Goal: Task Accomplishment & Management: Use online tool/utility

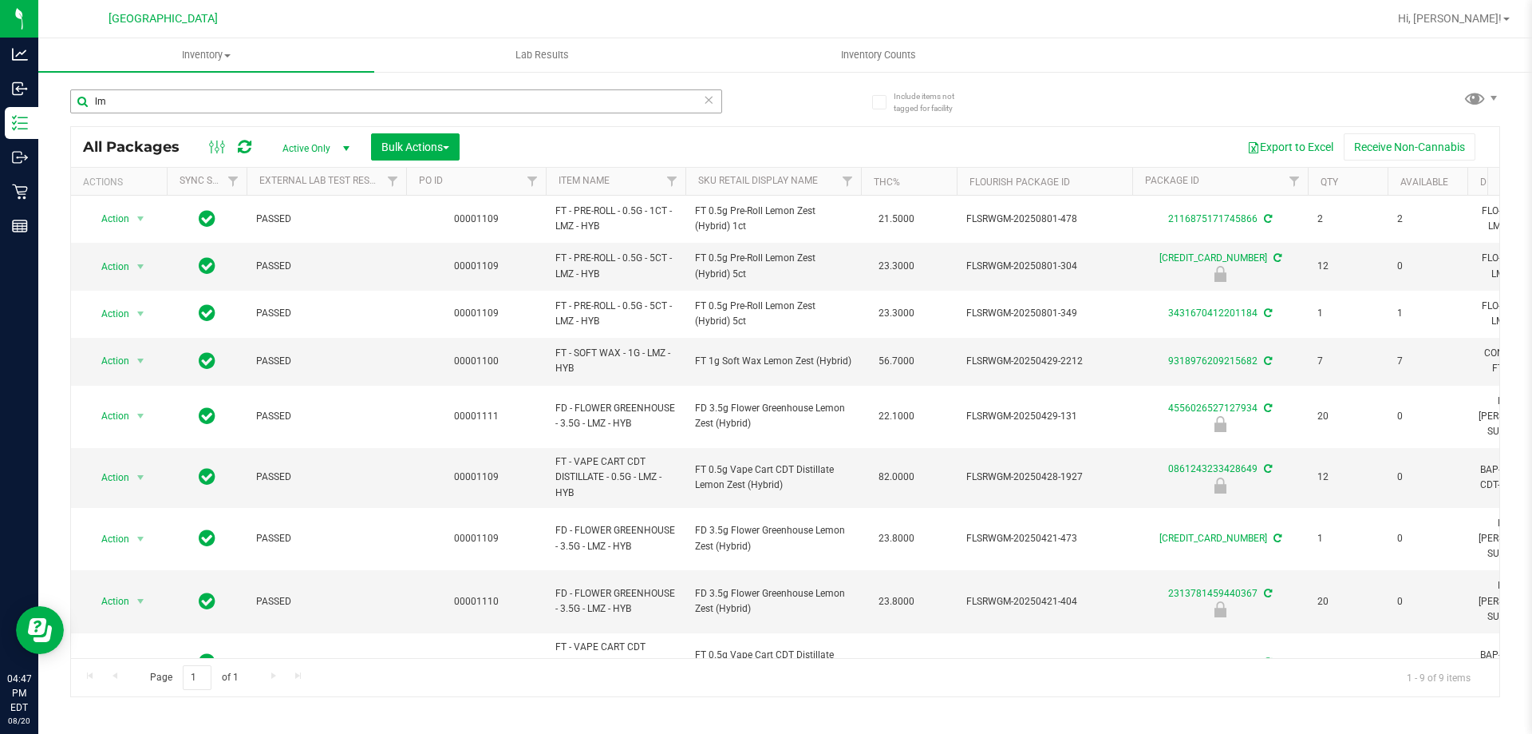
type input "l"
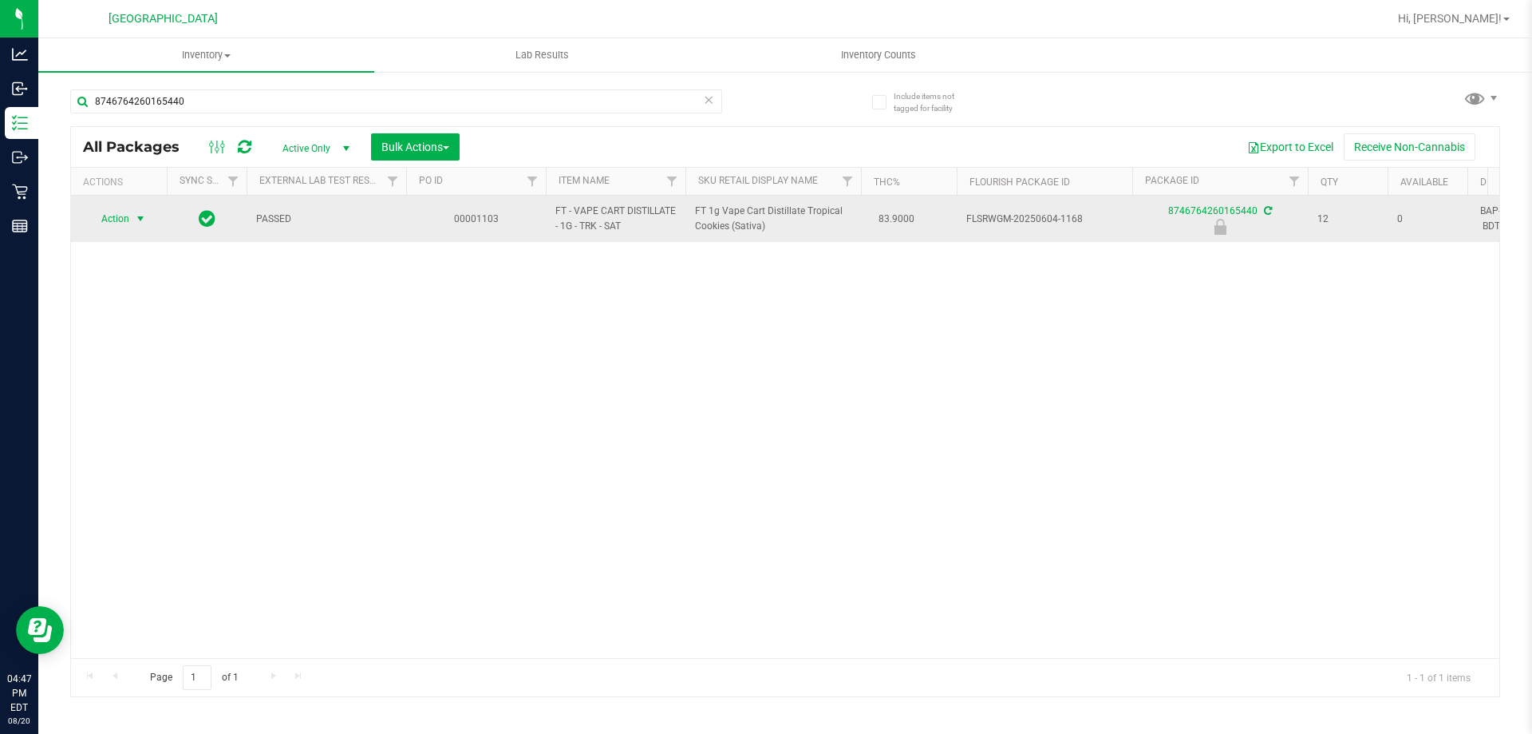
type input "8746764260165440"
click at [136, 220] on span "select" at bounding box center [140, 218] width 13 height 13
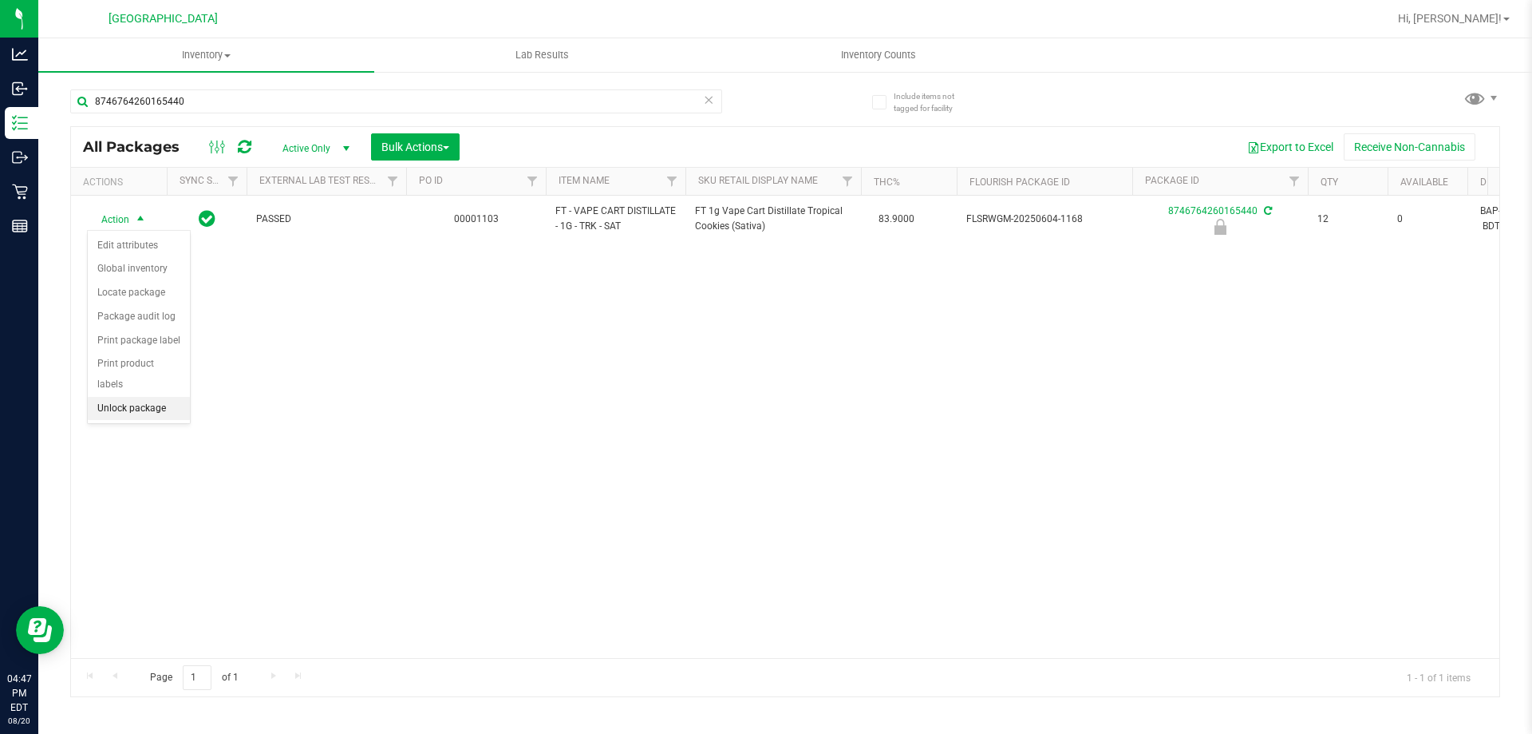
click at [144, 397] on li "Unlock package" at bounding box center [139, 409] width 102 height 24
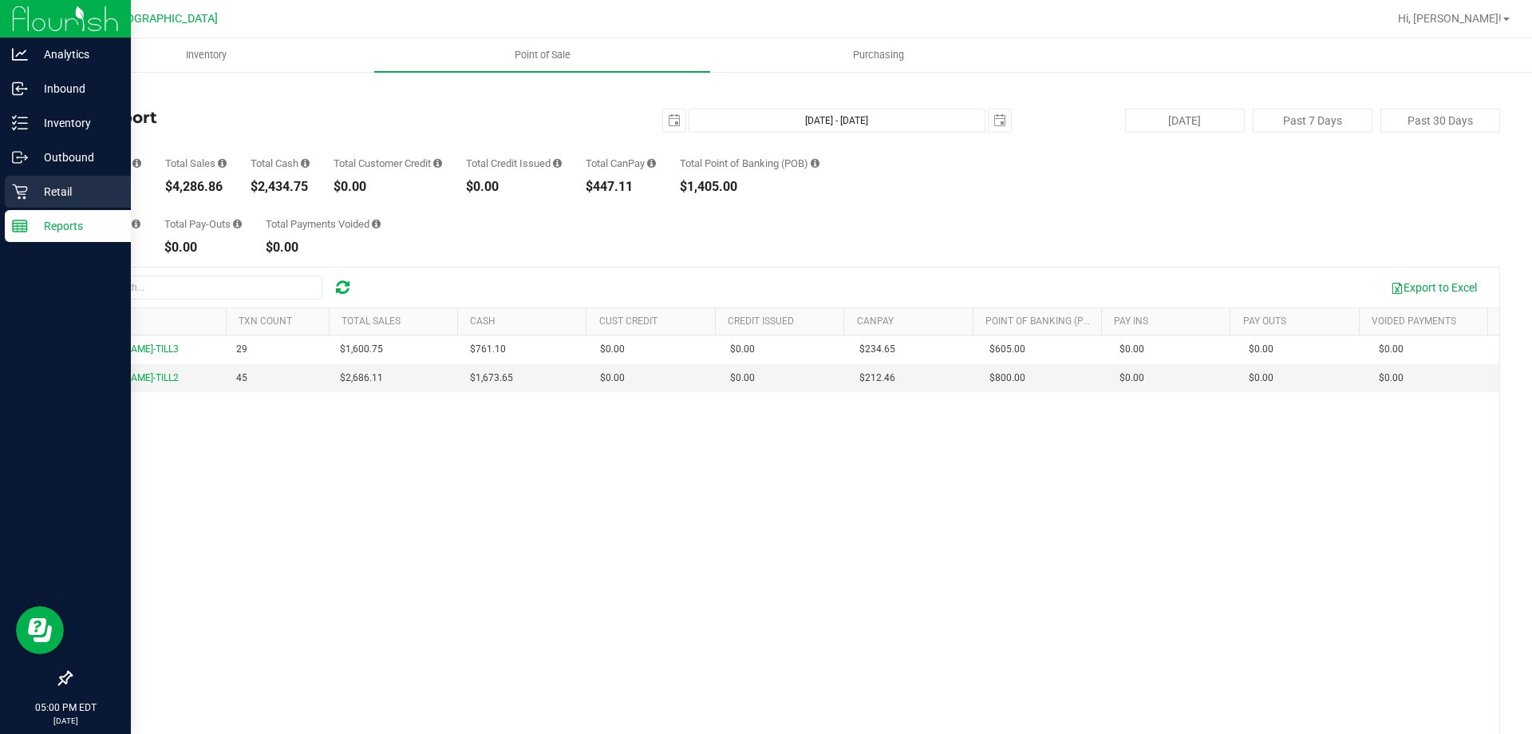
click at [74, 198] on p "Retail" at bounding box center [76, 191] width 96 height 19
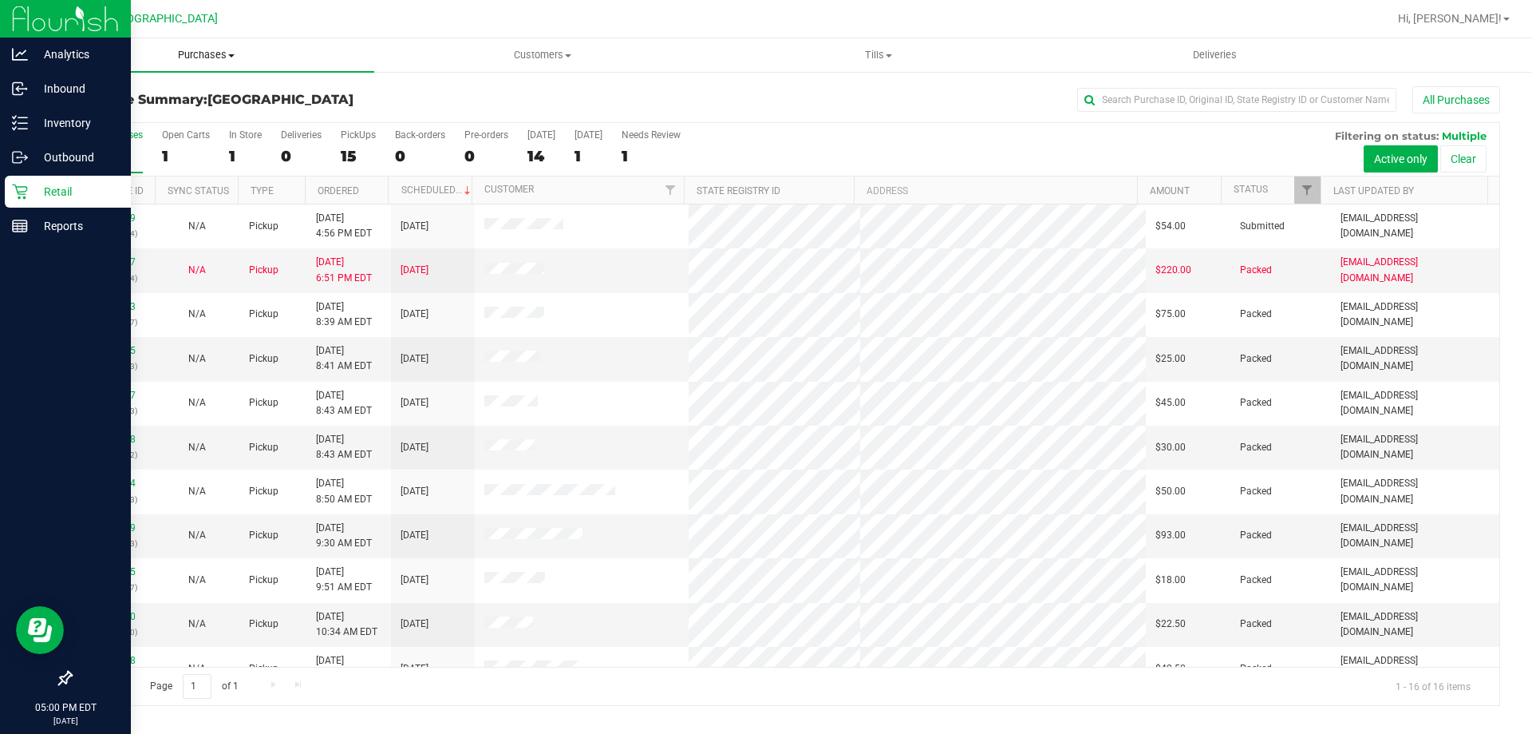
click at [206, 59] on span "Purchases" at bounding box center [206, 55] width 336 height 14
click at [193, 109] on li "Fulfillment" at bounding box center [206, 115] width 336 height 19
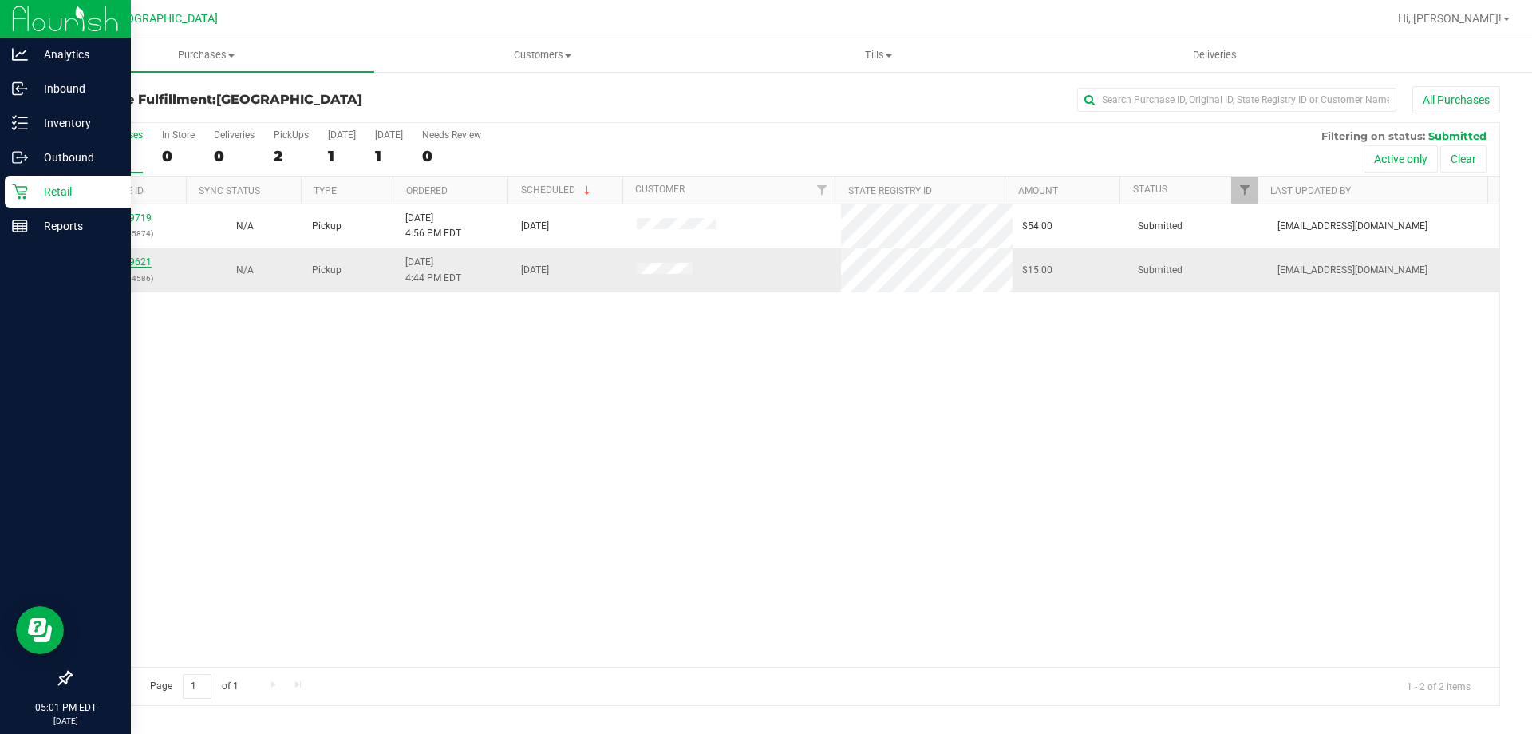
click at [138, 263] on link "11819621" at bounding box center [129, 261] width 45 height 11
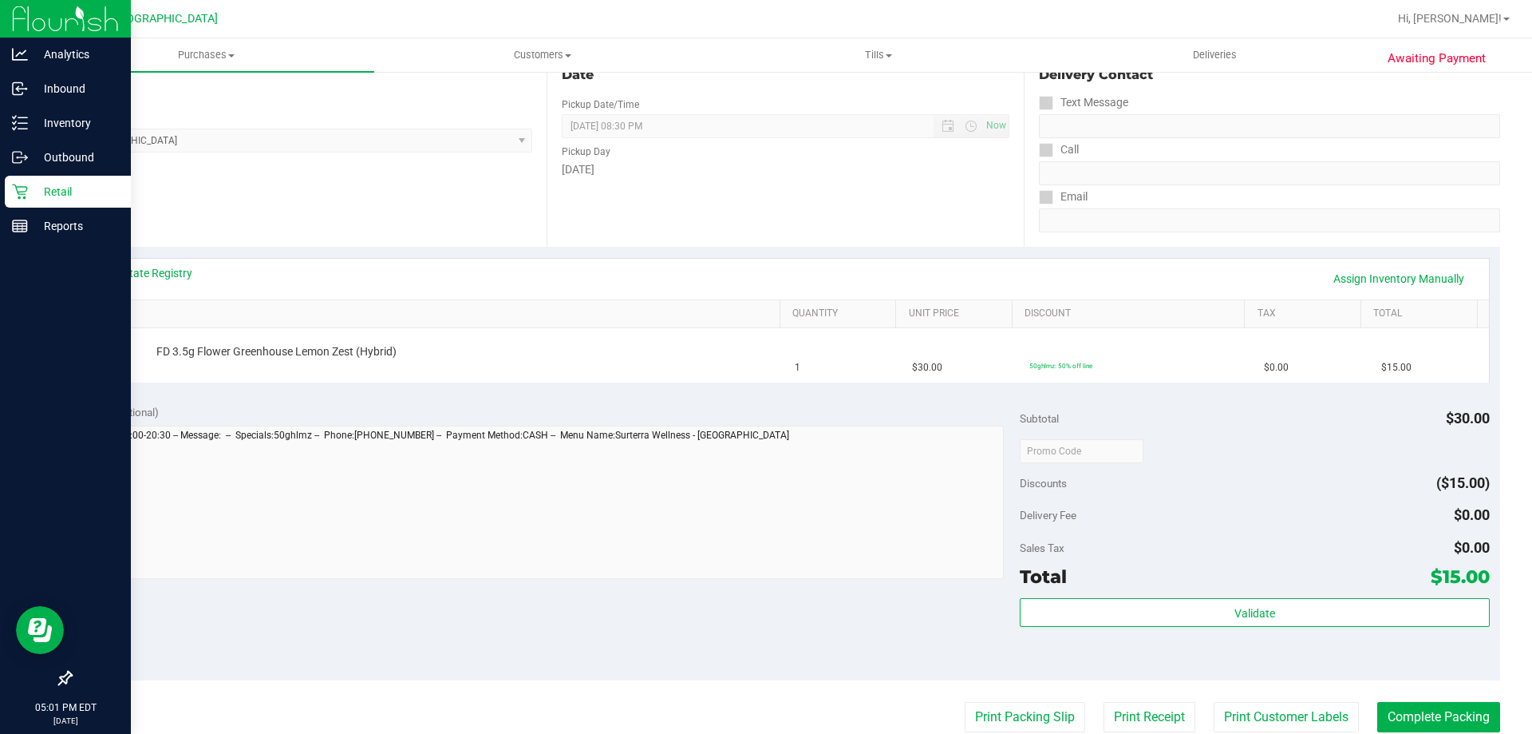
scroll to position [218, 0]
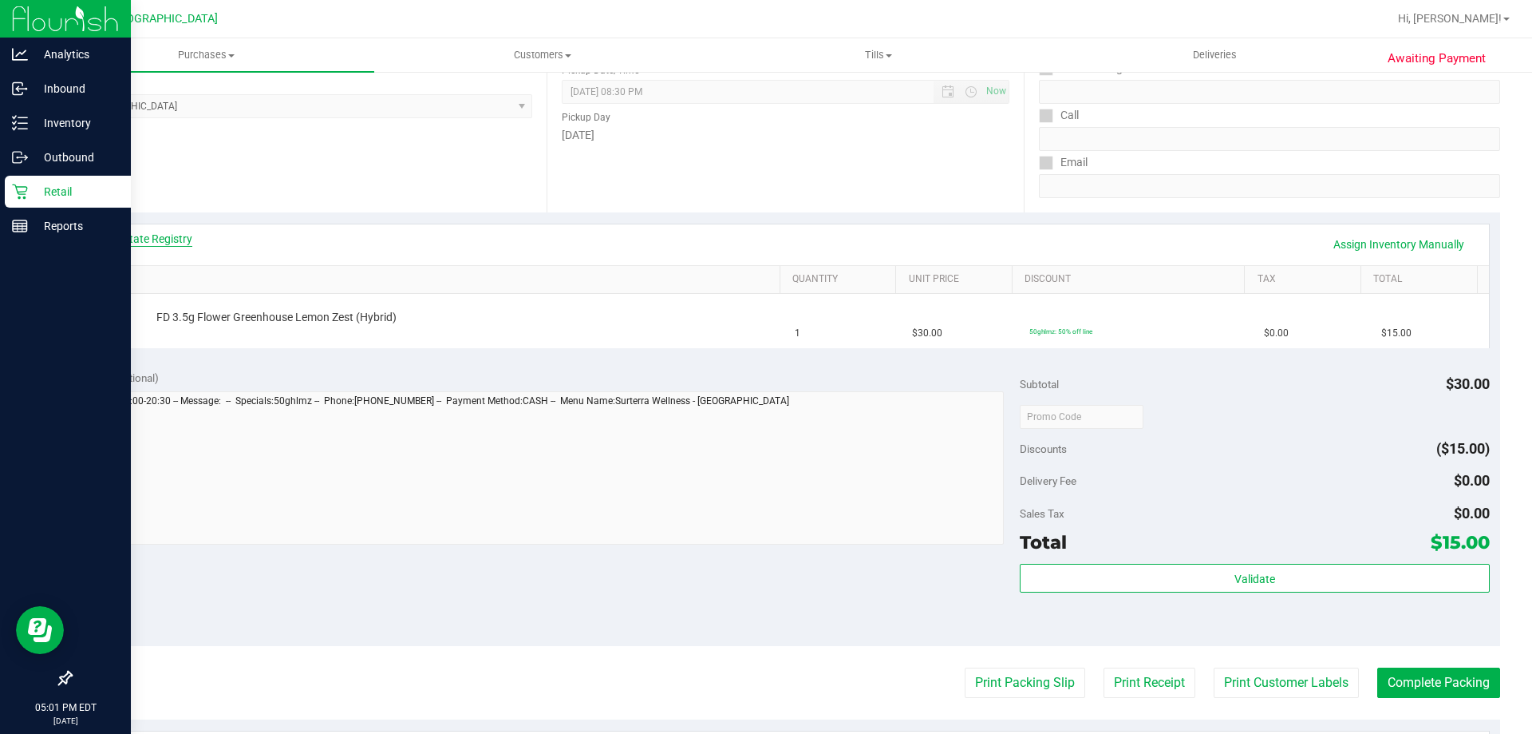
click at [184, 236] on link "View State Registry" at bounding box center [145, 239] width 96 height 16
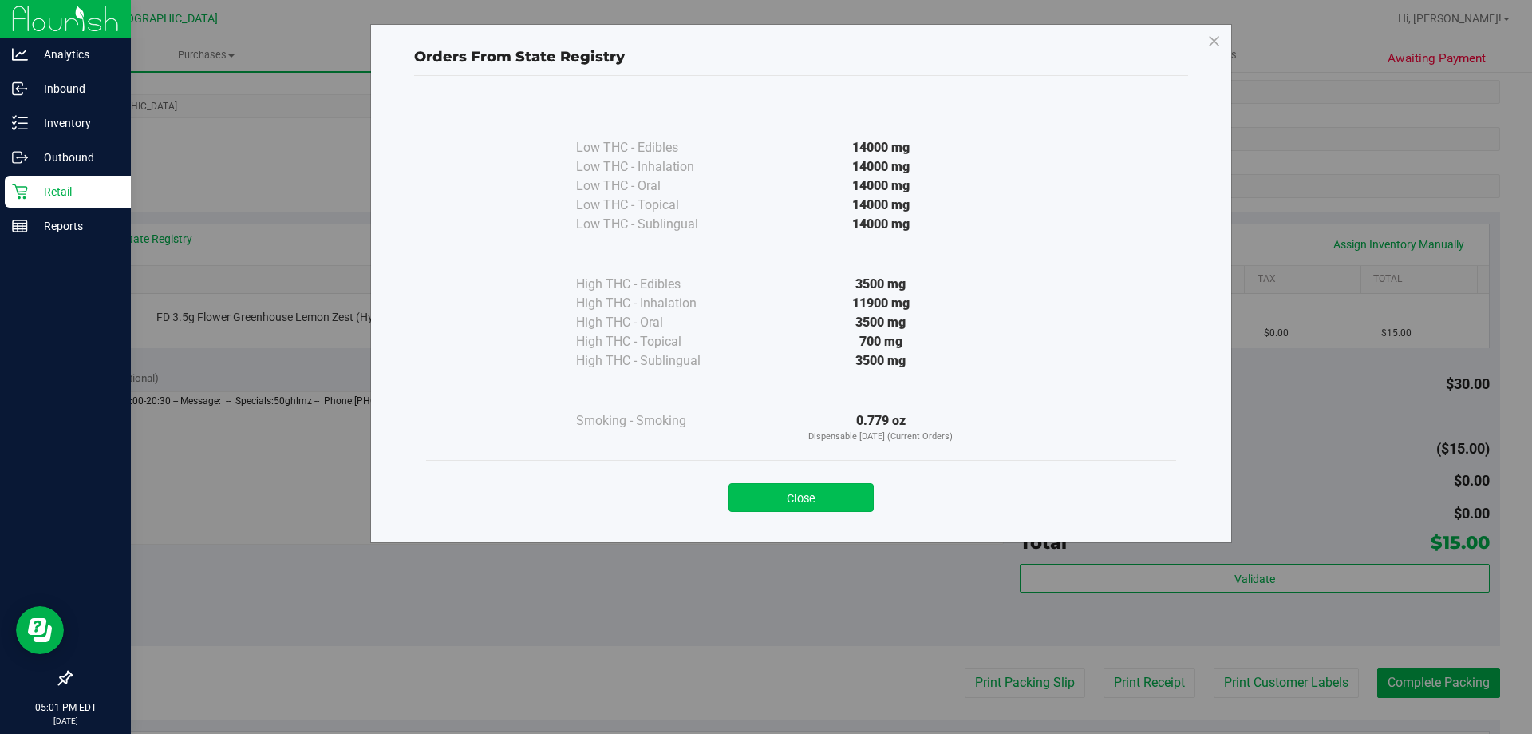
click at [794, 503] on button "Close" at bounding box center [801, 497] width 145 height 29
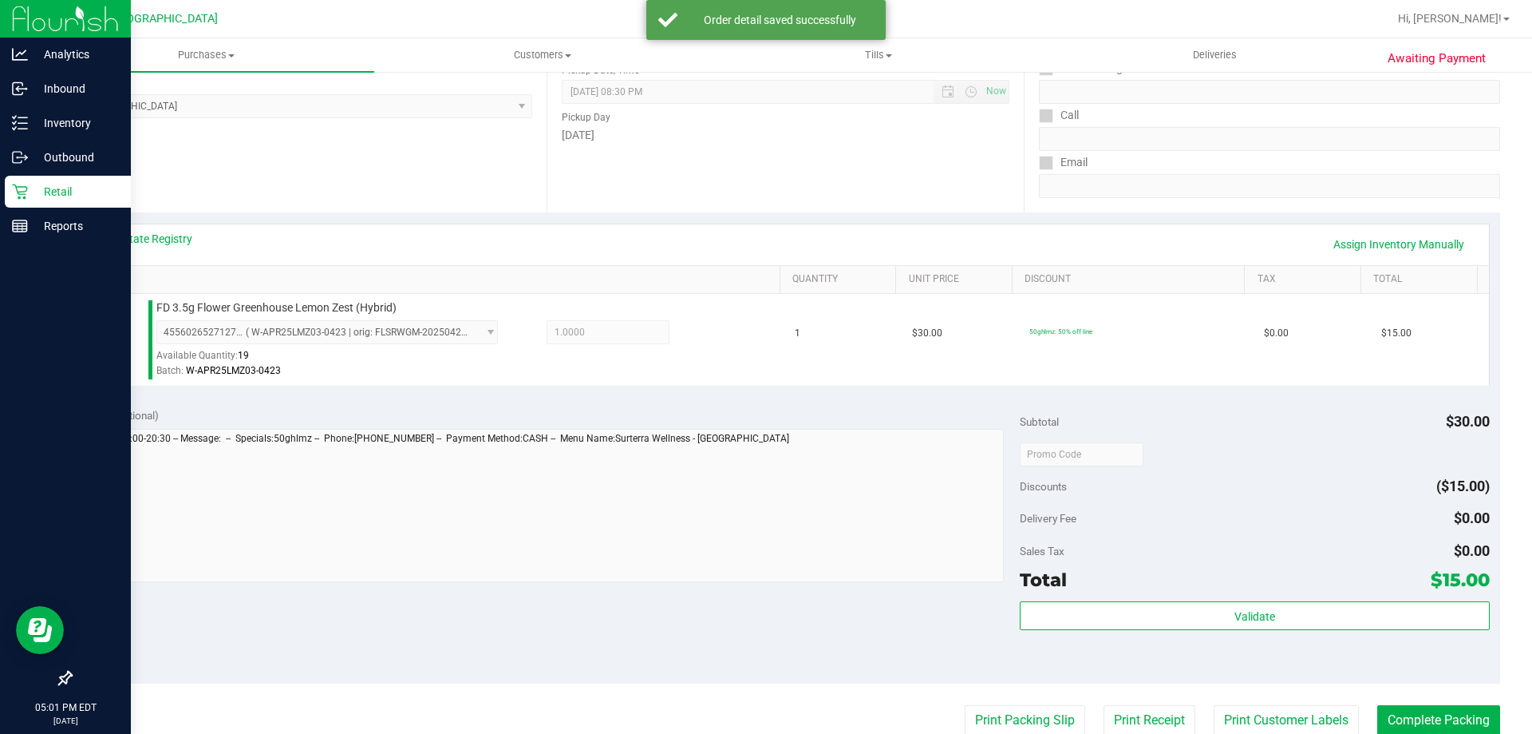
click at [1184, 631] on div "Validate" at bounding box center [1254, 637] width 469 height 72
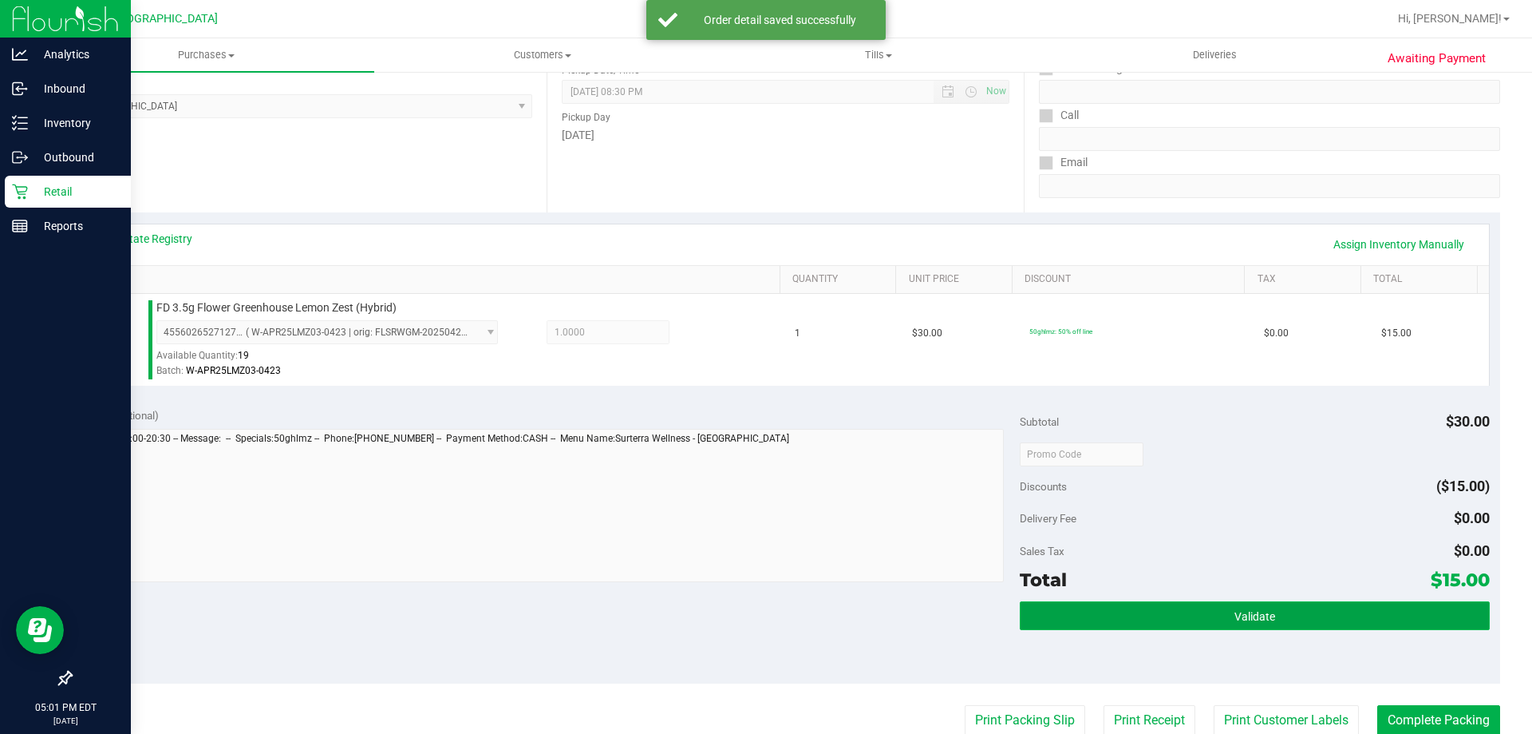
click at [1268, 615] on button "Validate" at bounding box center [1254, 615] width 469 height 29
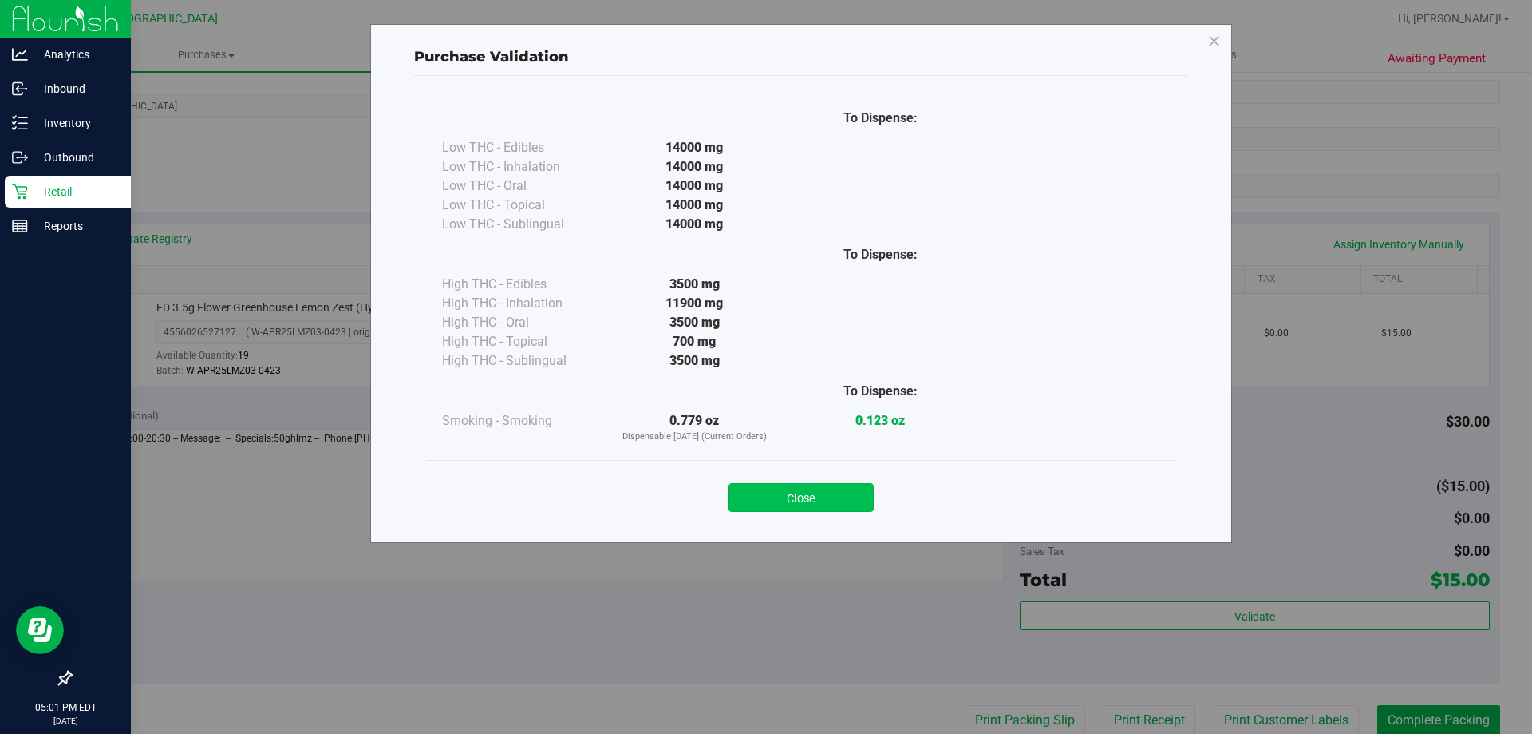
click at [815, 495] on button "Close" at bounding box center [801, 497] width 145 height 29
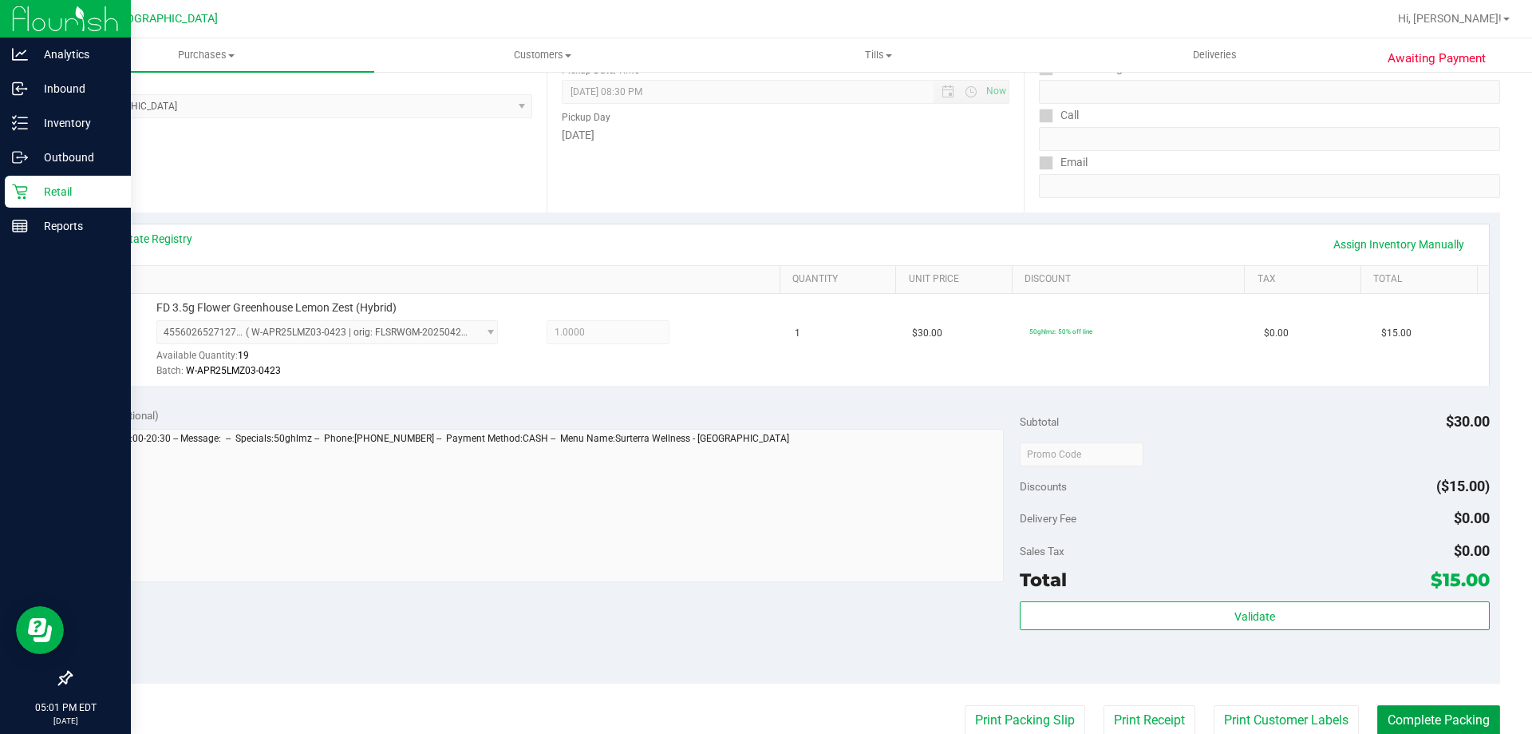
click at [1398, 715] on button "Complete Packing" at bounding box center [1439, 720] width 123 height 30
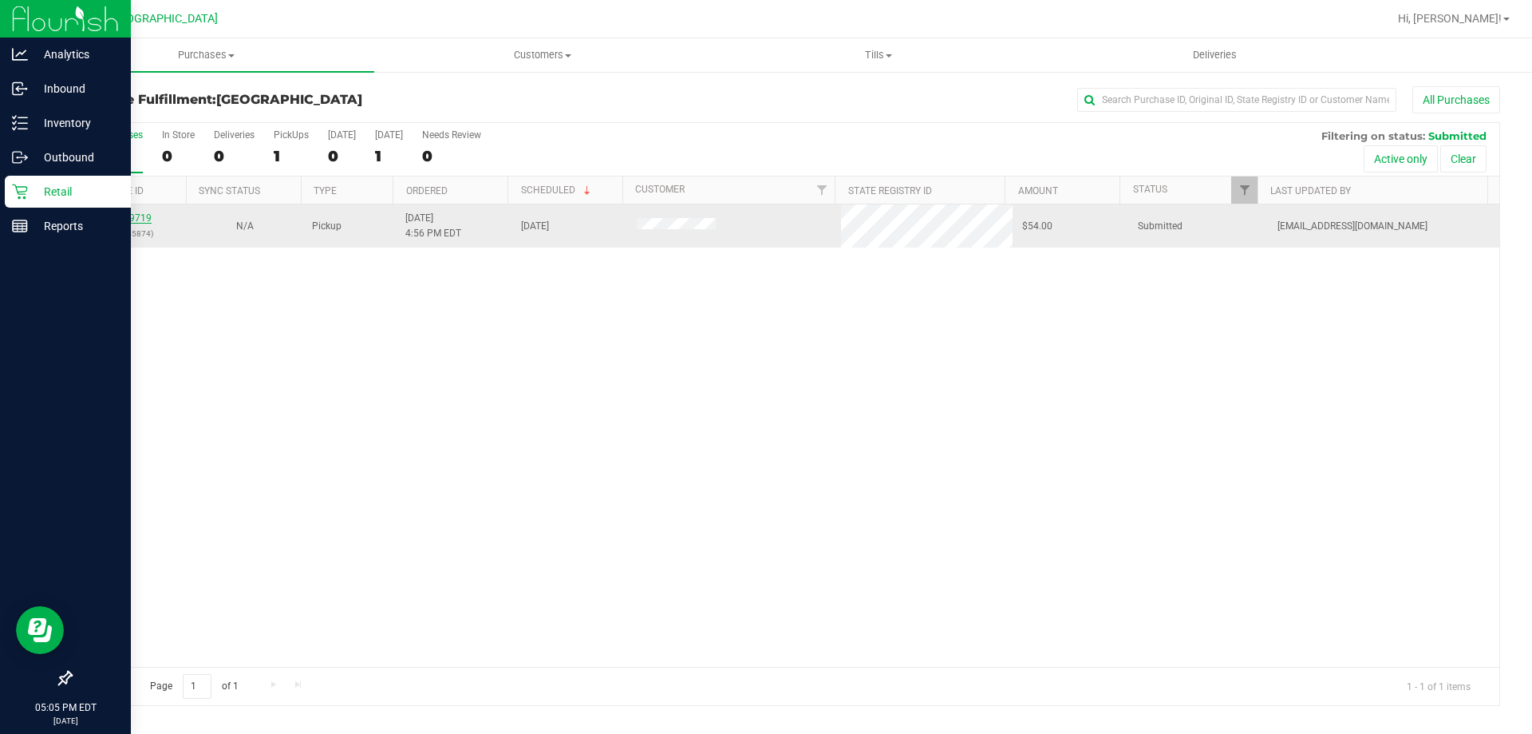
click at [135, 215] on link "11819719" at bounding box center [129, 217] width 45 height 11
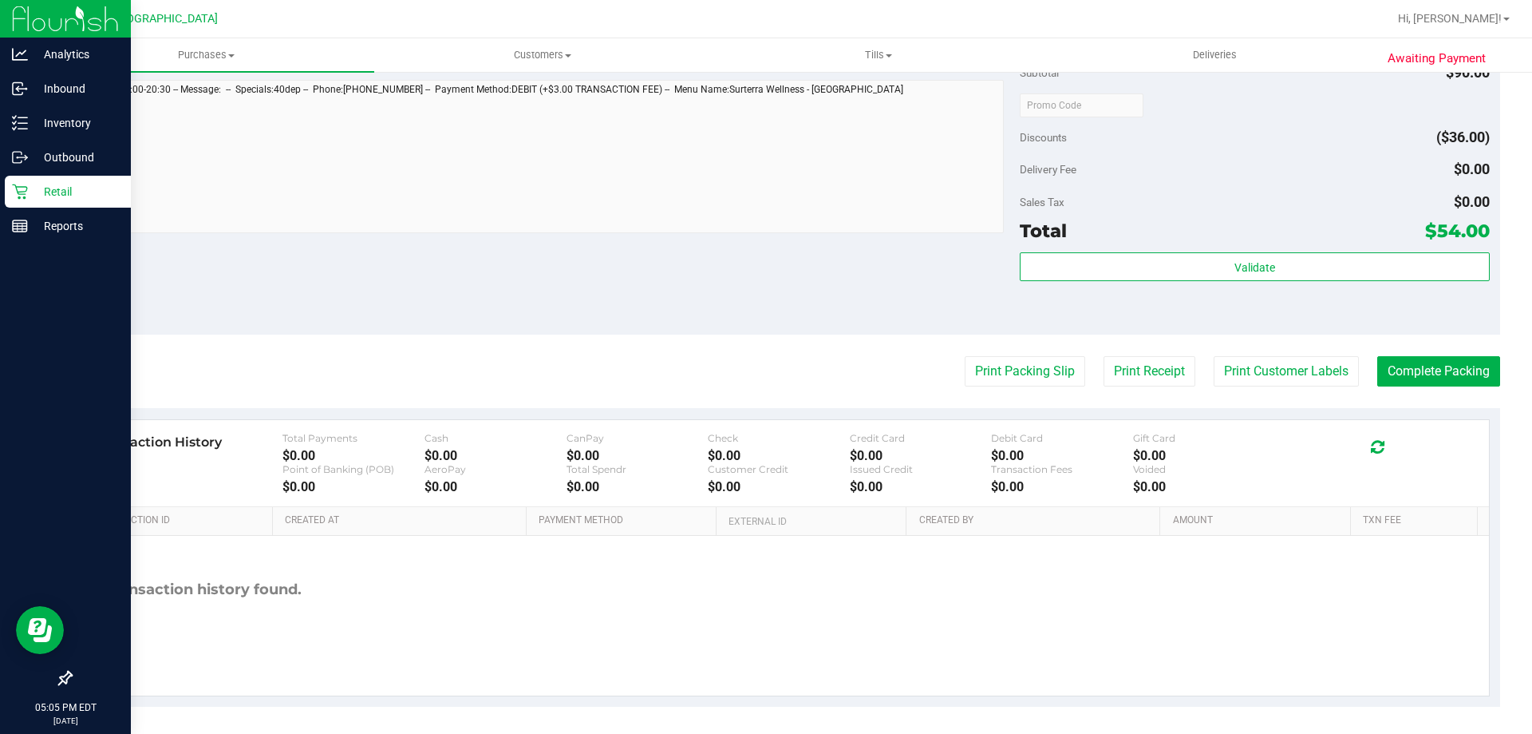
scroll to position [643, 0]
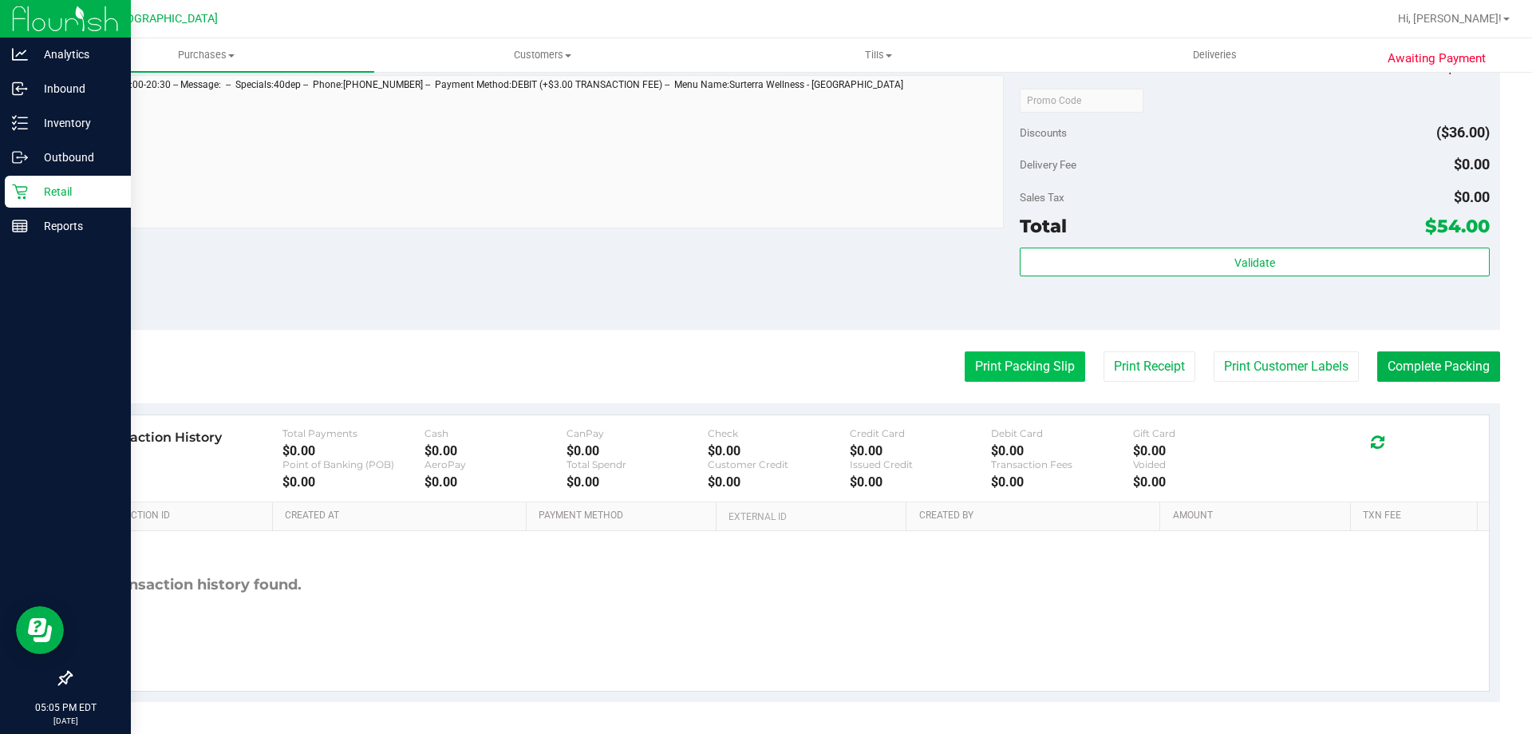
click at [1000, 372] on button "Print Packing Slip" at bounding box center [1025, 366] width 121 height 30
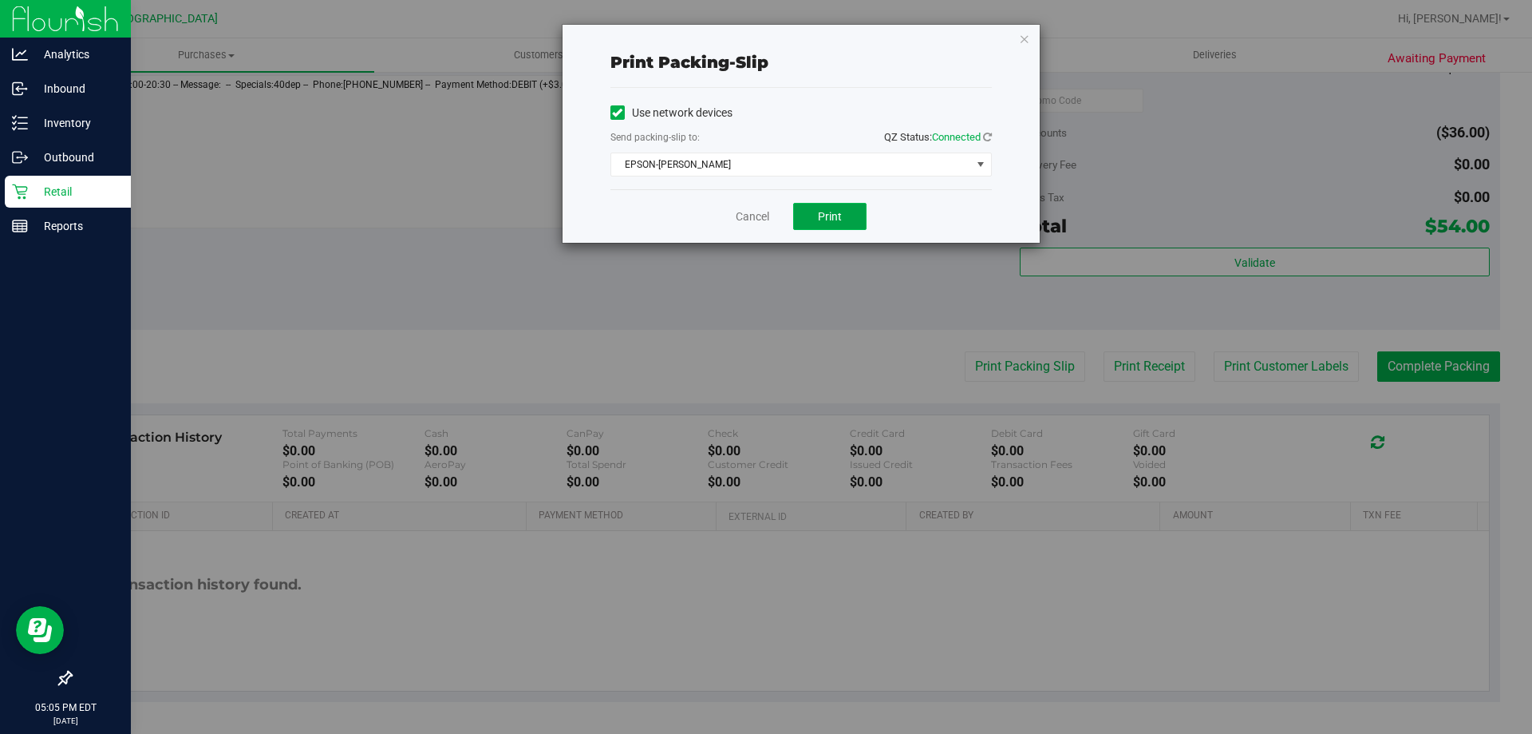
click at [824, 212] on span "Print" at bounding box center [830, 216] width 24 height 13
click at [682, 307] on div "Print packing-slip Use network devices Send packing-slip to: QZ Status: Connect…" at bounding box center [772, 367] width 1544 height 734
click at [740, 218] on link "Cancel" at bounding box center [753, 216] width 34 height 17
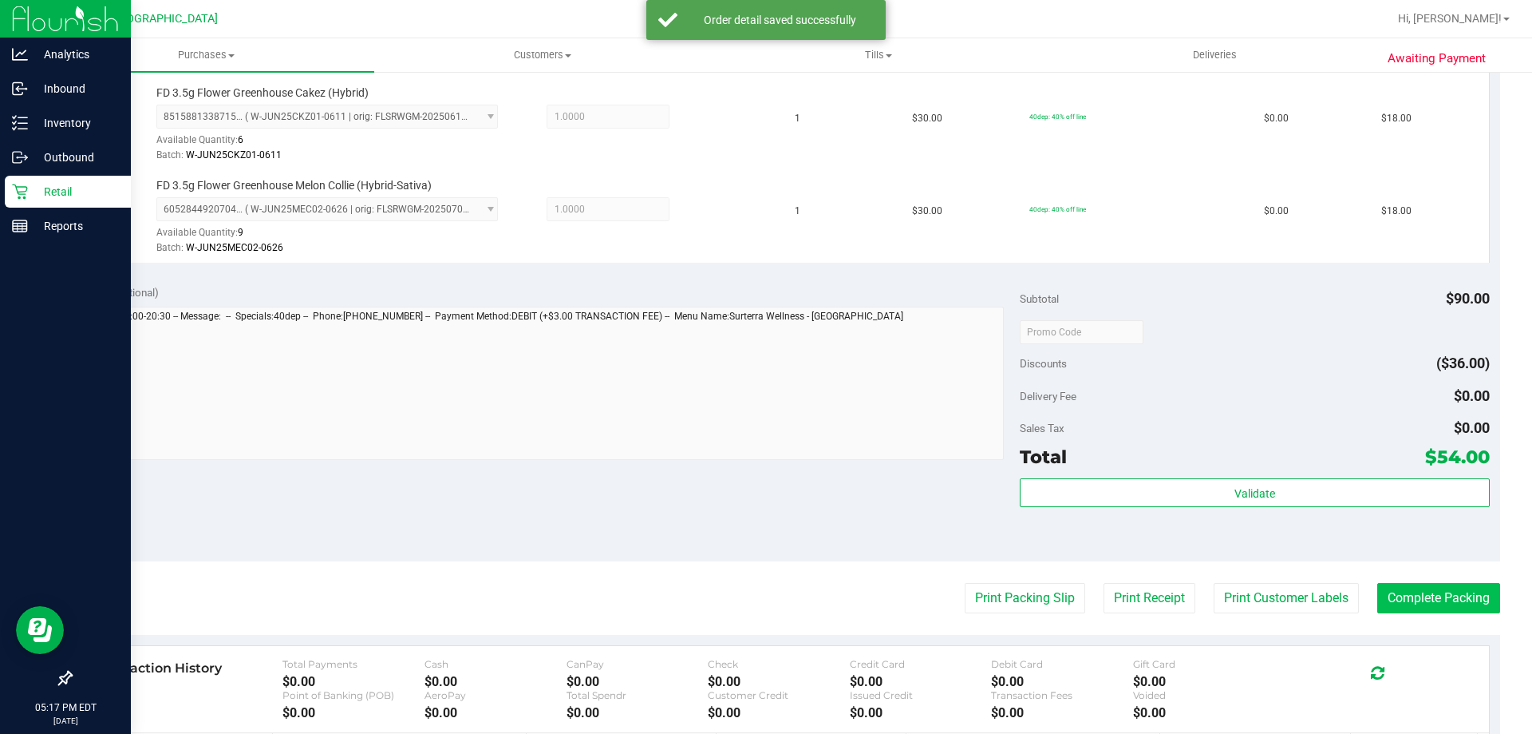
scroll to position [560, 0]
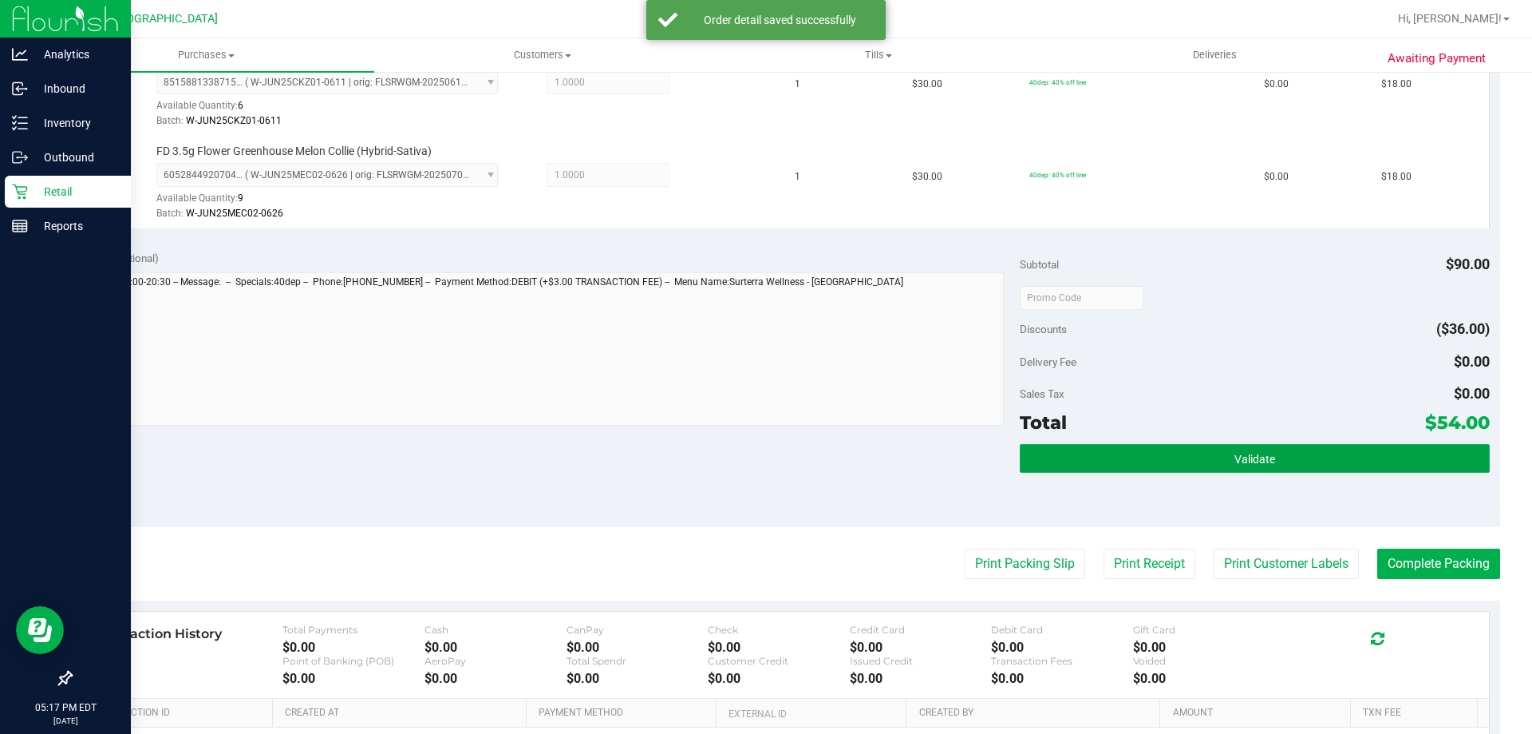
click at [1053, 445] on button "Validate" at bounding box center [1254, 458] width 469 height 29
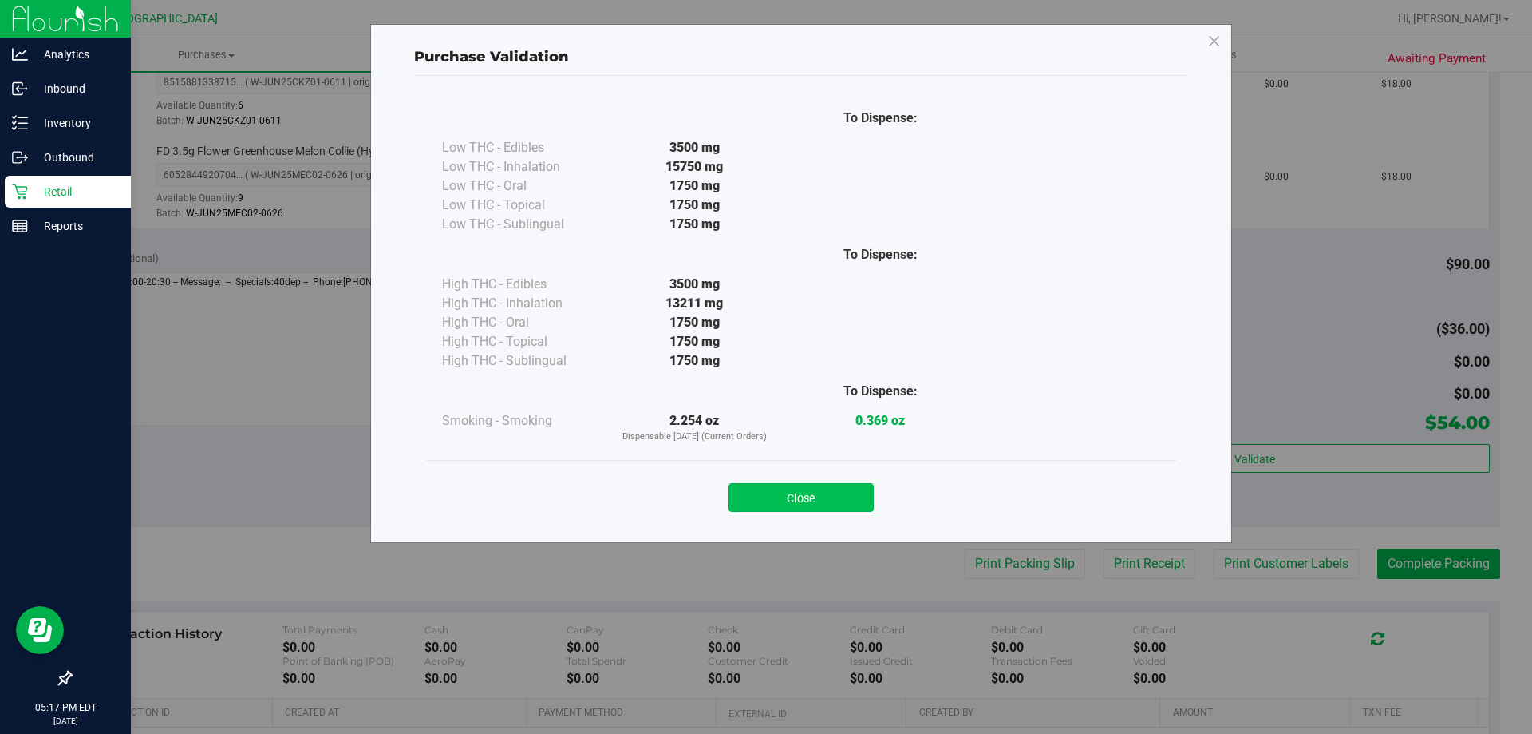
click at [796, 492] on button "Close" at bounding box center [801, 497] width 145 height 29
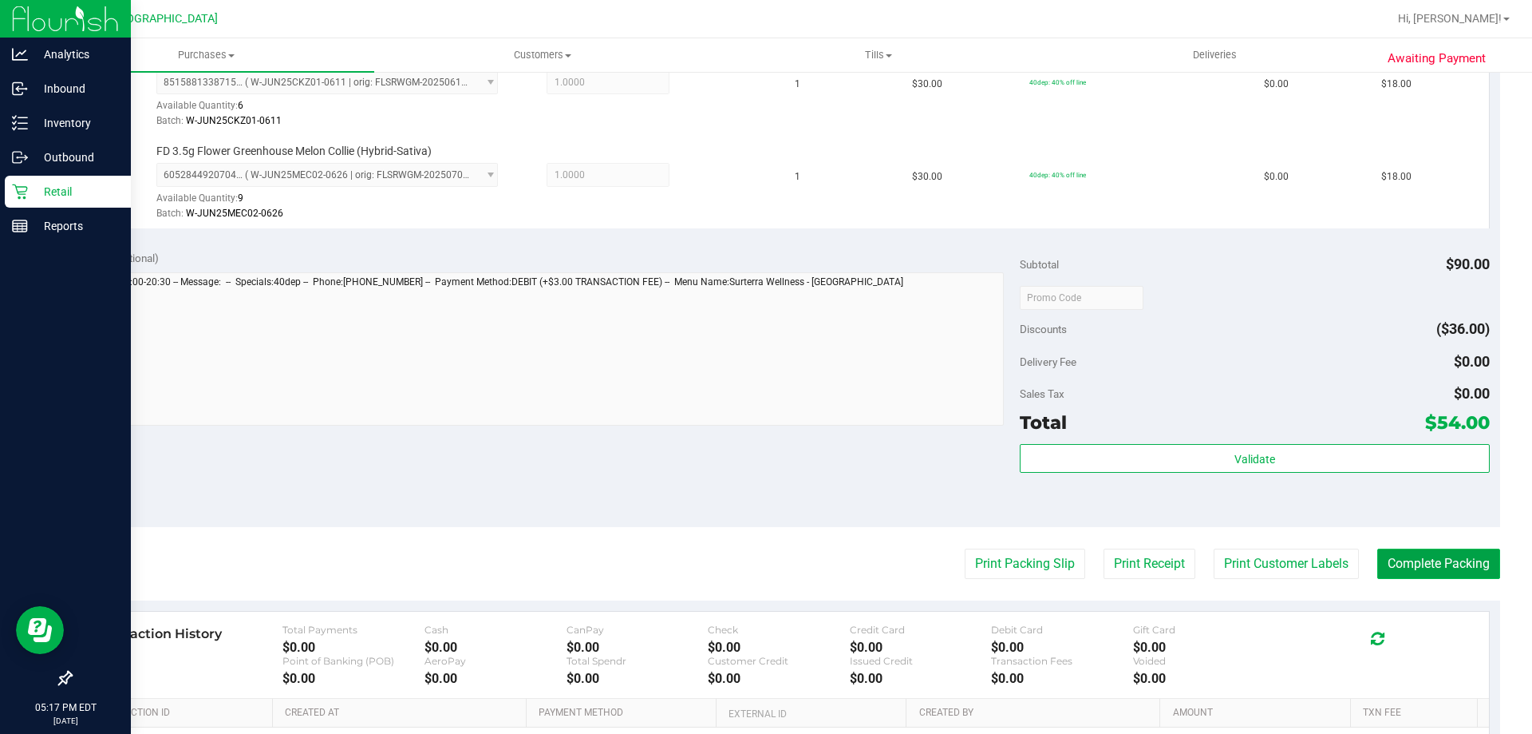
click at [1445, 560] on button "Complete Packing" at bounding box center [1439, 563] width 123 height 30
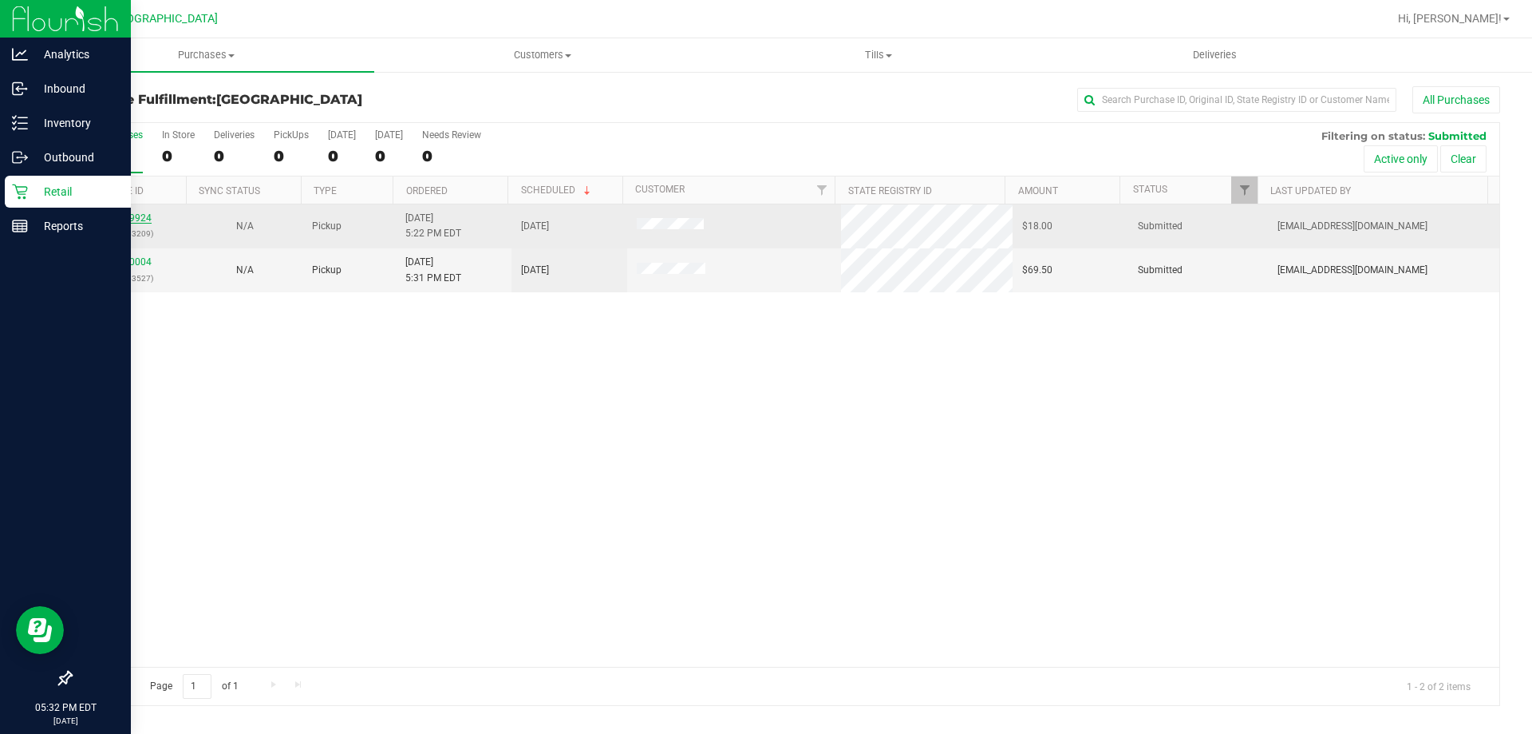
click at [138, 215] on link "11819924" at bounding box center [129, 217] width 45 height 11
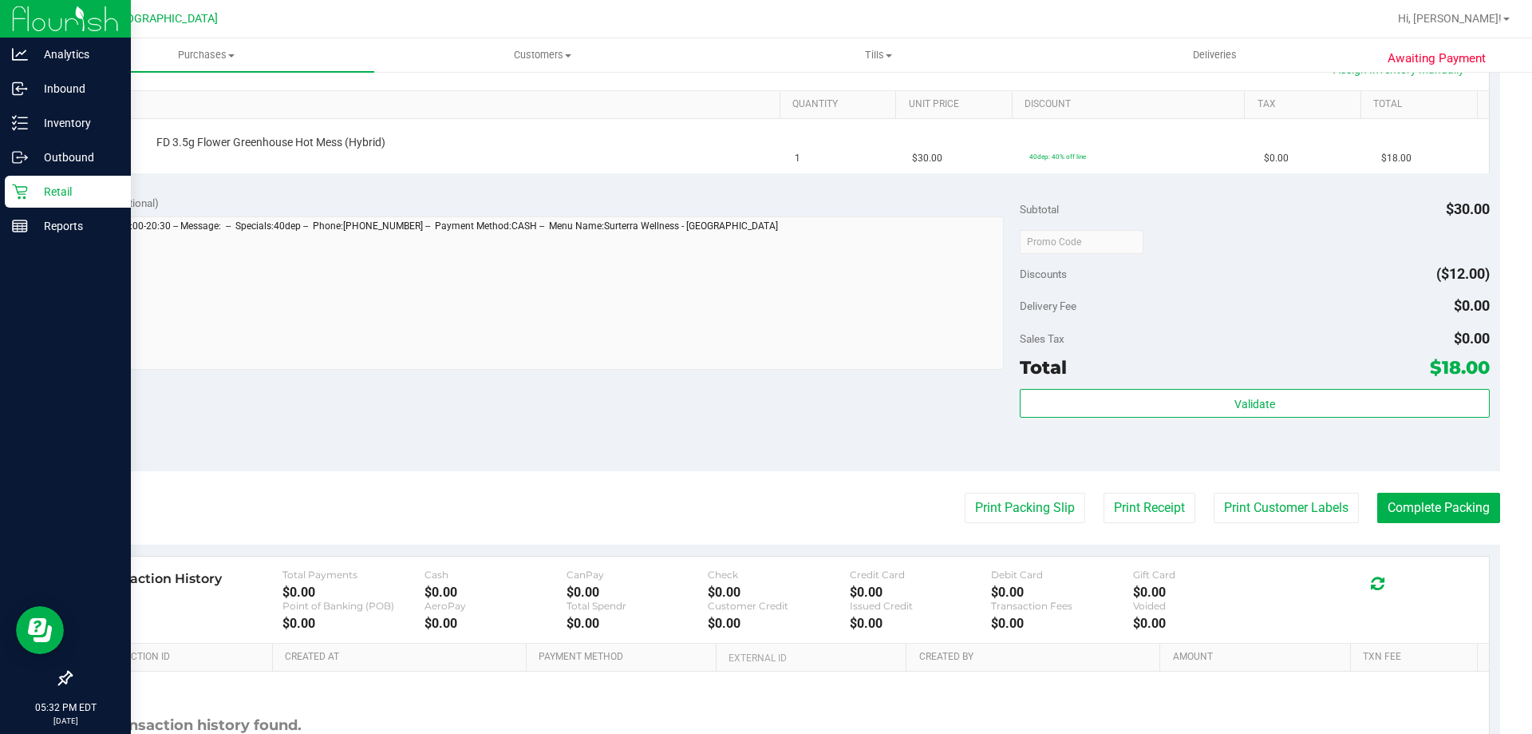
scroll to position [408, 0]
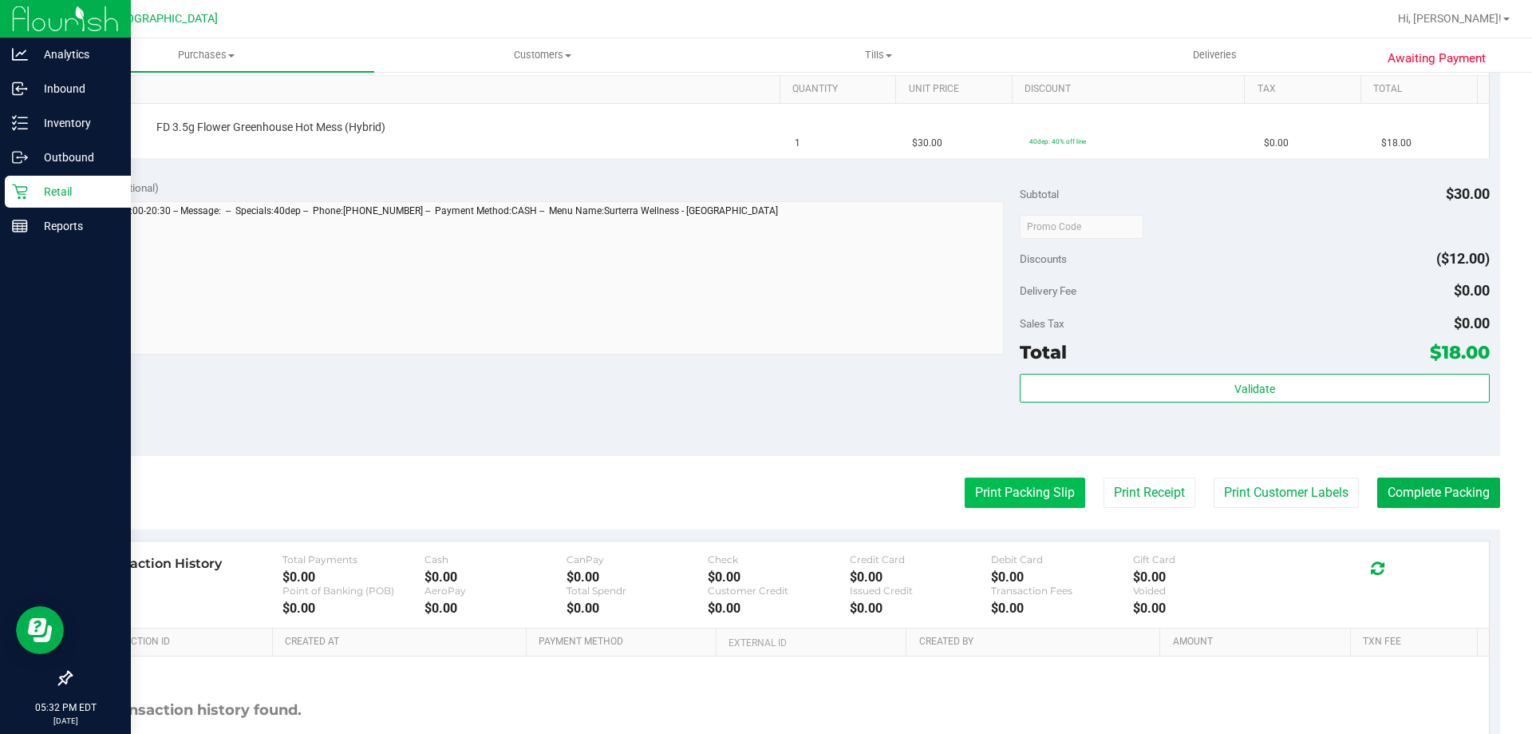
click at [1013, 479] on button "Print Packing Slip" at bounding box center [1025, 492] width 121 height 30
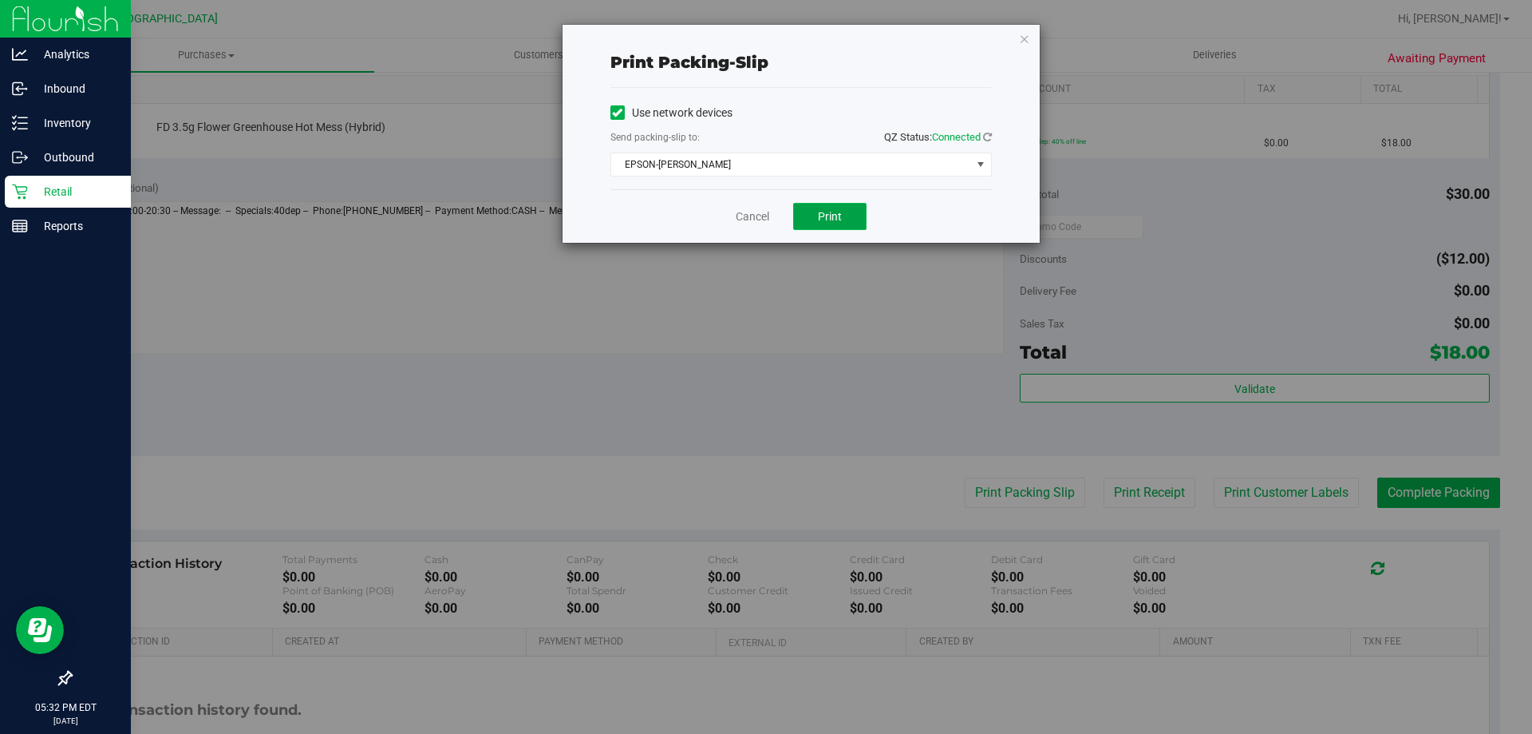
click at [821, 206] on button "Print" at bounding box center [829, 216] width 73 height 27
click at [745, 216] on link "Cancel" at bounding box center [753, 216] width 34 height 17
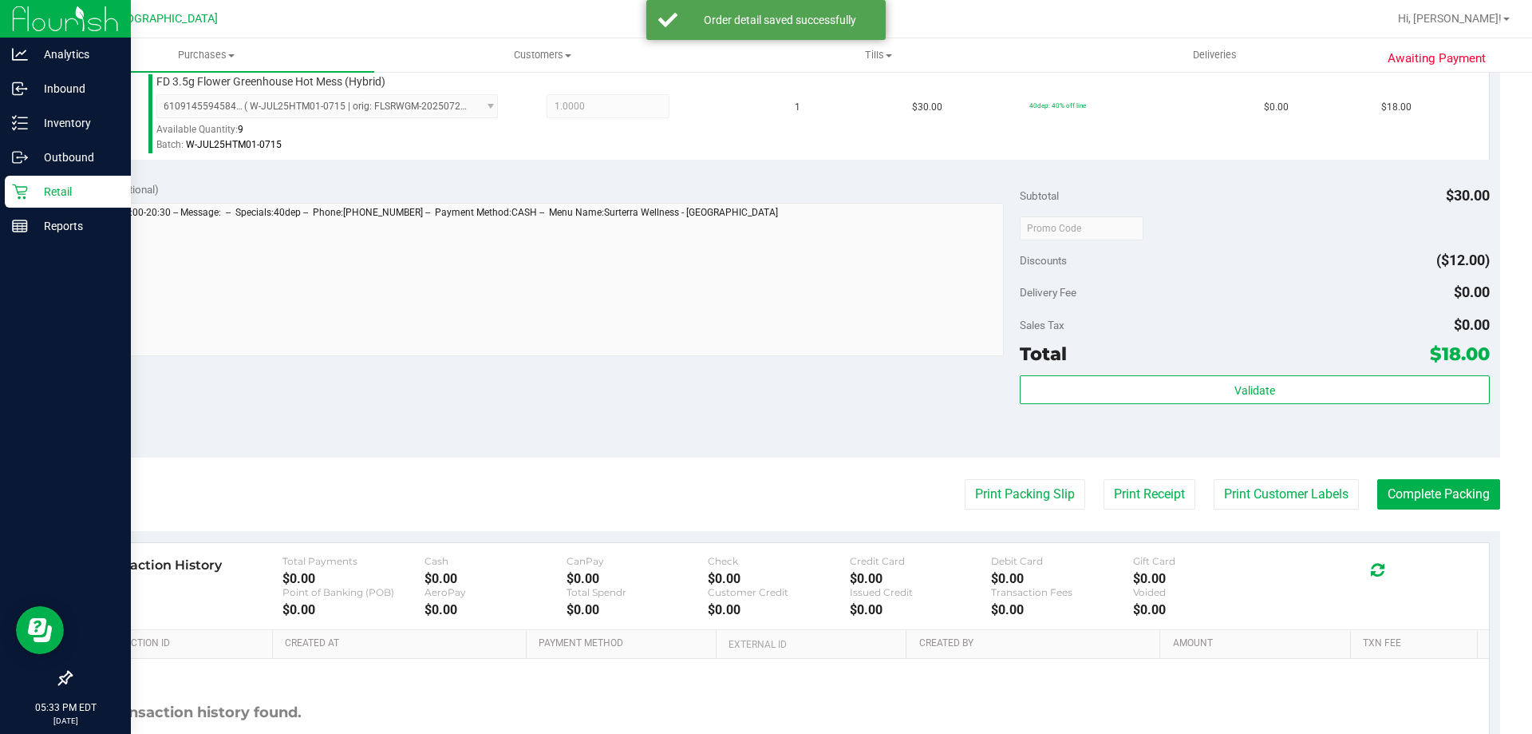
scroll to position [454, 0]
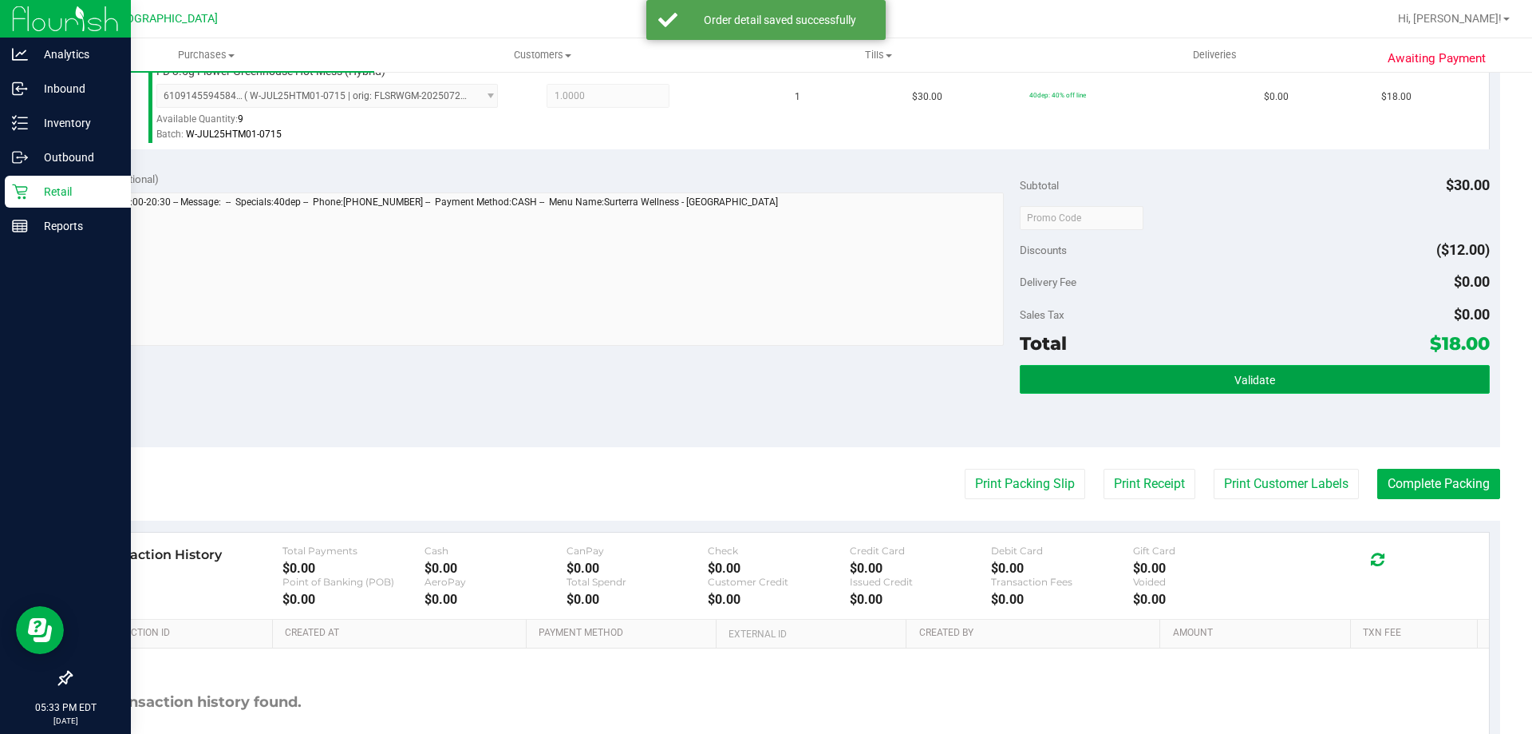
click at [1119, 384] on button "Validate" at bounding box center [1254, 379] width 469 height 29
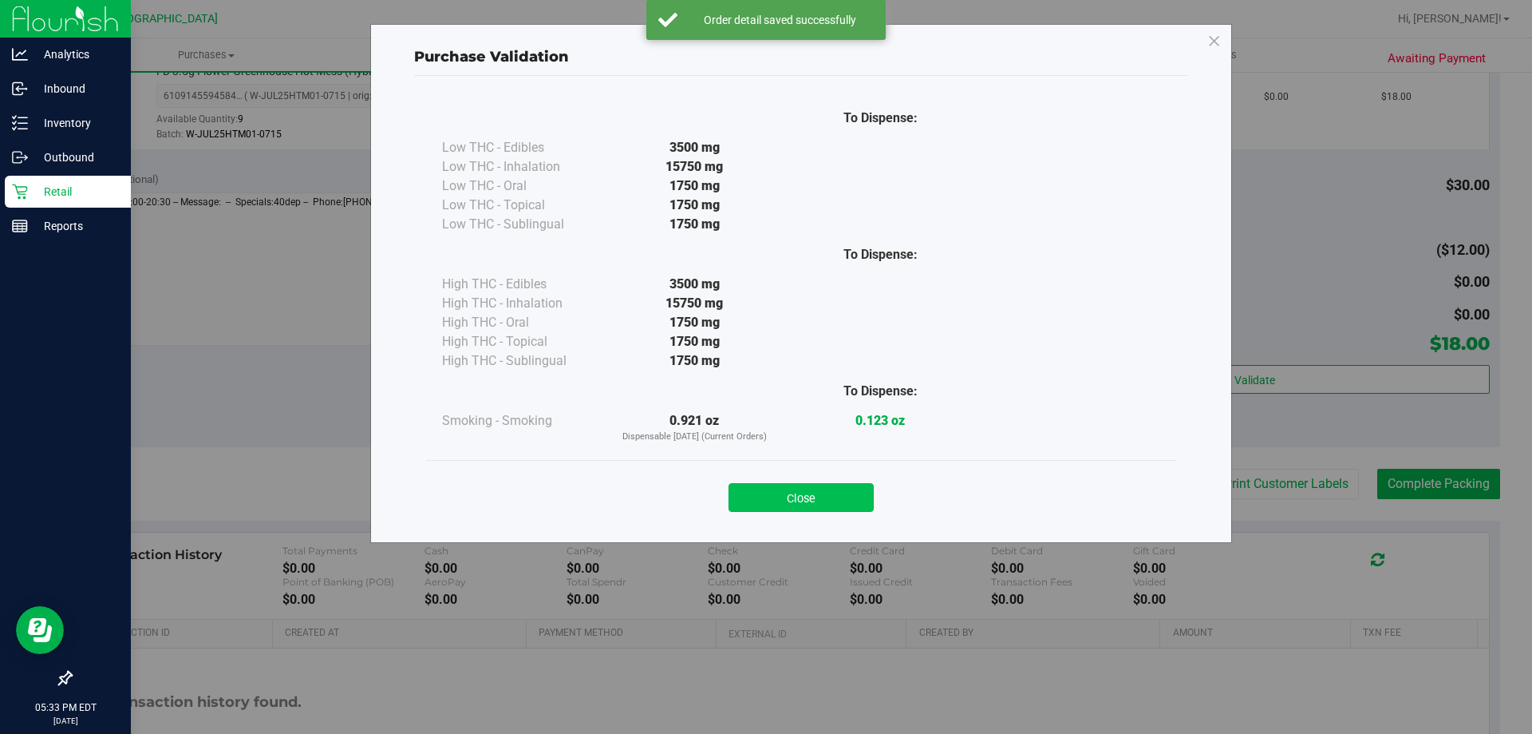
click at [805, 502] on button "Close" at bounding box center [801, 497] width 145 height 29
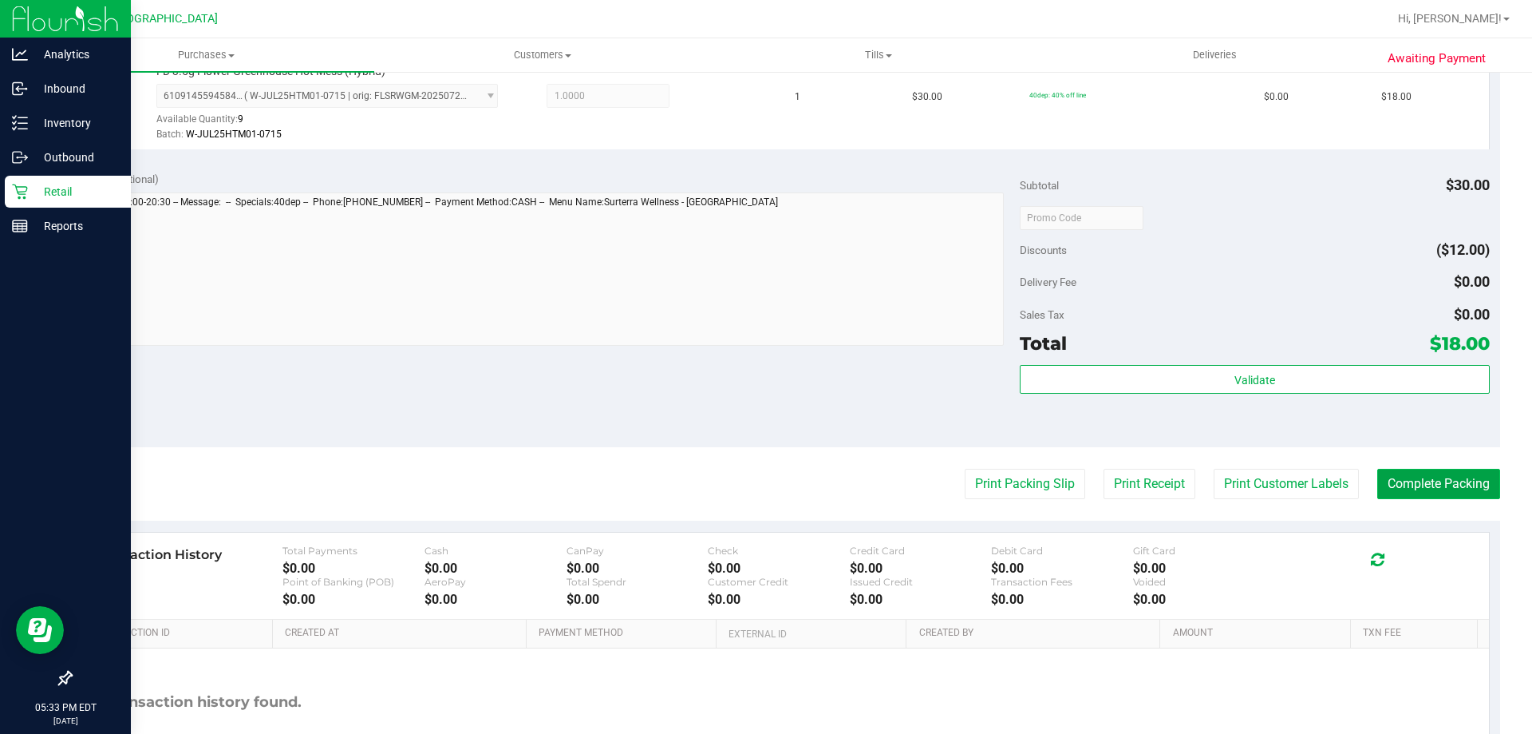
click at [1419, 484] on button "Complete Packing" at bounding box center [1439, 484] width 123 height 30
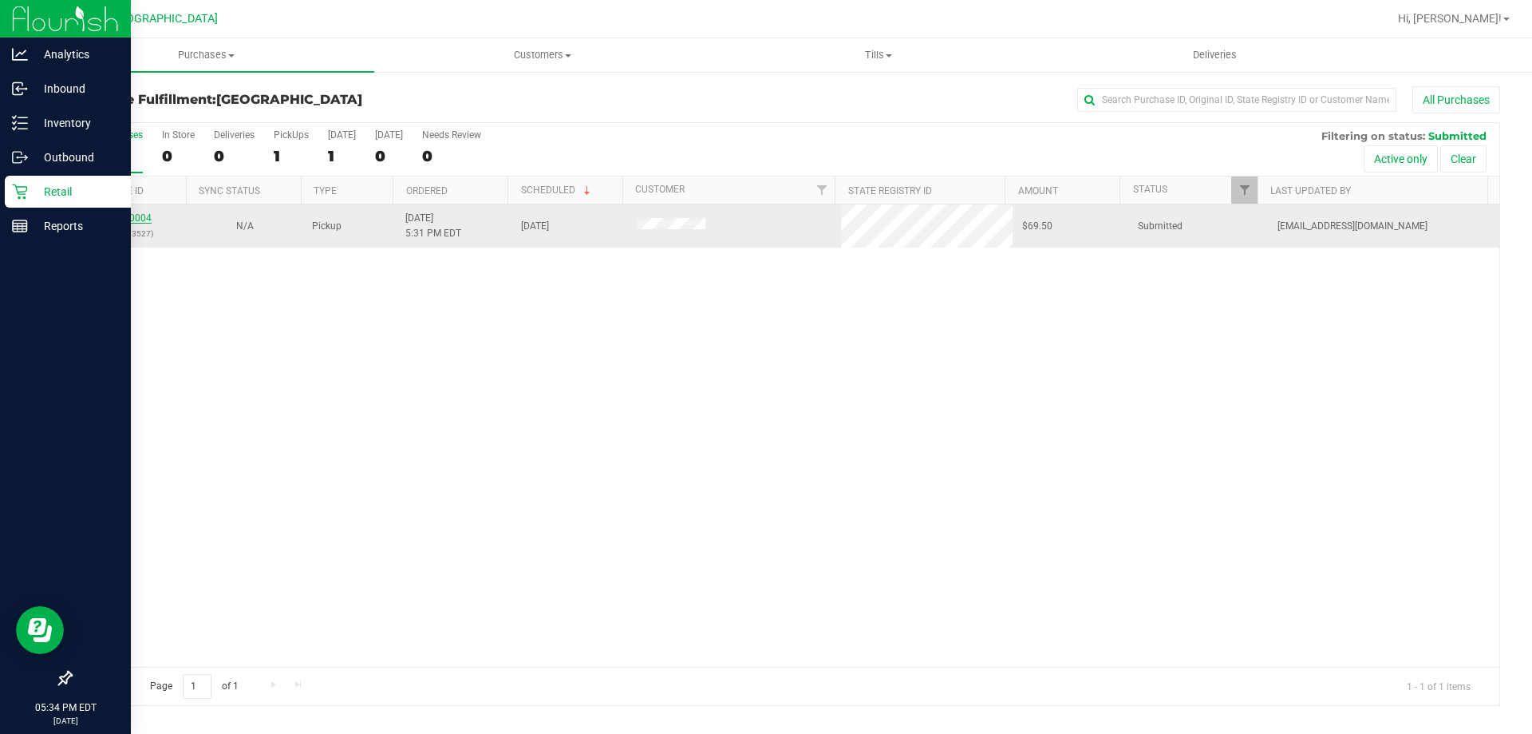
click at [139, 218] on link "11820004" at bounding box center [129, 217] width 45 height 11
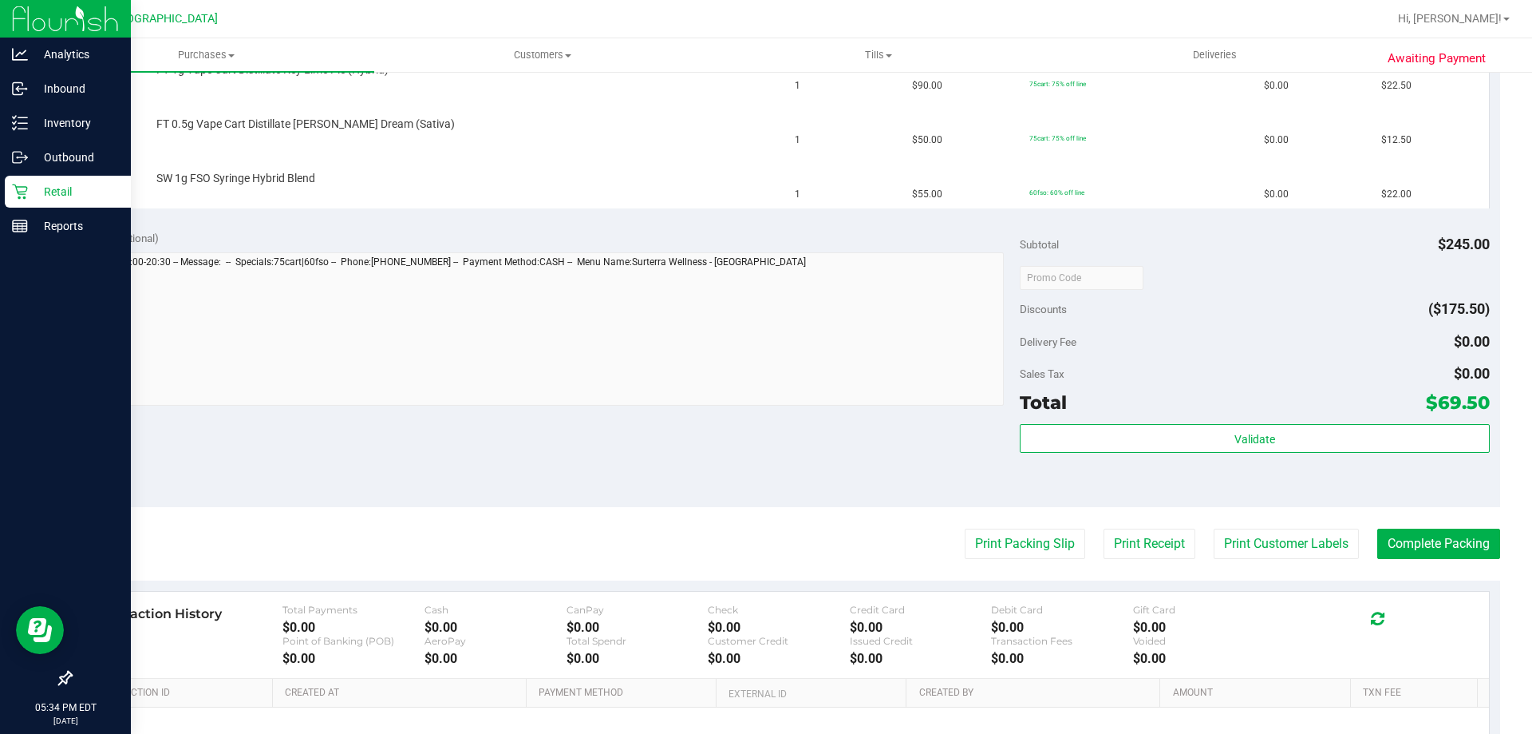
scroll to position [534, 0]
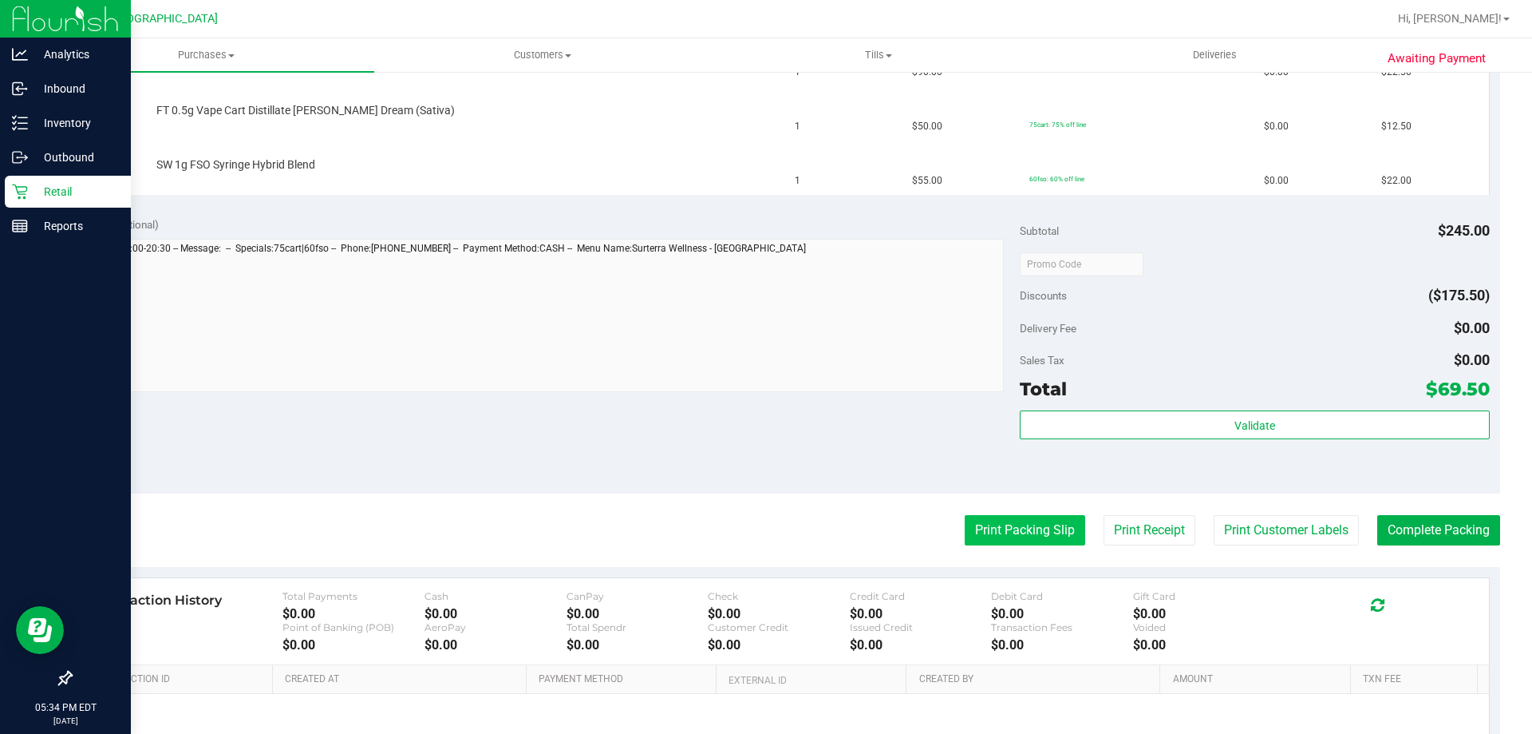
click at [1014, 536] on button "Print Packing Slip" at bounding box center [1025, 530] width 121 height 30
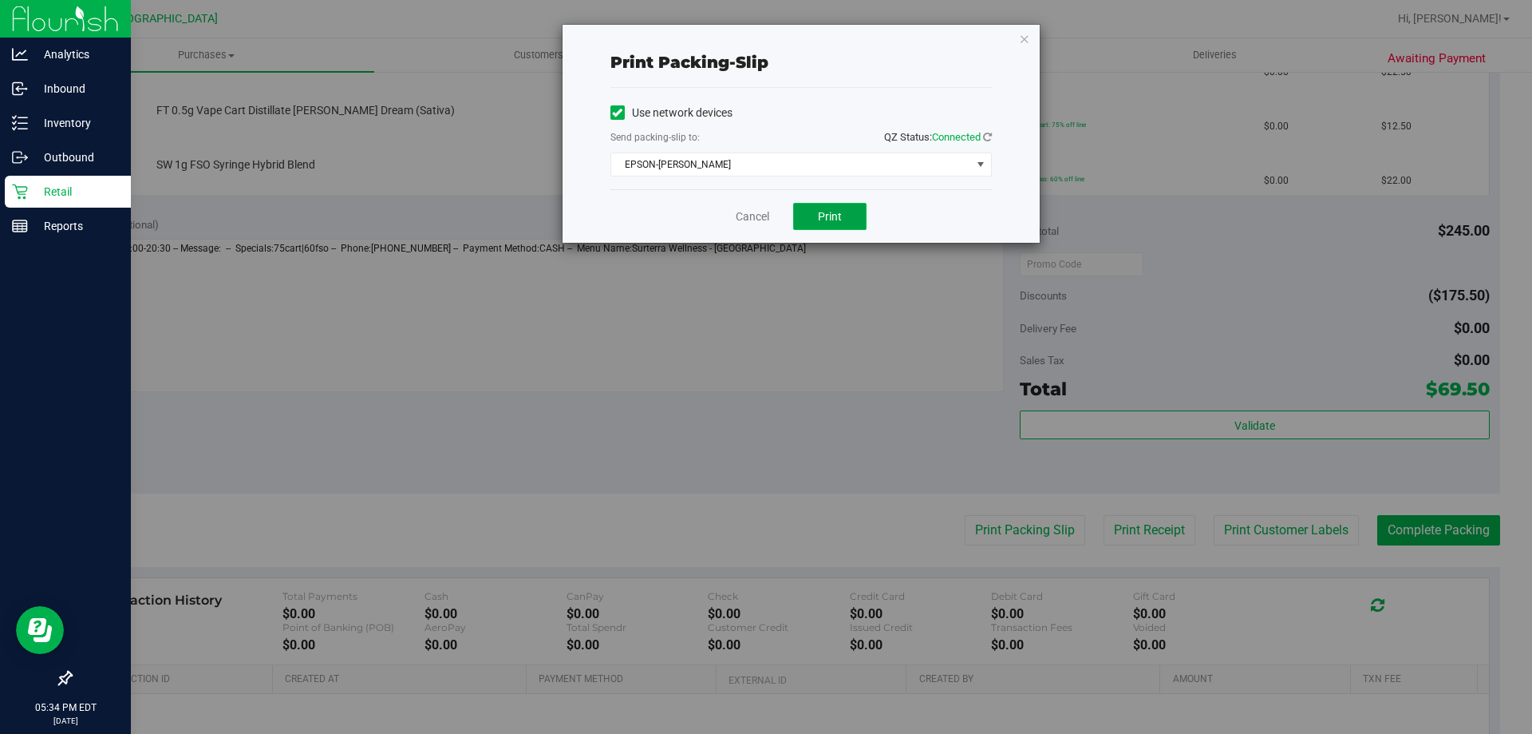
click at [821, 207] on button "Print" at bounding box center [829, 216] width 73 height 27
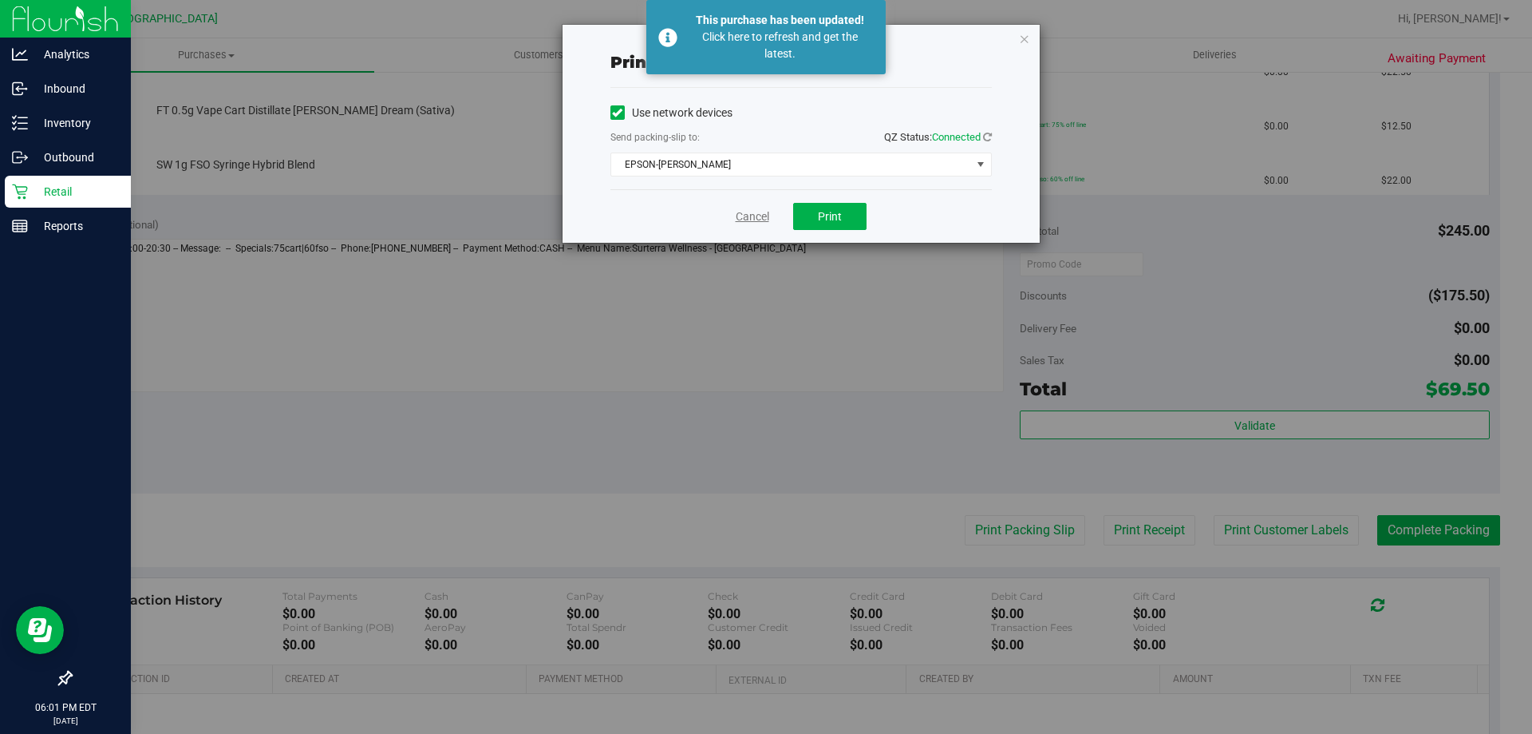
click at [740, 211] on link "Cancel" at bounding box center [753, 216] width 34 height 17
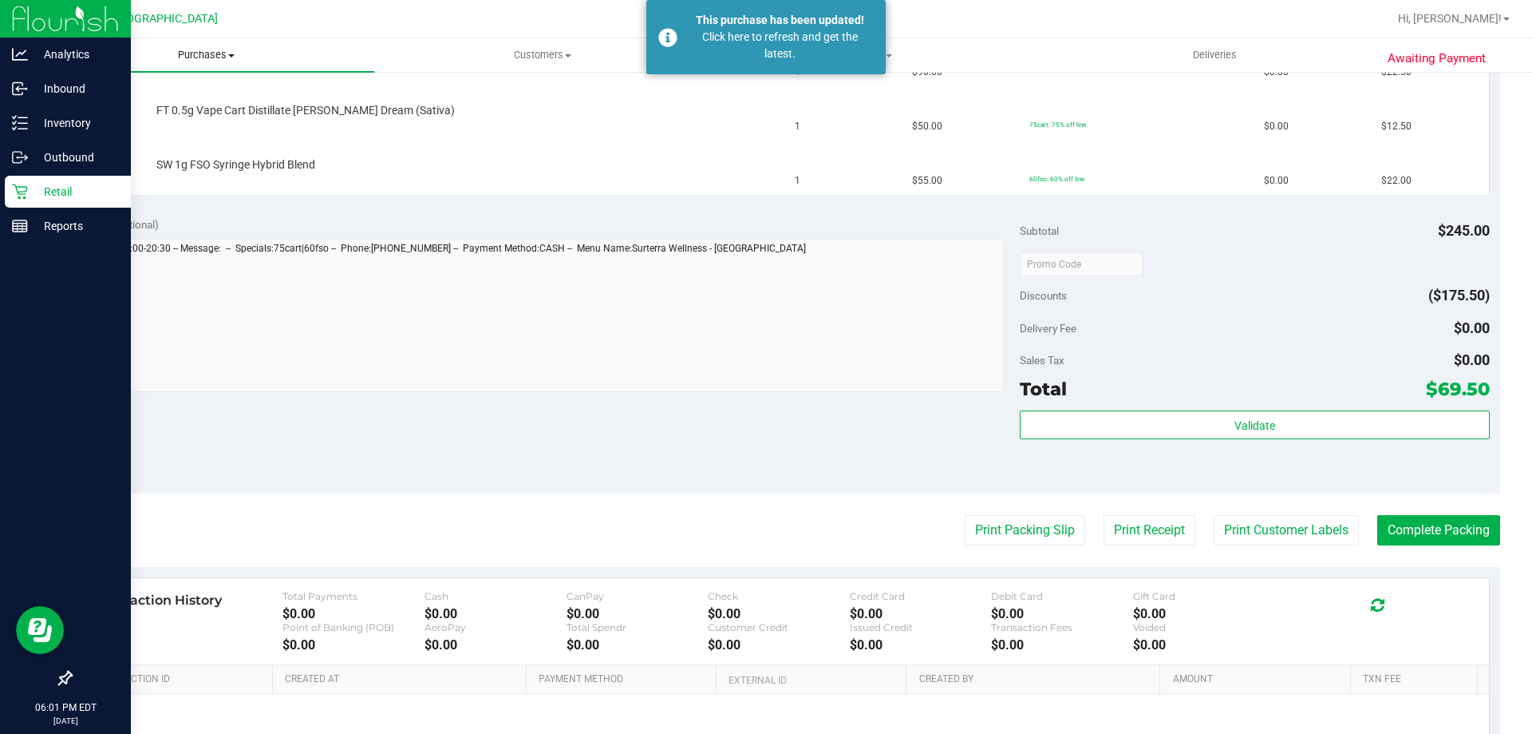
click at [197, 53] on span "Purchases" at bounding box center [206, 55] width 336 height 14
click at [188, 109] on li "Fulfillment" at bounding box center [206, 115] width 336 height 19
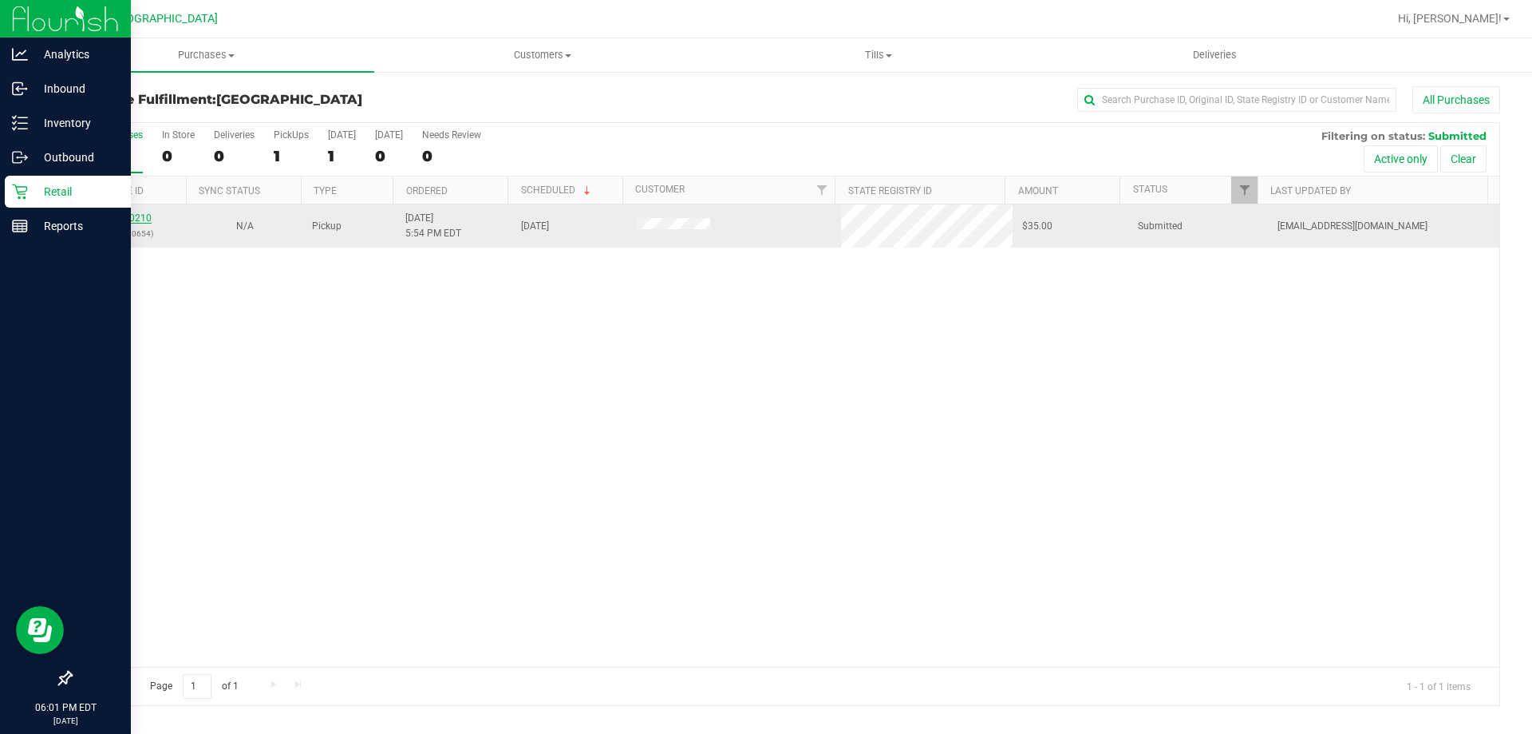
click at [132, 221] on link "11820210" at bounding box center [129, 217] width 45 height 11
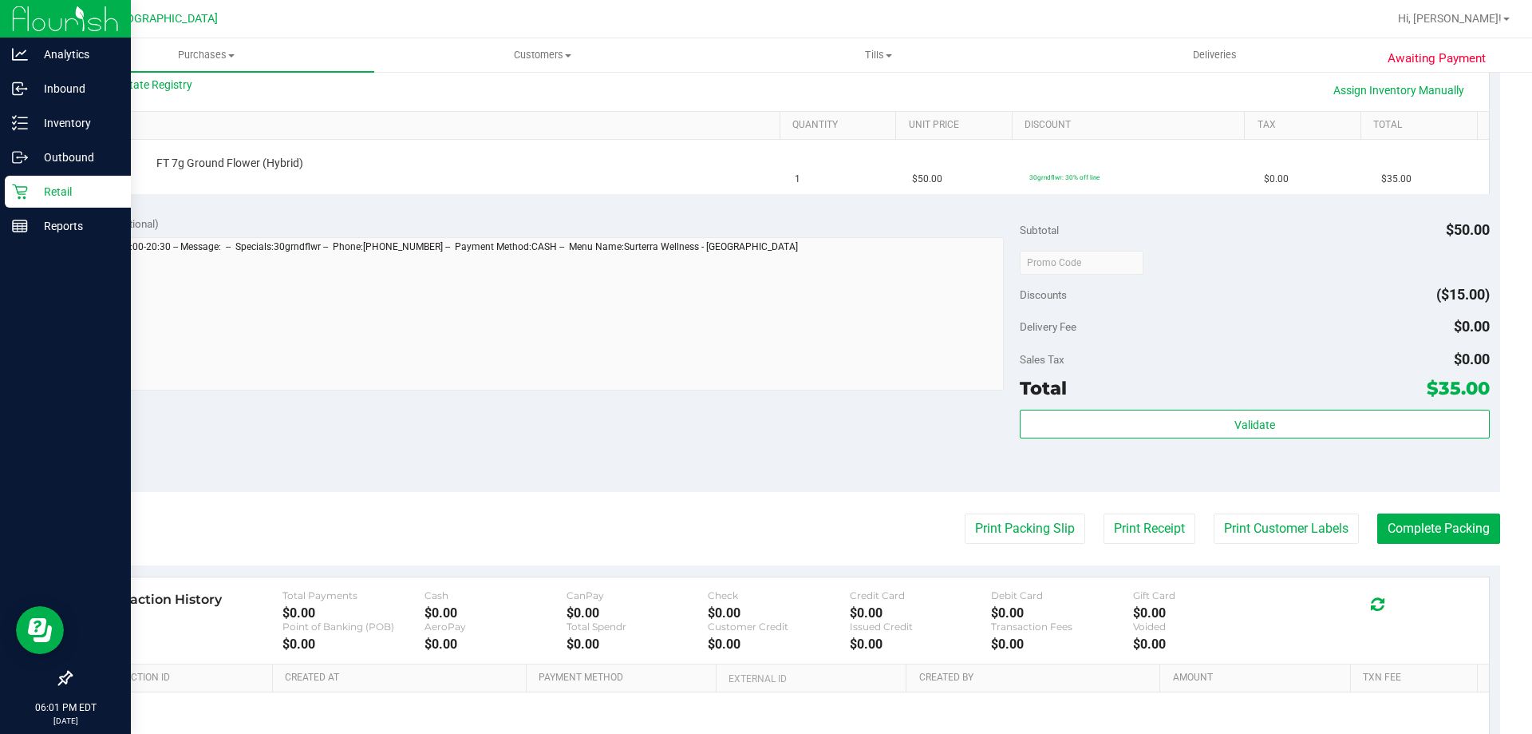
scroll to position [384, 0]
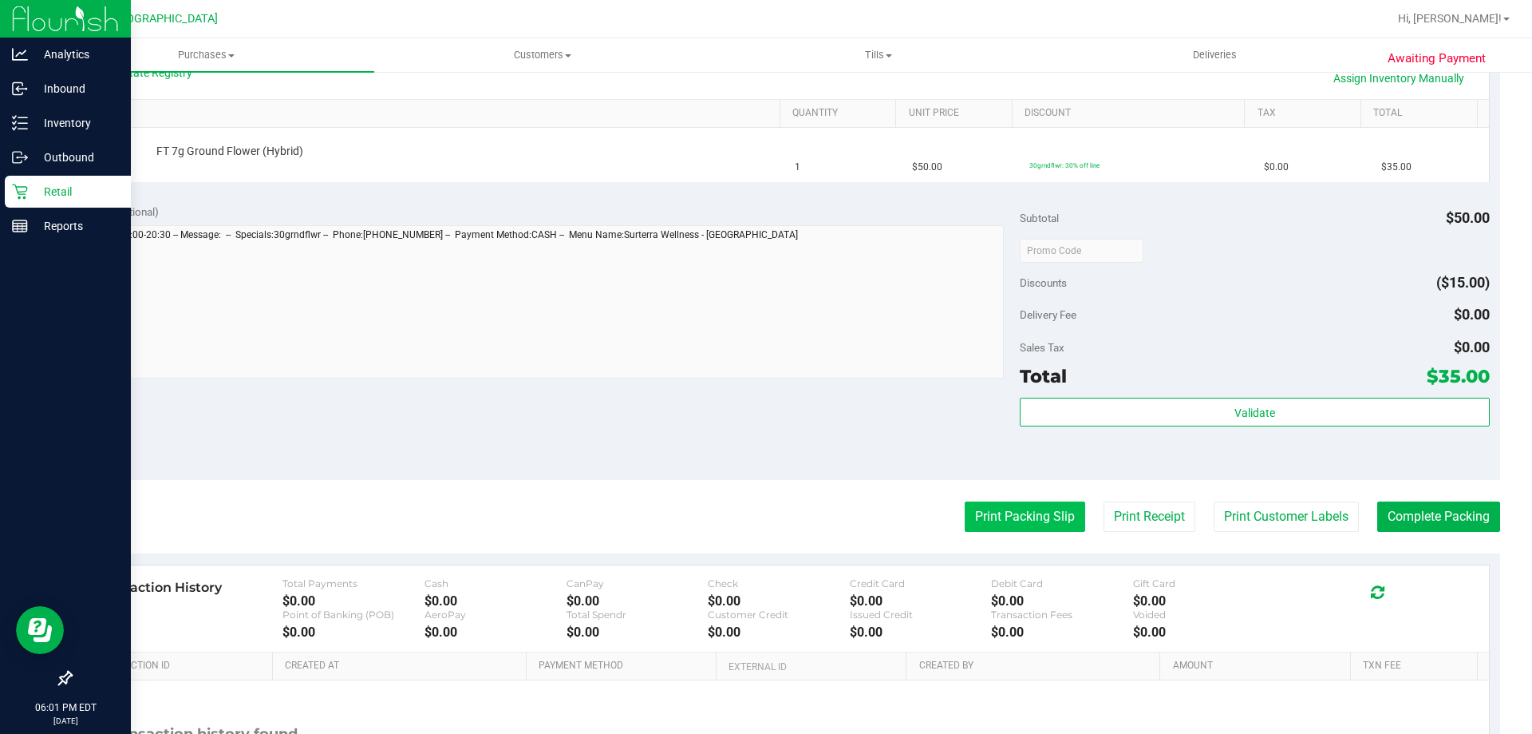
click at [999, 516] on button "Print Packing Slip" at bounding box center [1025, 516] width 121 height 30
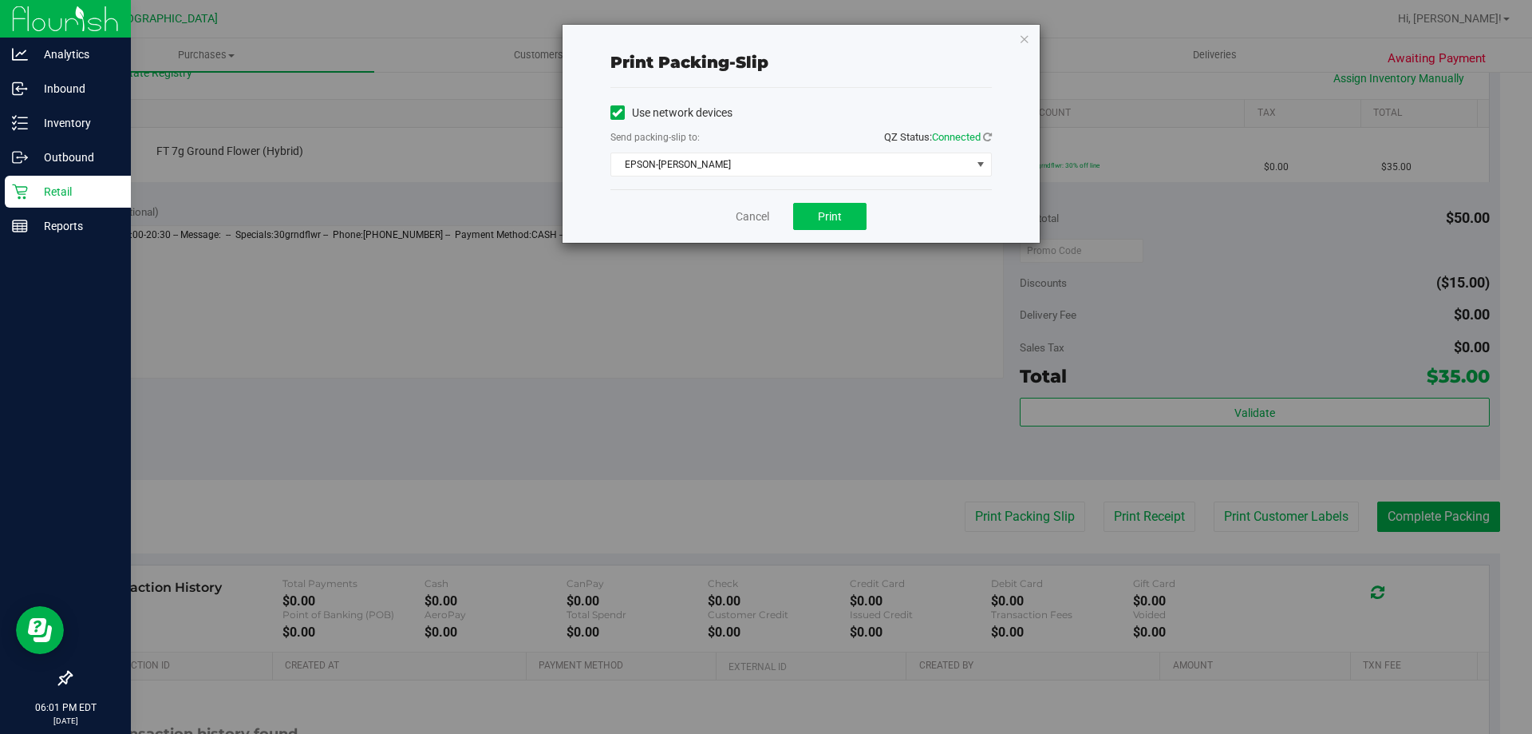
drag, startPoint x: 830, startPoint y: 195, endPoint x: 831, endPoint y: 203, distance: 8.0
click at [831, 199] on div "Cancel Print" at bounding box center [802, 215] width 382 height 53
drag, startPoint x: 825, startPoint y: 219, endPoint x: 821, endPoint y: 249, distance: 30.5
click at [824, 228] on button "Print" at bounding box center [829, 216] width 73 height 27
click at [750, 223] on link "Cancel" at bounding box center [753, 216] width 34 height 17
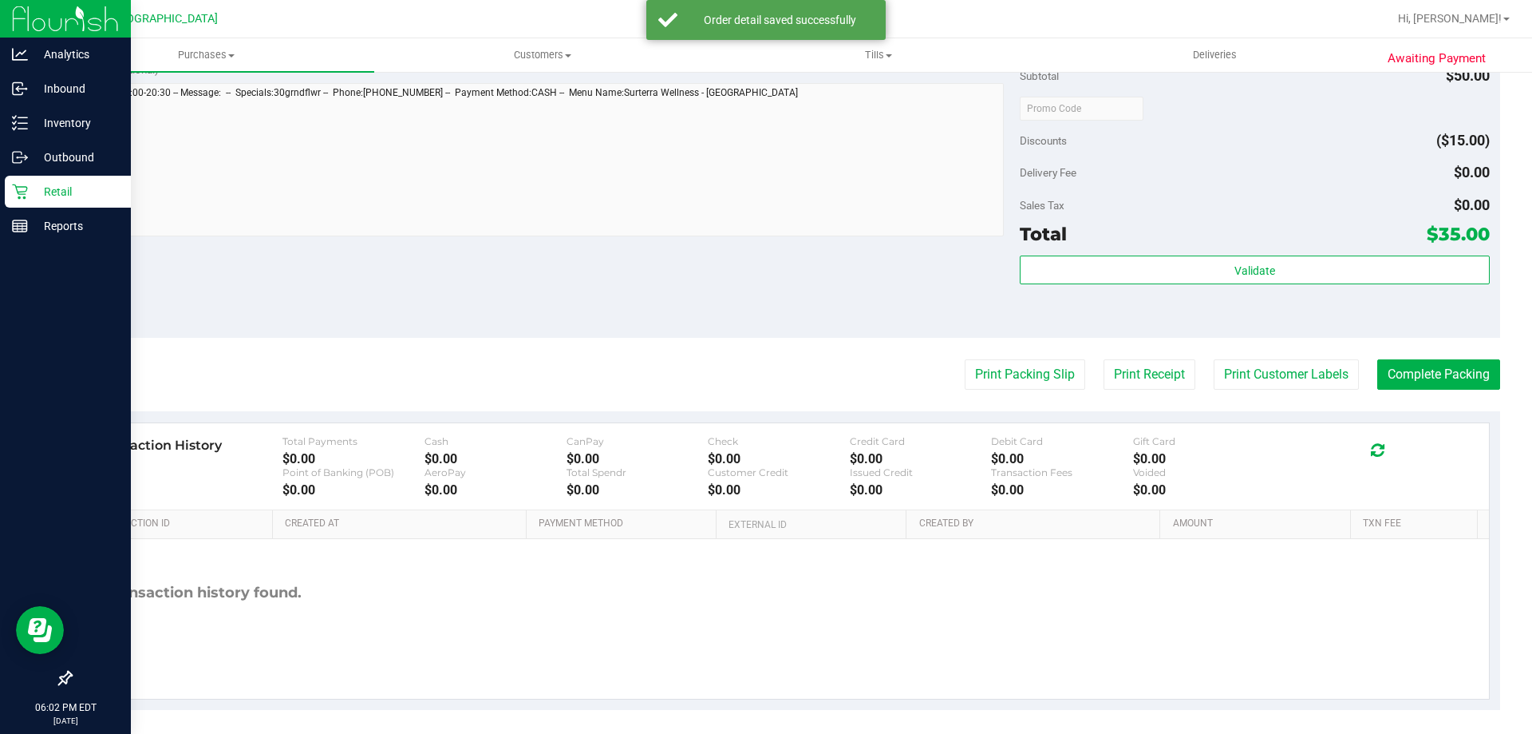
scroll to position [571, 0]
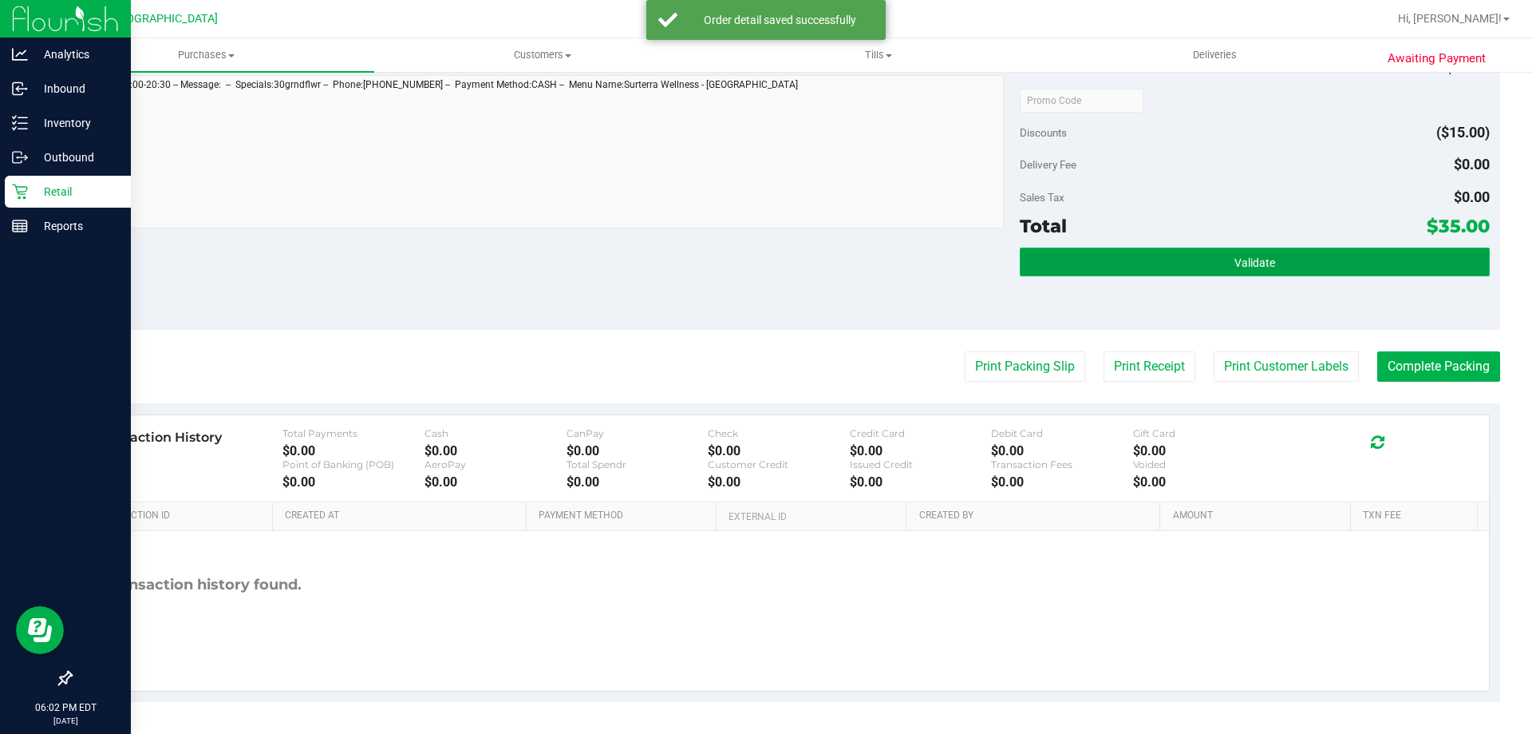
click at [1105, 269] on button "Validate" at bounding box center [1254, 261] width 469 height 29
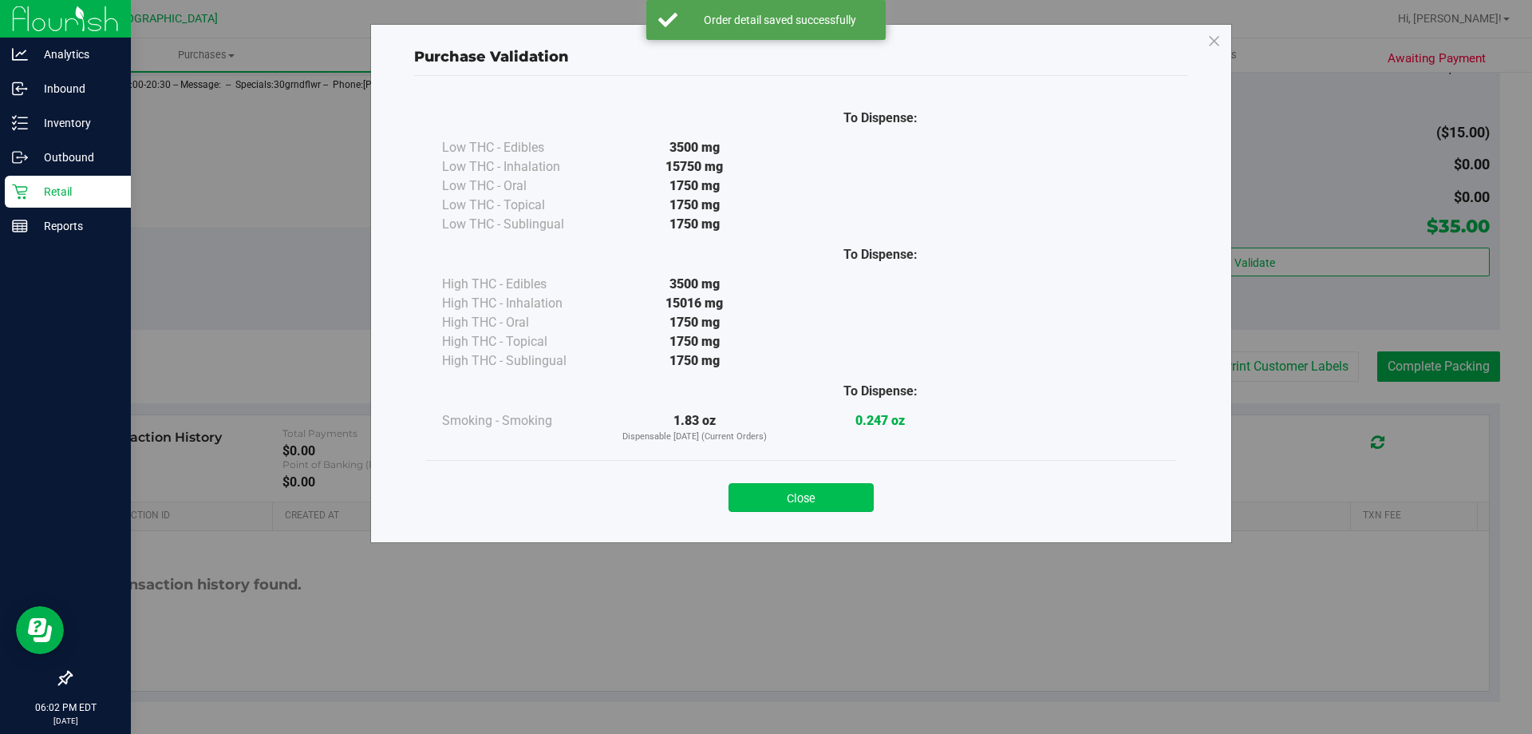
click at [778, 498] on button "Close" at bounding box center [801, 497] width 145 height 29
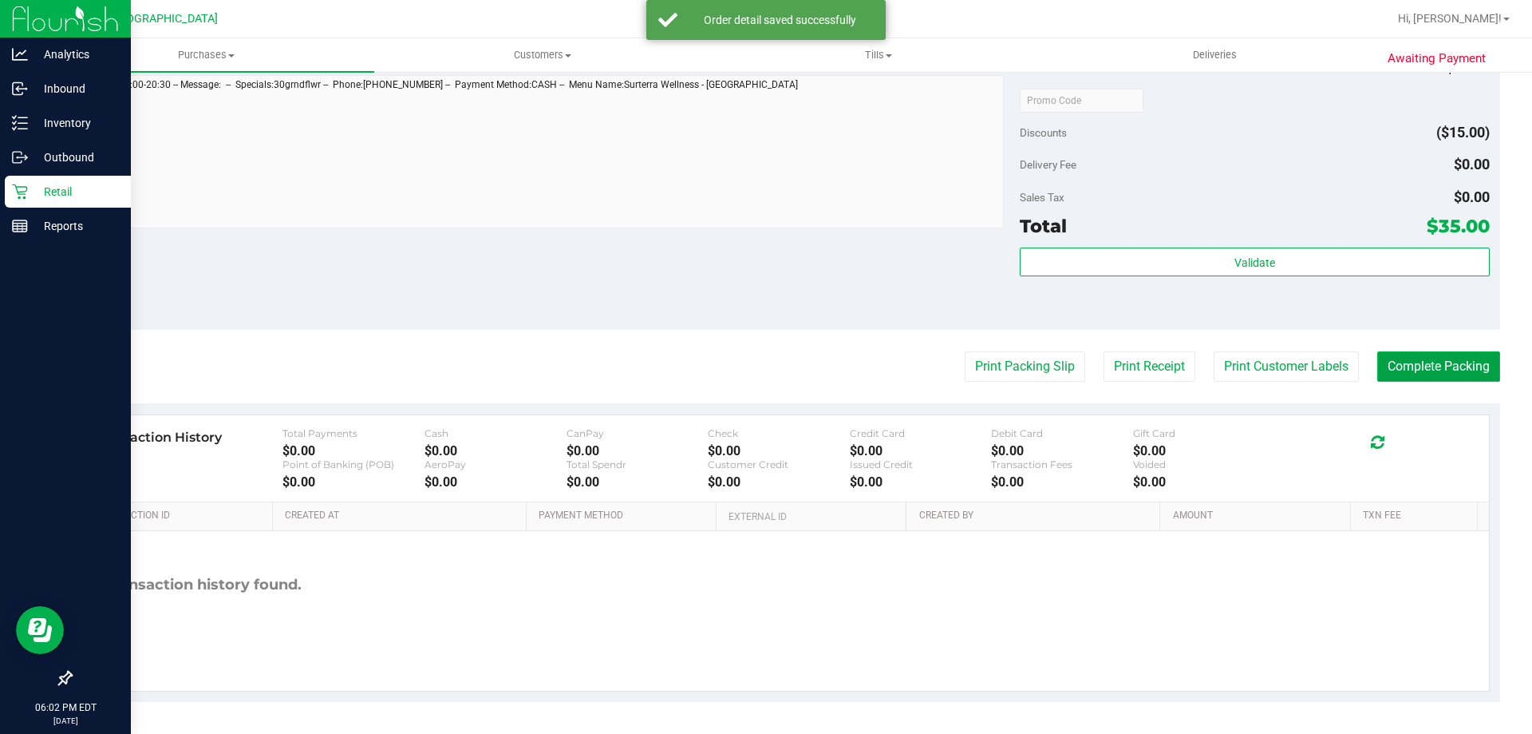
click at [1397, 368] on button "Complete Packing" at bounding box center [1439, 366] width 123 height 30
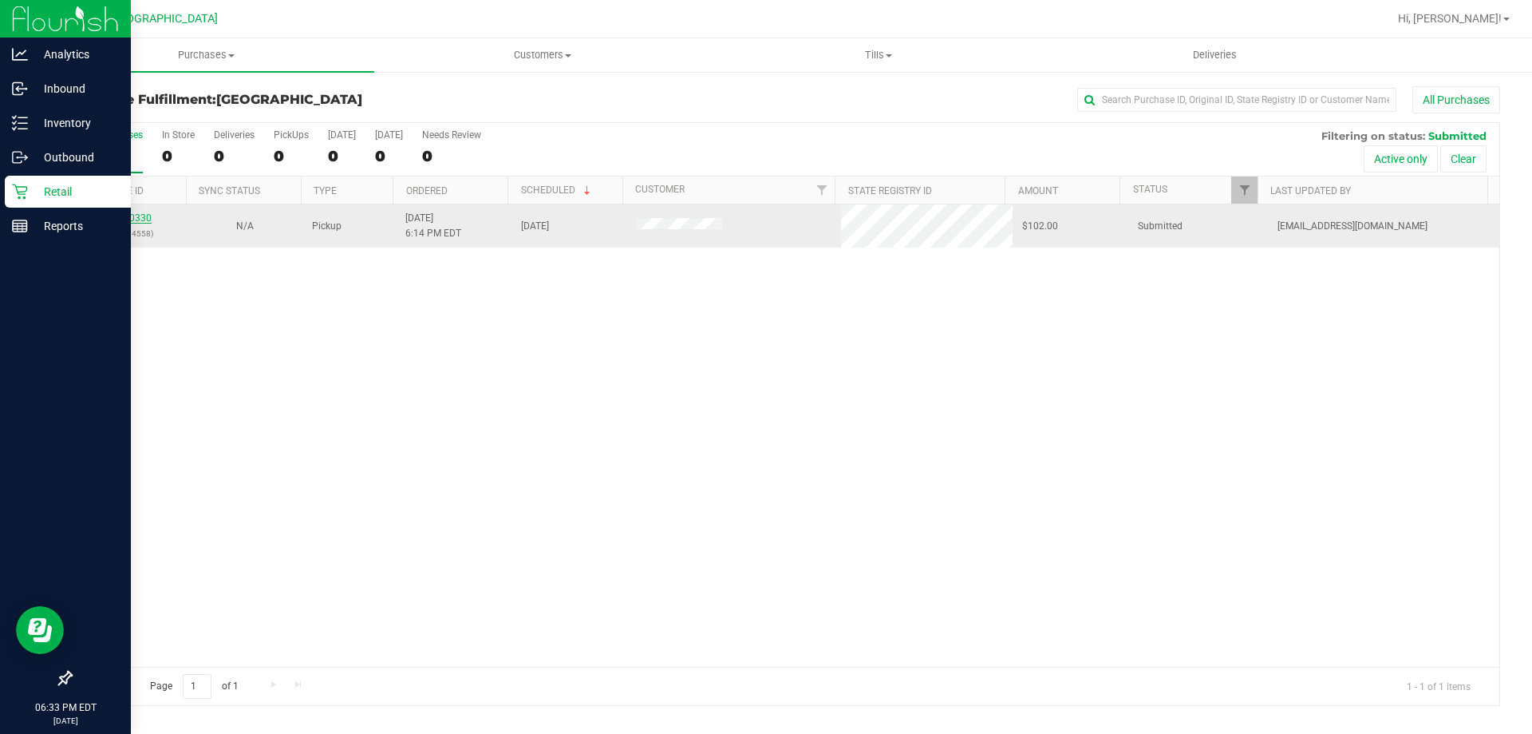
click at [130, 216] on link "11820330" at bounding box center [129, 217] width 45 height 11
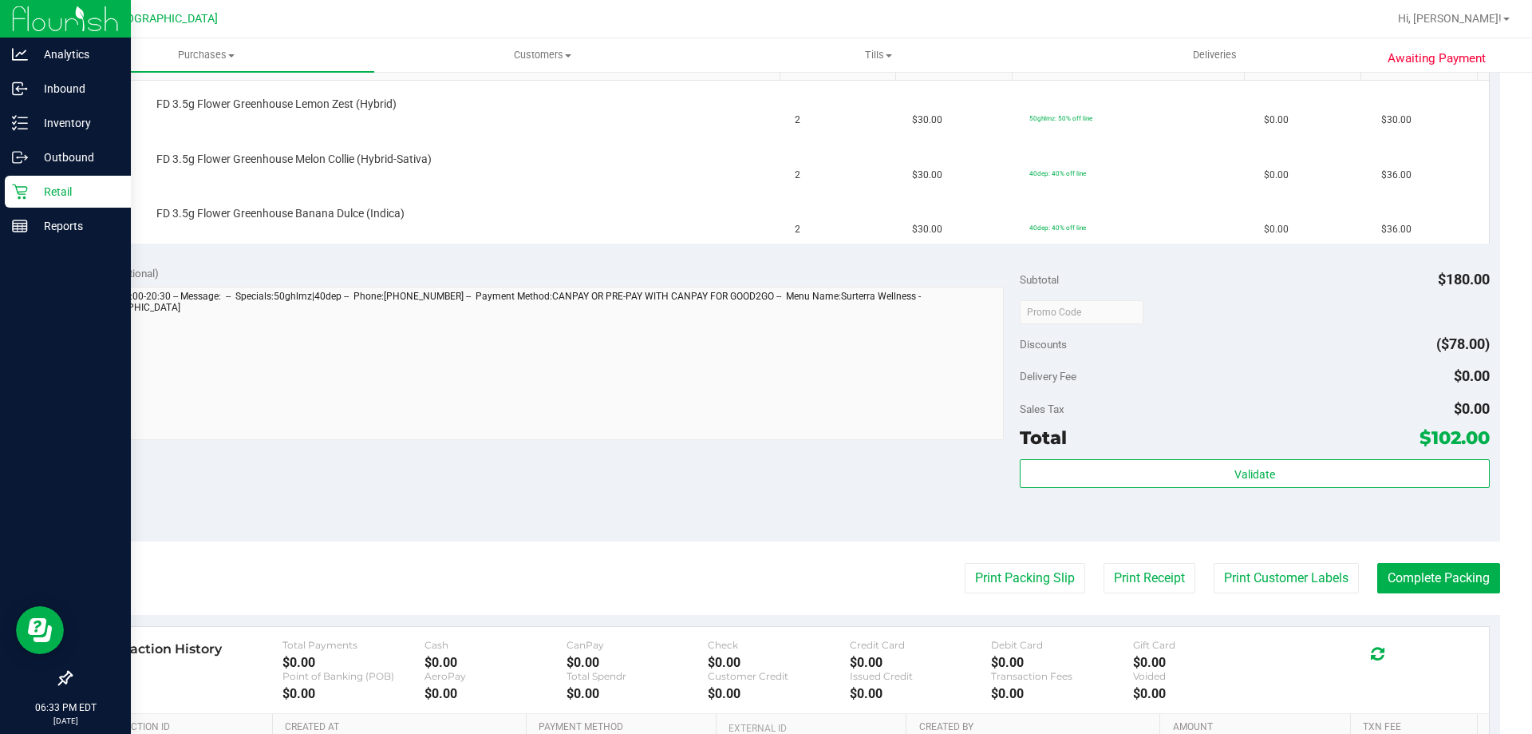
scroll to position [512, 0]
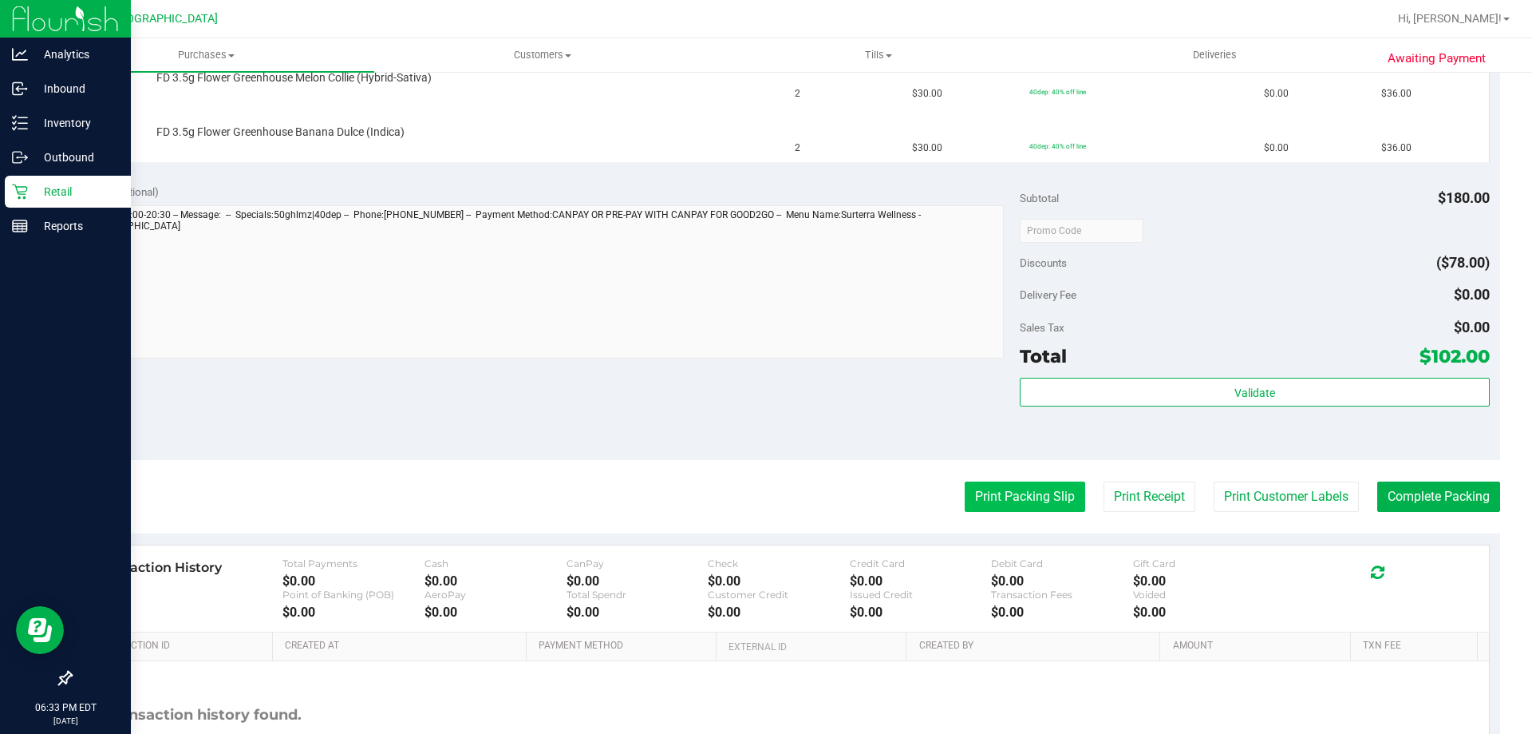
click at [1008, 508] on button "Print Packing Slip" at bounding box center [1025, 496] width 121 height 30
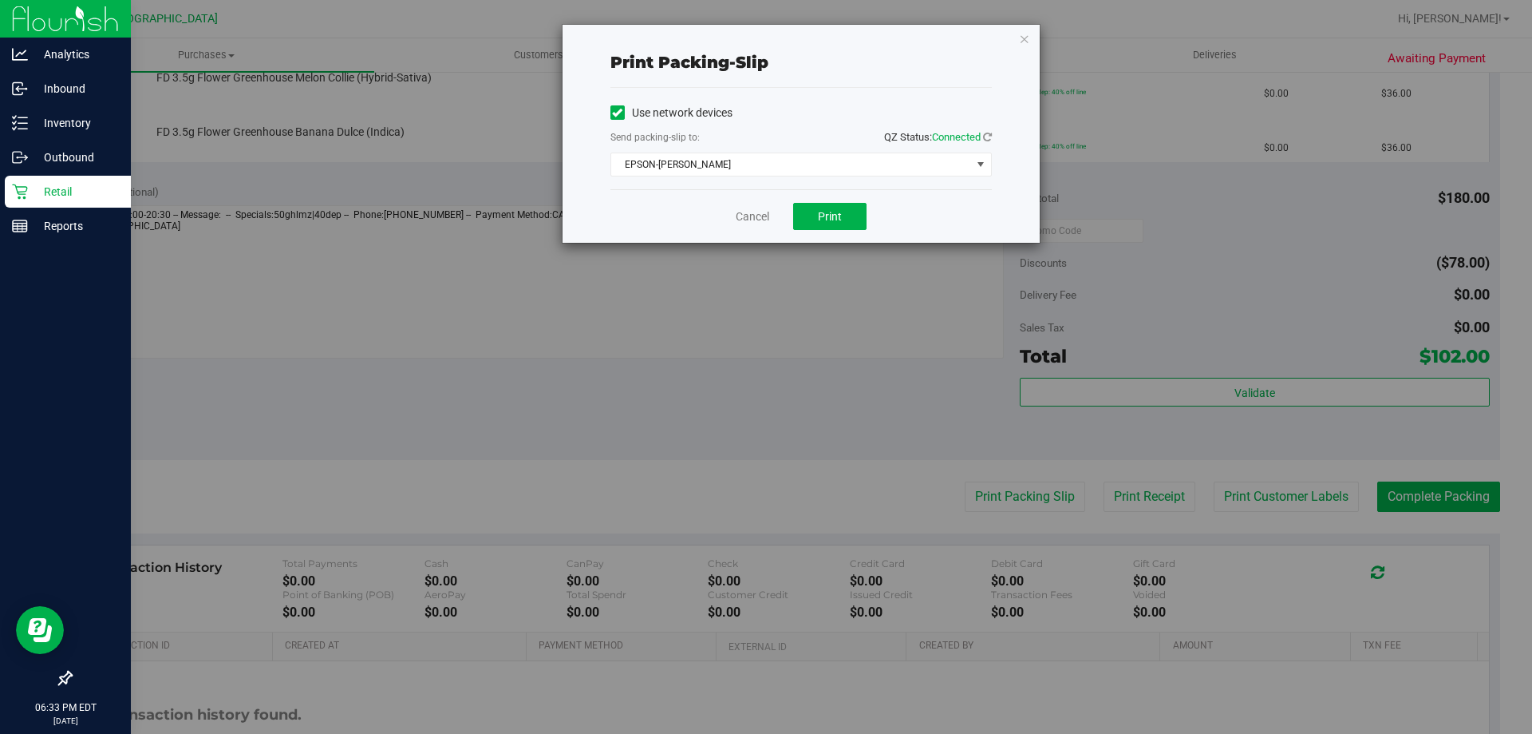
click at [822, 202] on div "Cancel Print" at bounding box center [802, 215] width 382 height 53
click at [818, 223] on button "Print" at bounding box center [829, 216] width 73 height 27
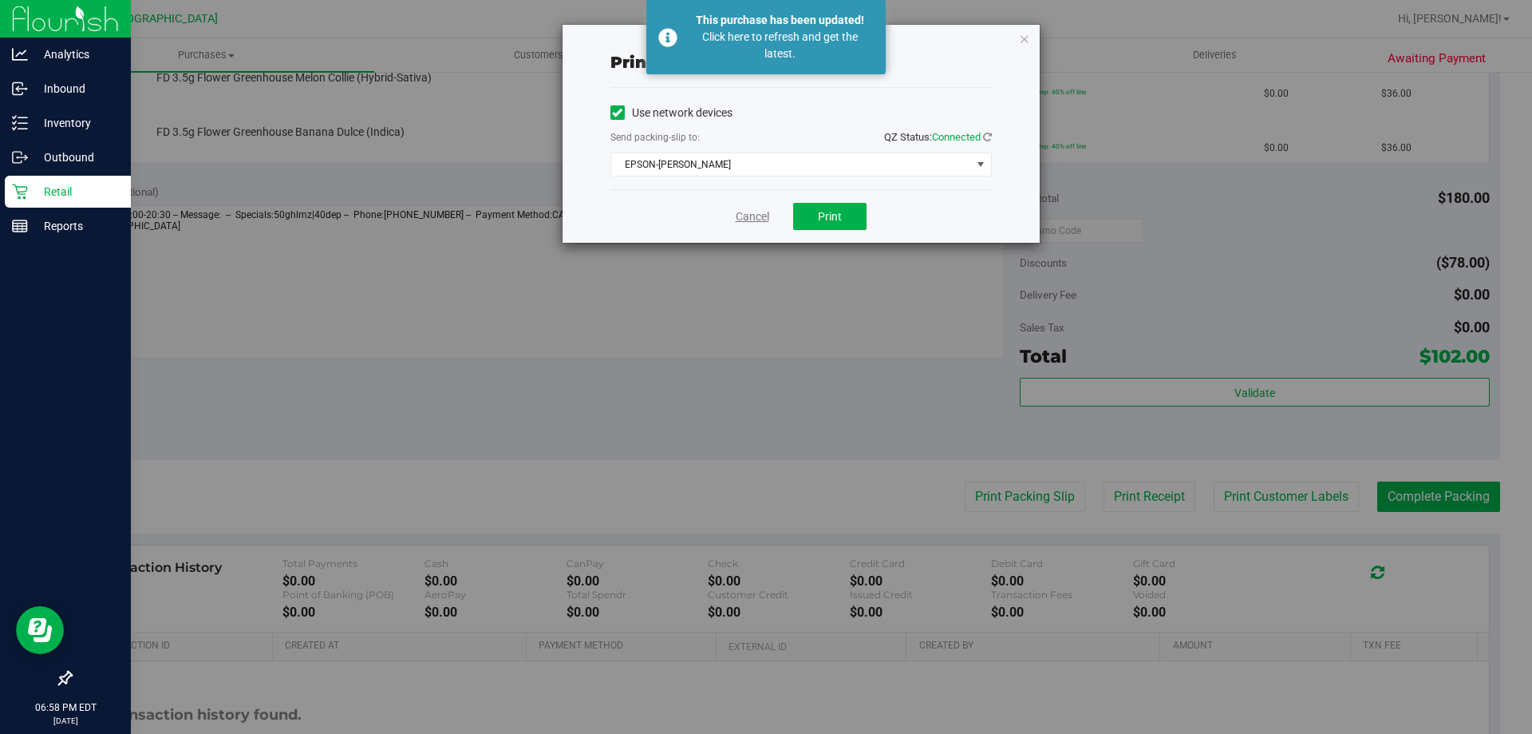
click at [748, 213] on link "Cancel" at bounding box center [753, 216] width 34 height 17
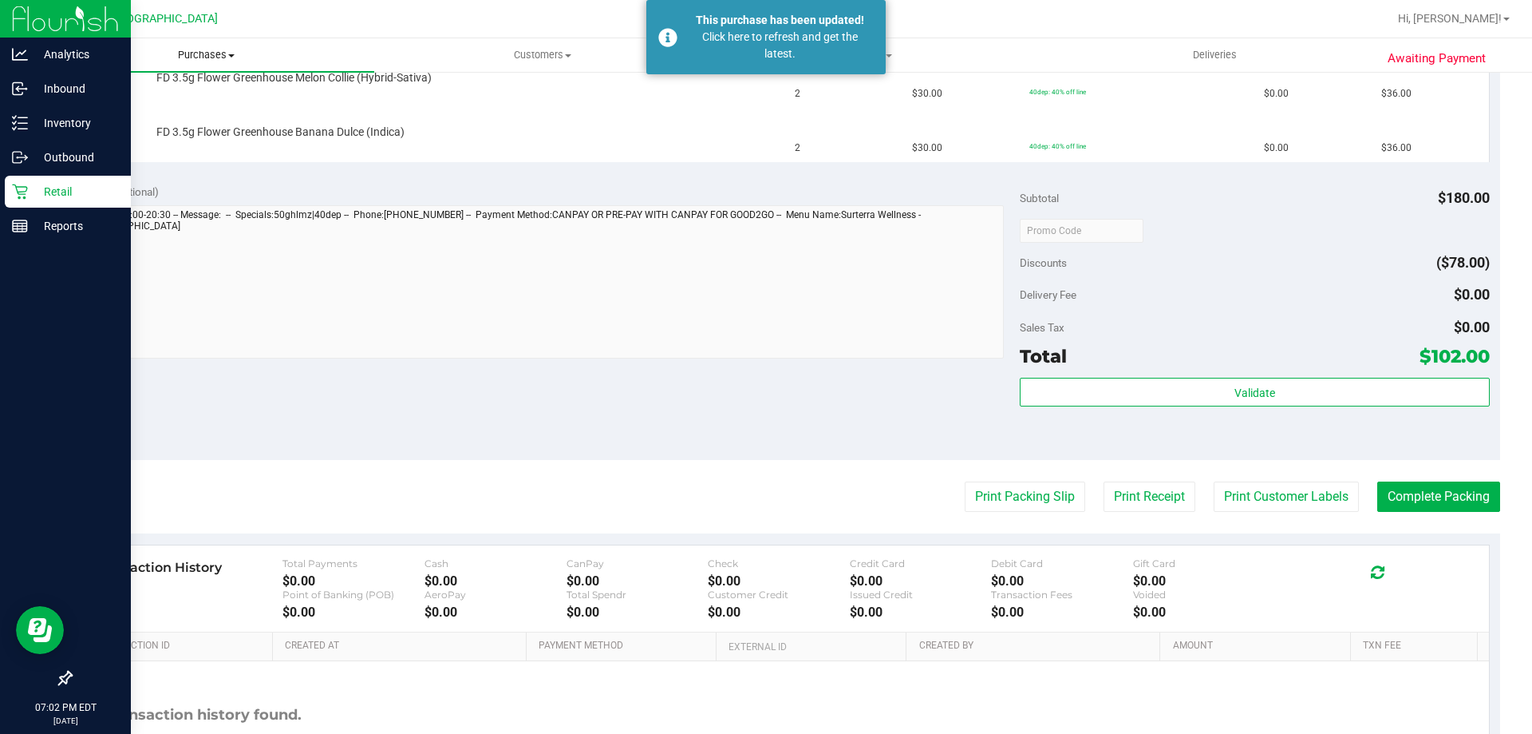
click at [203, 56] on span "Purchases" at bounding box center [206, 55] width 336 height 14
click at [190, 113] on li "Fulfillment" at bounding box center [206, 115] width 336 height 19
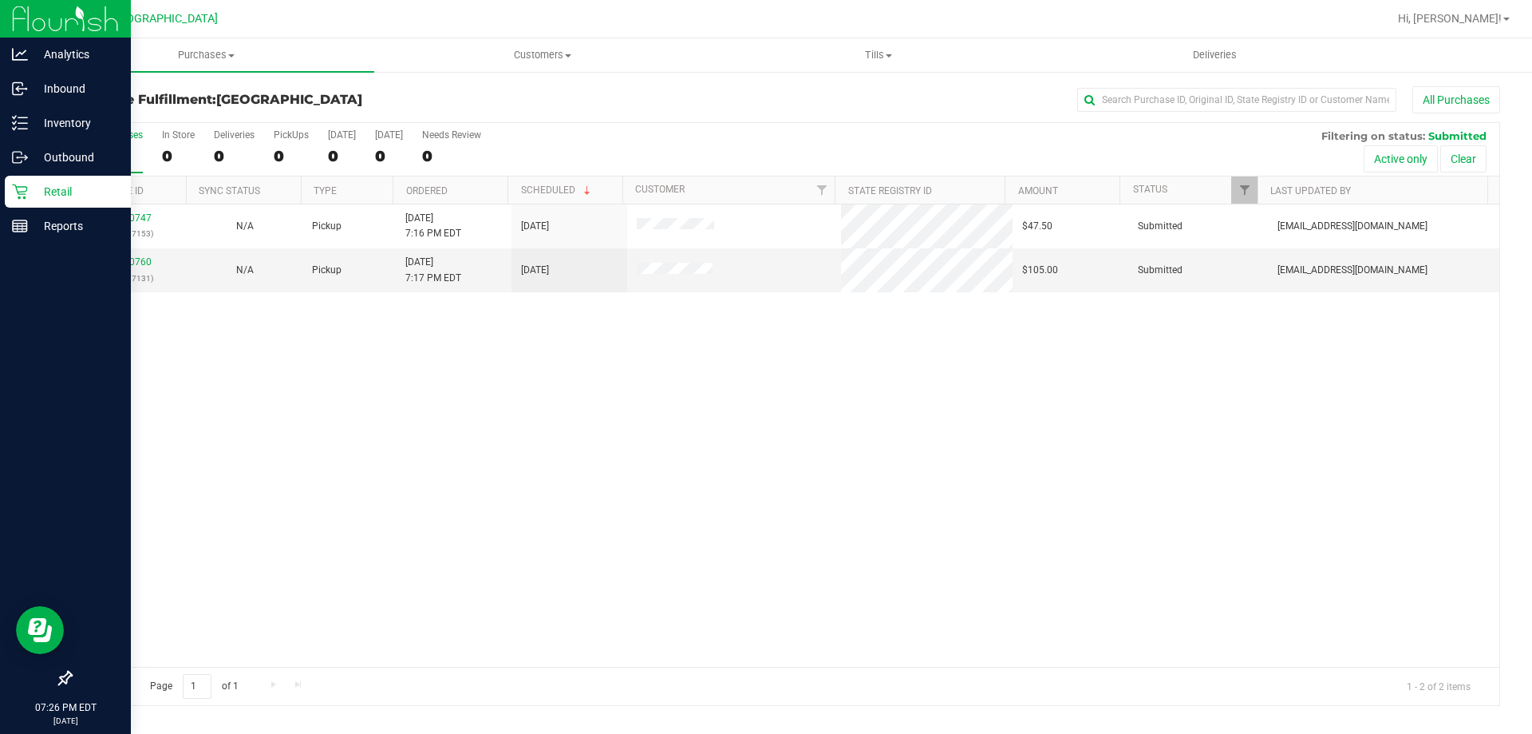
click at [474, 483] on div "11820747 (316287153) N/A Pickup 8/20/2025 7:16 PM EDT 8/20/2025 $47.50 Submitte…" at bounding box center [785, 435] width 1429 height 462
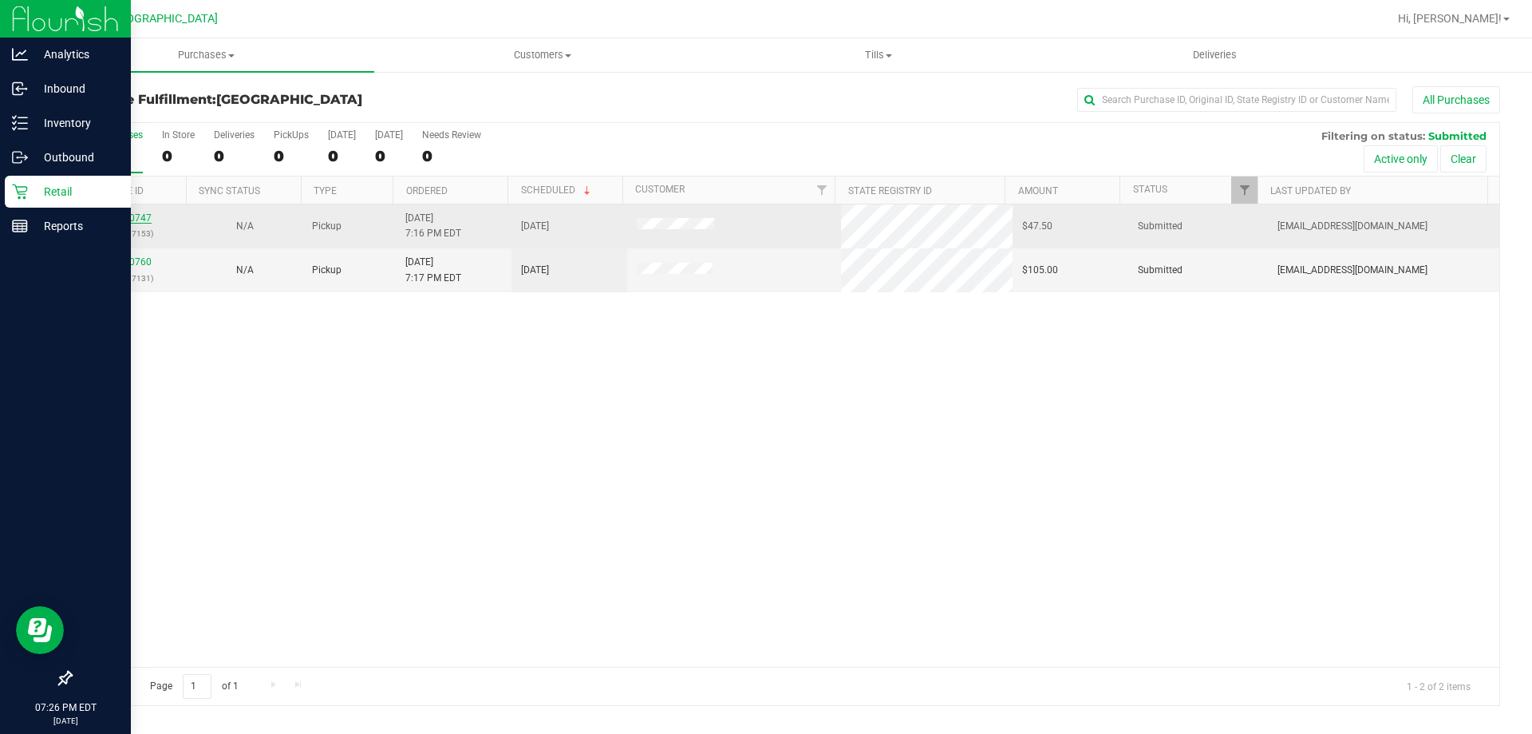
click at [135, 214] on link "11820747" at bounding box center [129, 217] width 45 height 11
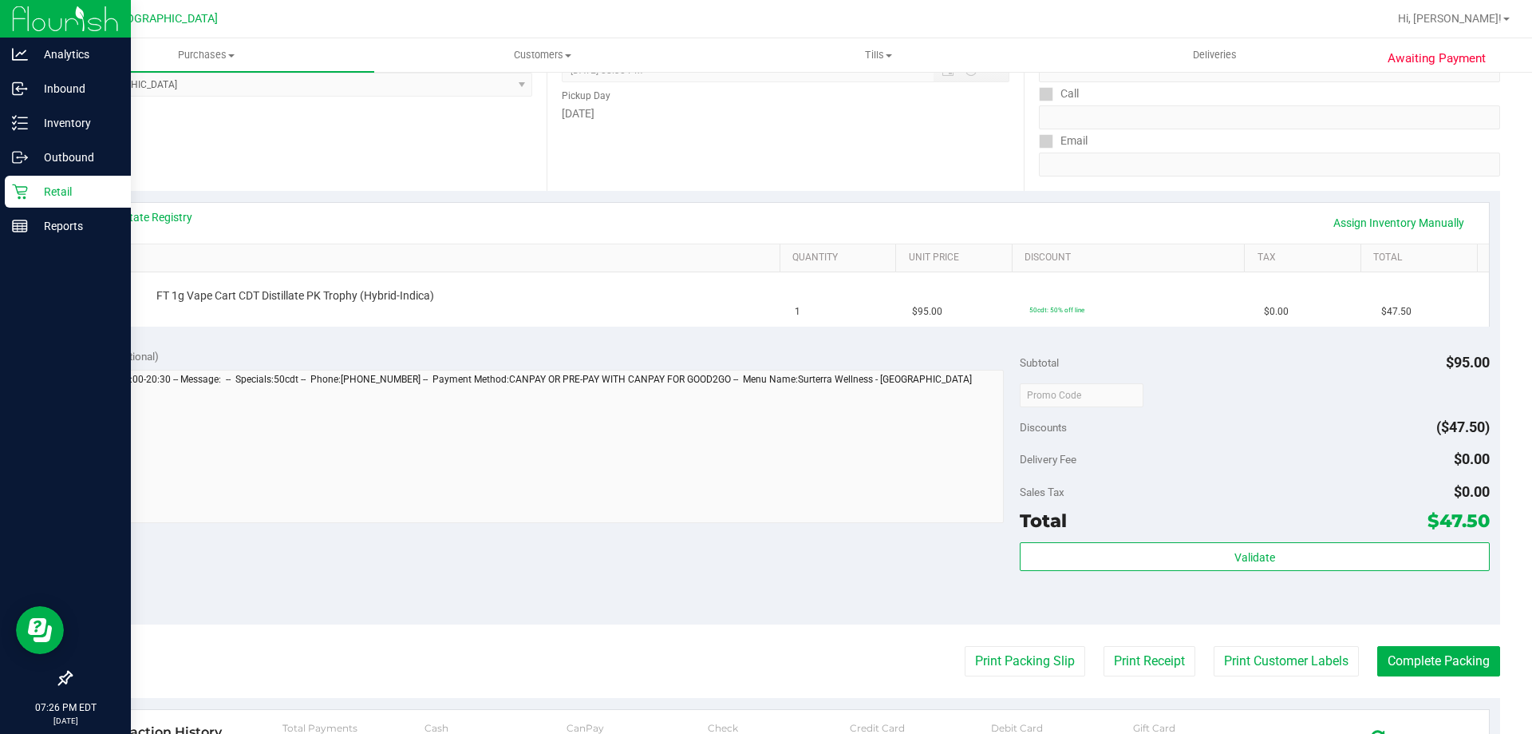
scroll to position [241, 0]
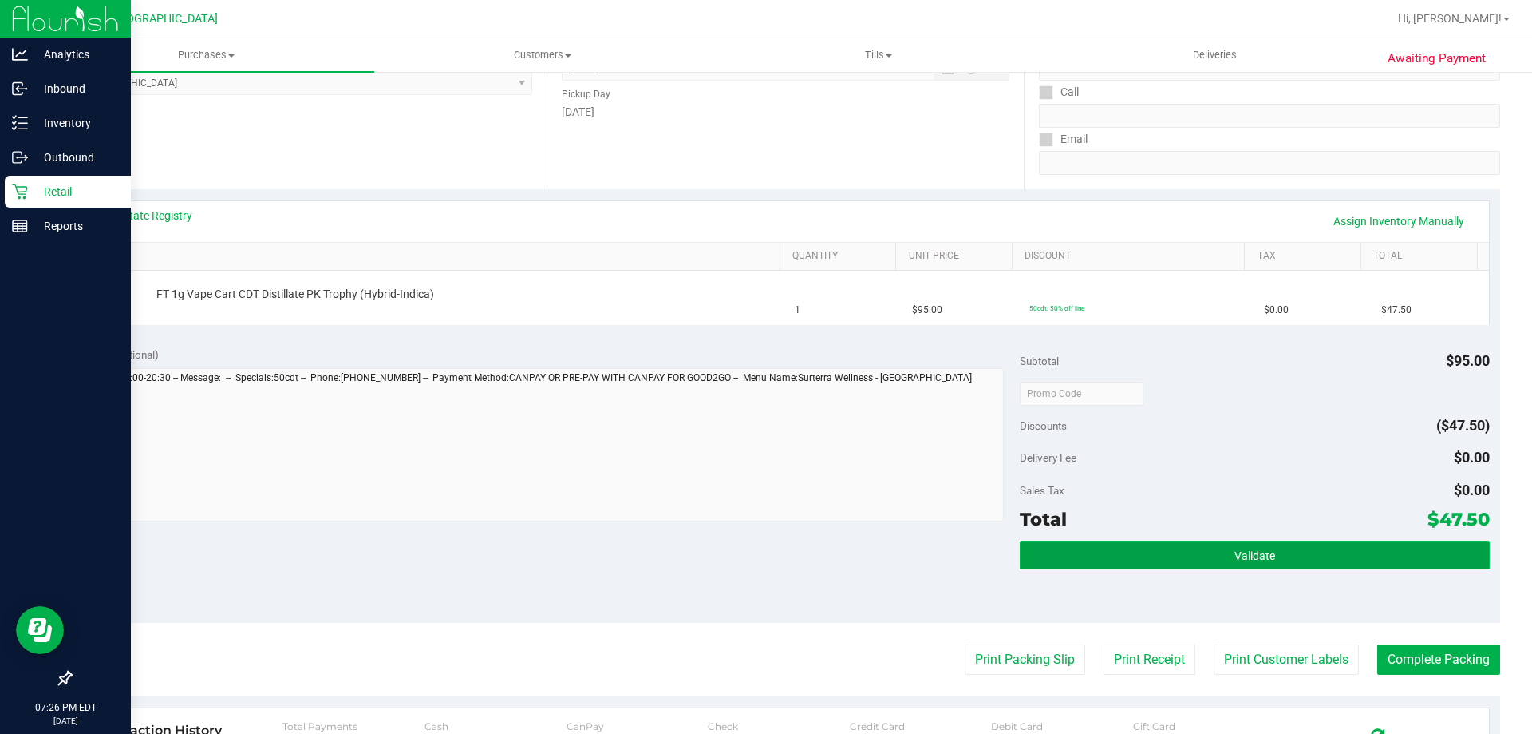
click at [1287, 548] on button "Validate" at bounding box center [1254, 554] width 469 height 29
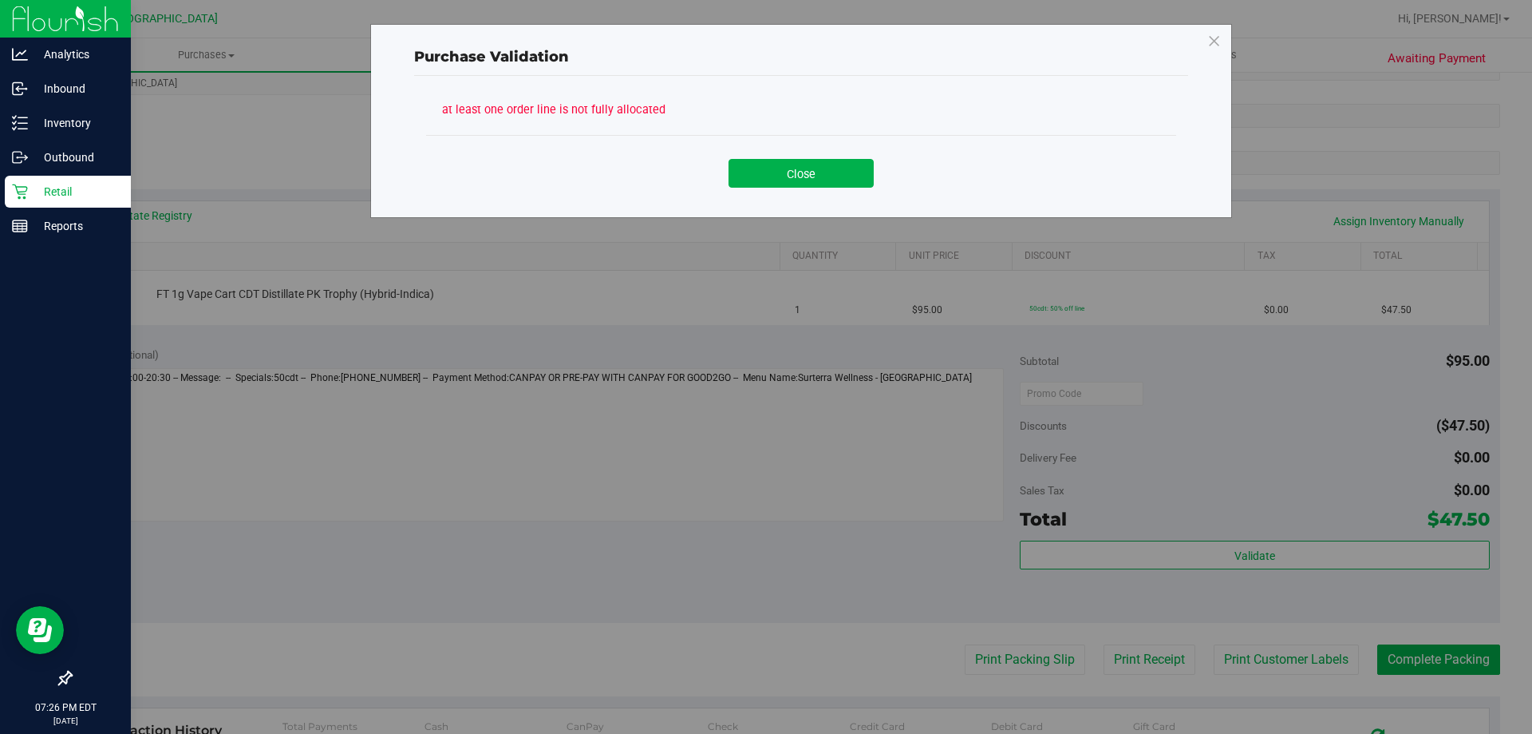
drag, startPoint x: 701, startPoint y: 164, endPoint x: 724, endPoint y: 250, distance: 88.5
click at [700, 166] on div "Close" at bounding box center [801, 168] width 726 height 40
click at [1214, 40] on icon at bounding box center [1215, 42] width 14 height 26
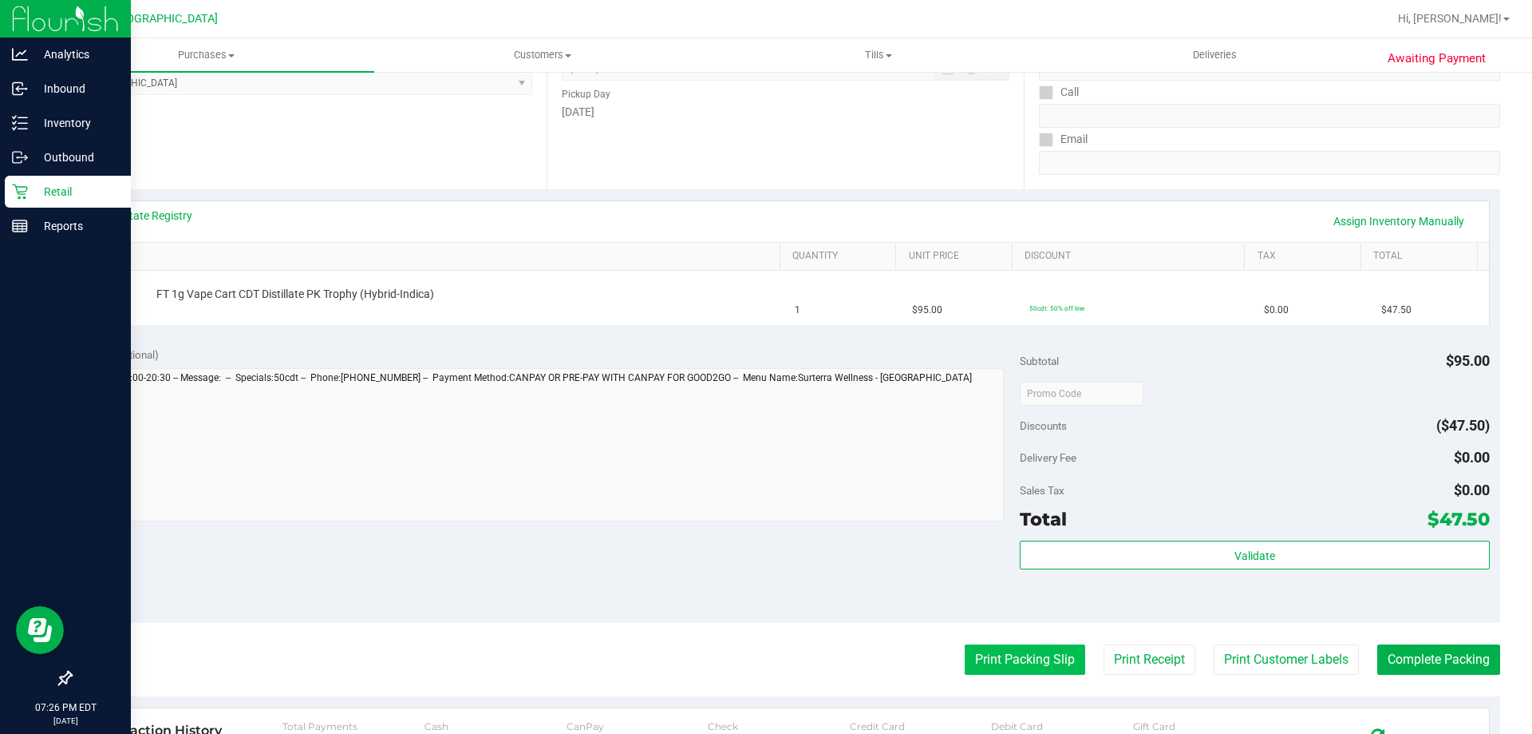
click at [991, 653] on button "Print Packing Slip" at bounding box center [1025, 659] width 121 height 30
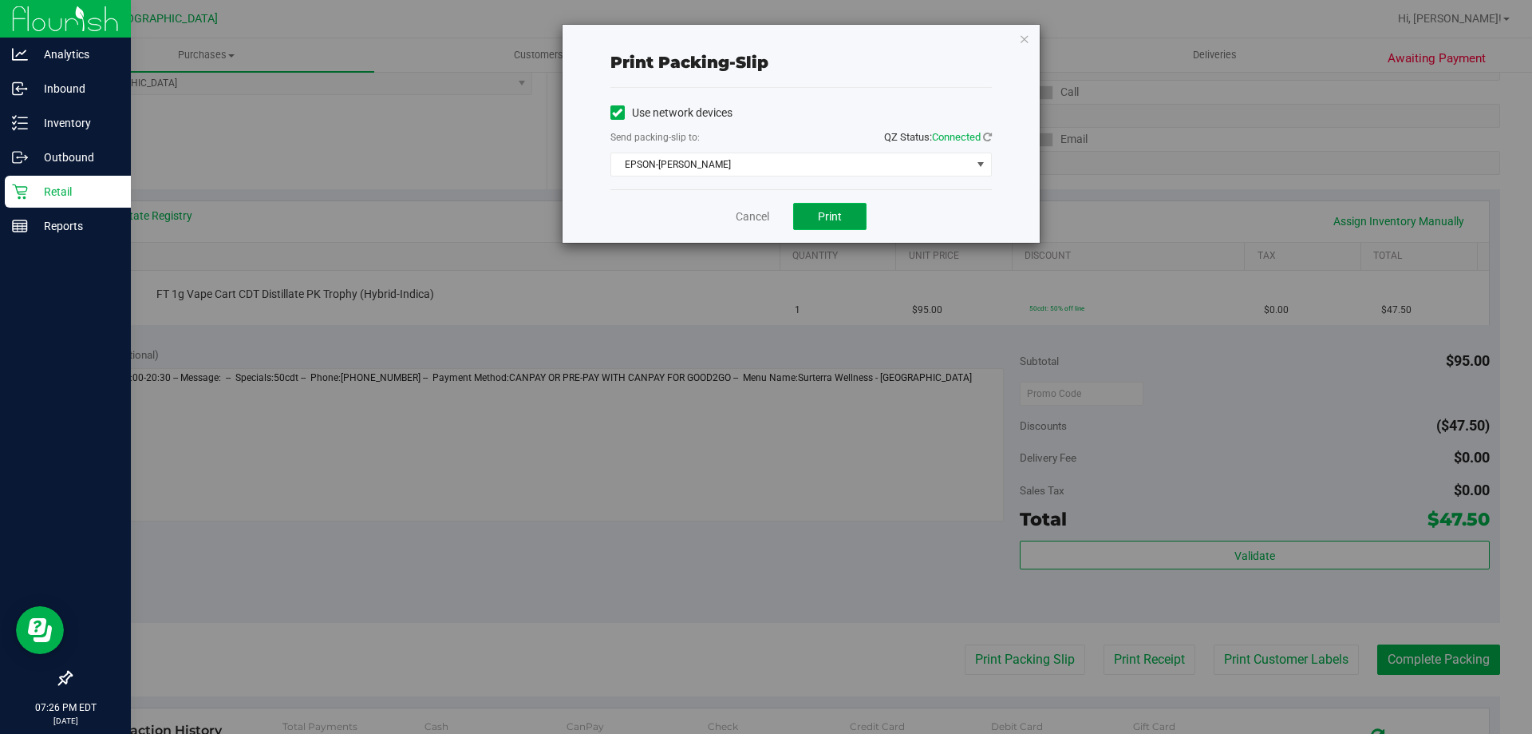
click at [826, 224] on button "Print" at bounding box center [829, 216] width 73 height 27
click at [749, 221] on link "Cancel" at bounding box center [753, 216] width 34 height 17
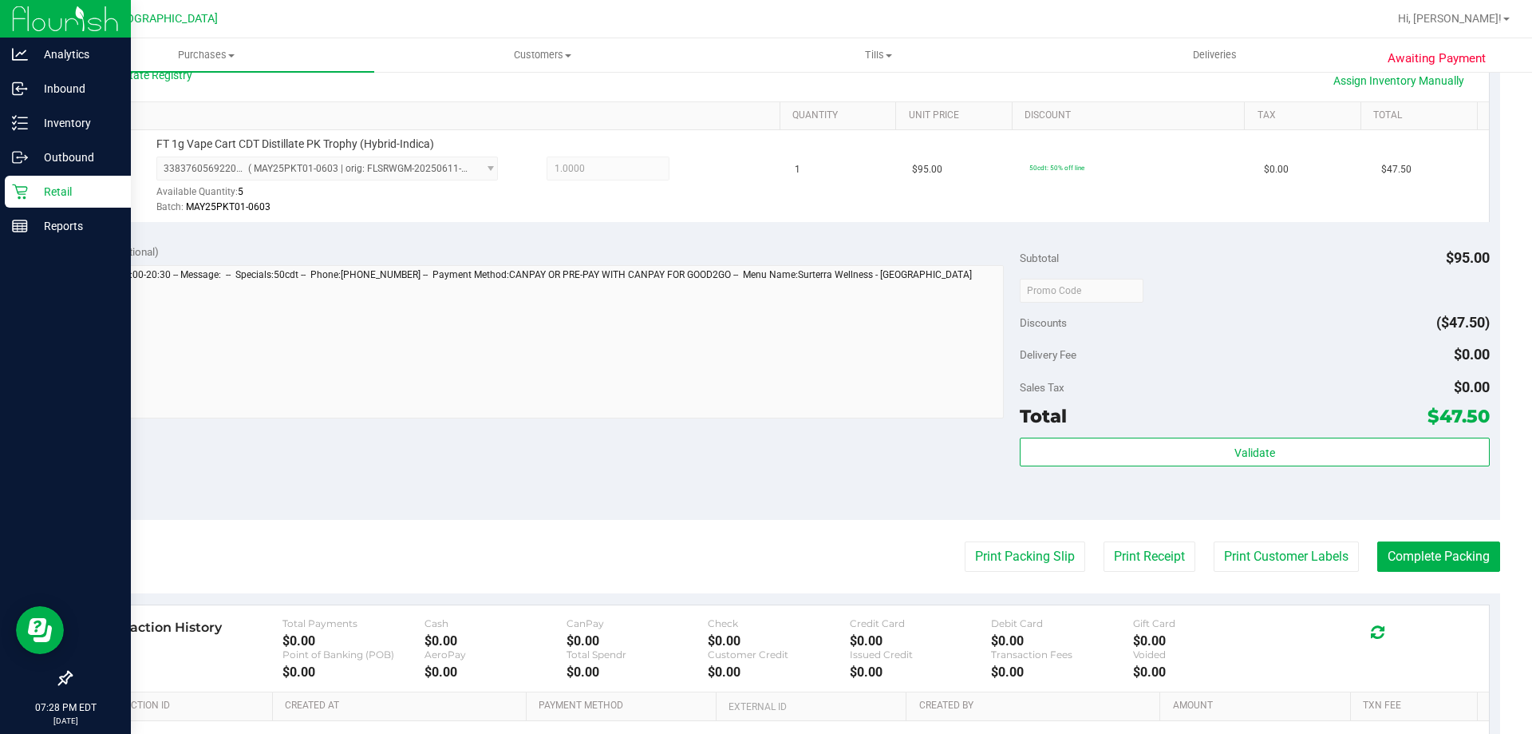
scroll to position [386, 0]
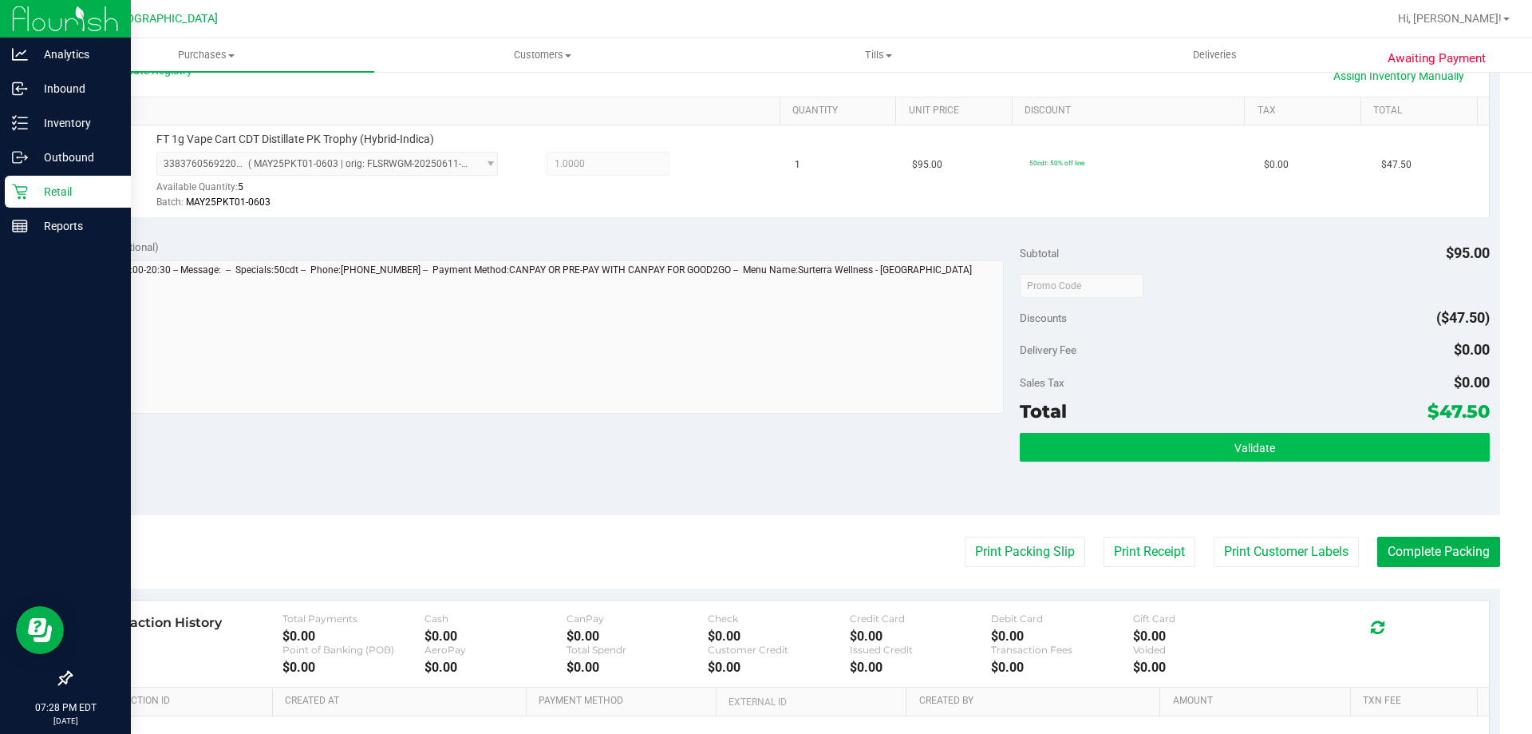
click at [1098, 449] on button "Validate" at bounding box center [1254, 447] width 469 height 29
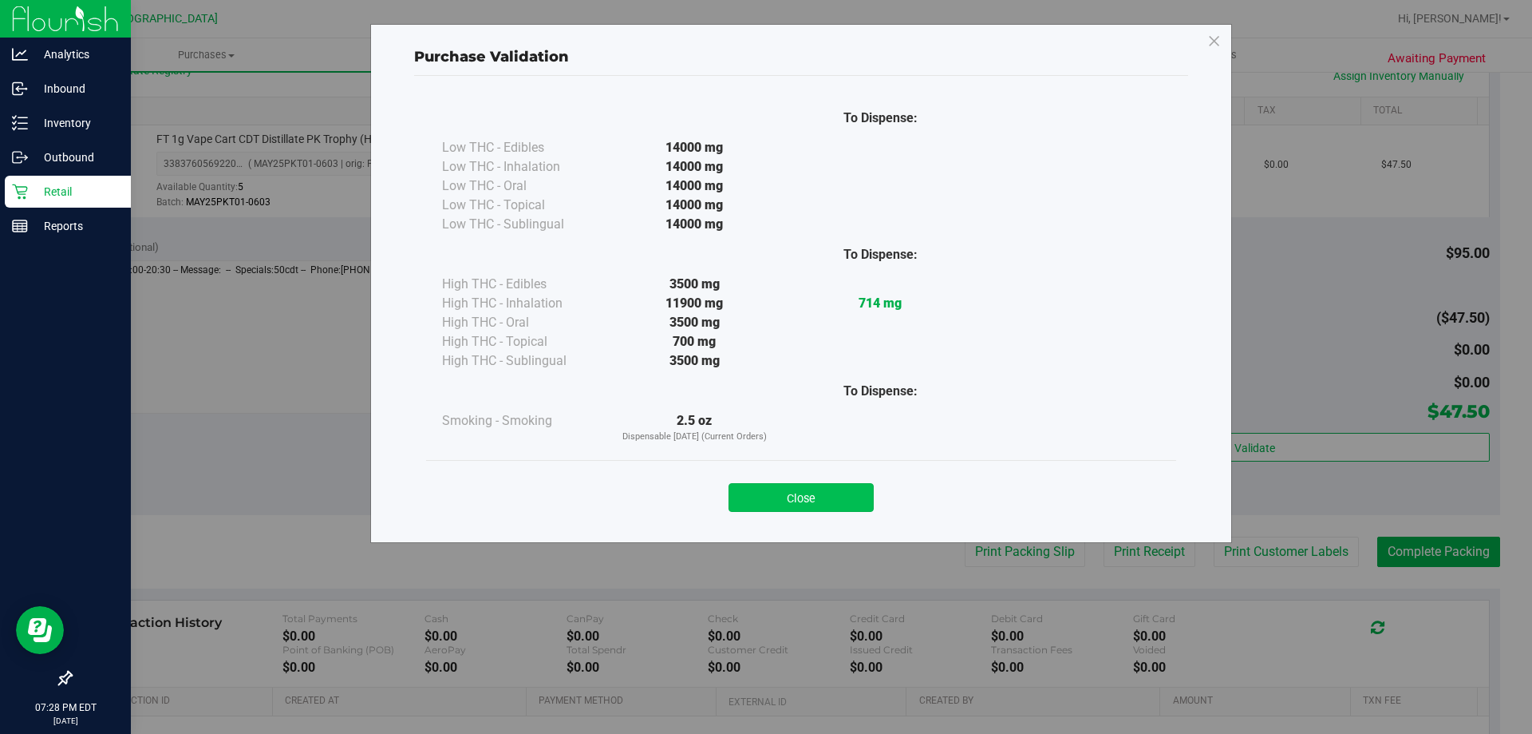
click at [762, 499] on button "Close" at bounding box center [801, 497] width 145 height 29
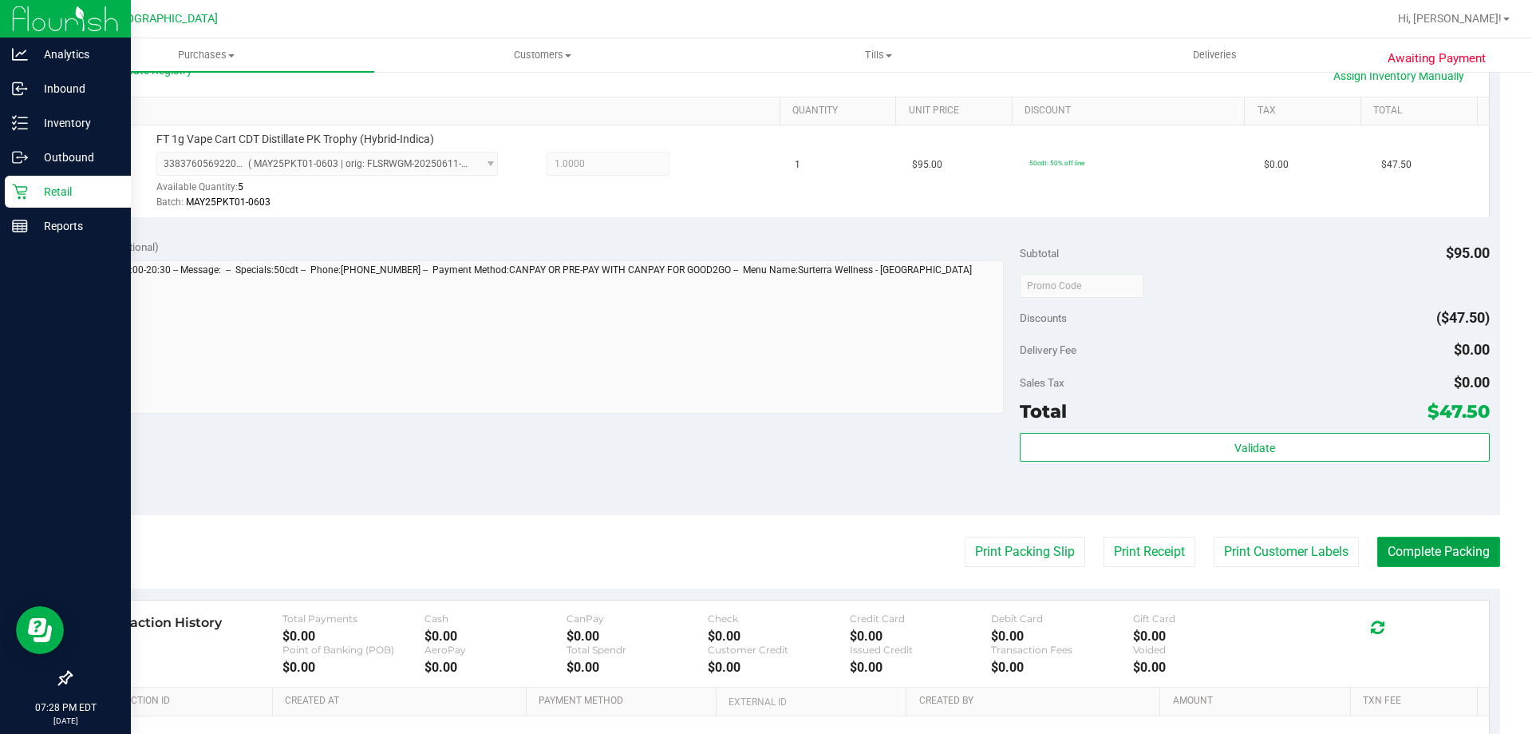
click at [1418, 552] on button "Complete Packing" at bounding box center [1439, 551] width 123 height 30
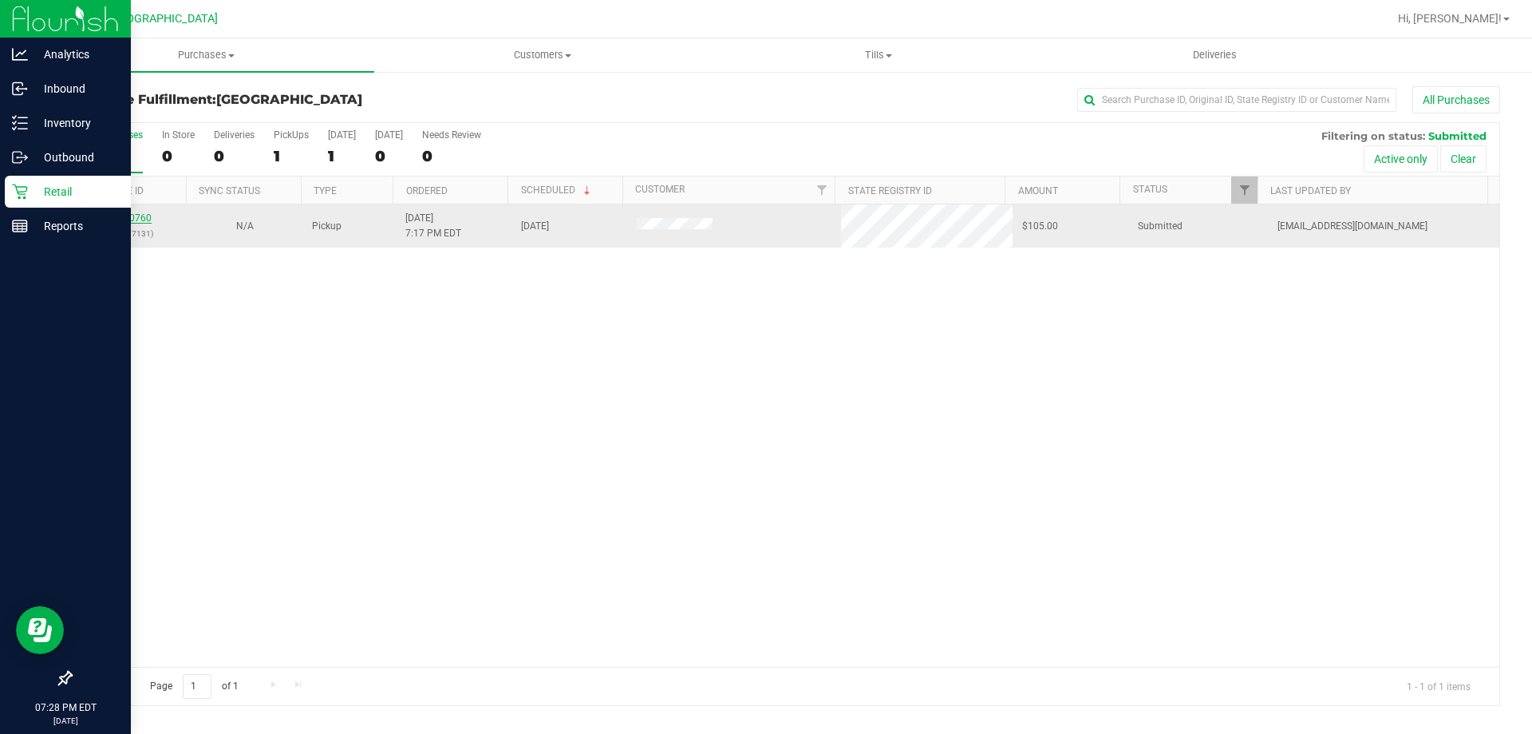
click at [132, 213] on link "11820760" at bounding box center [129, 217] width 45 height 11
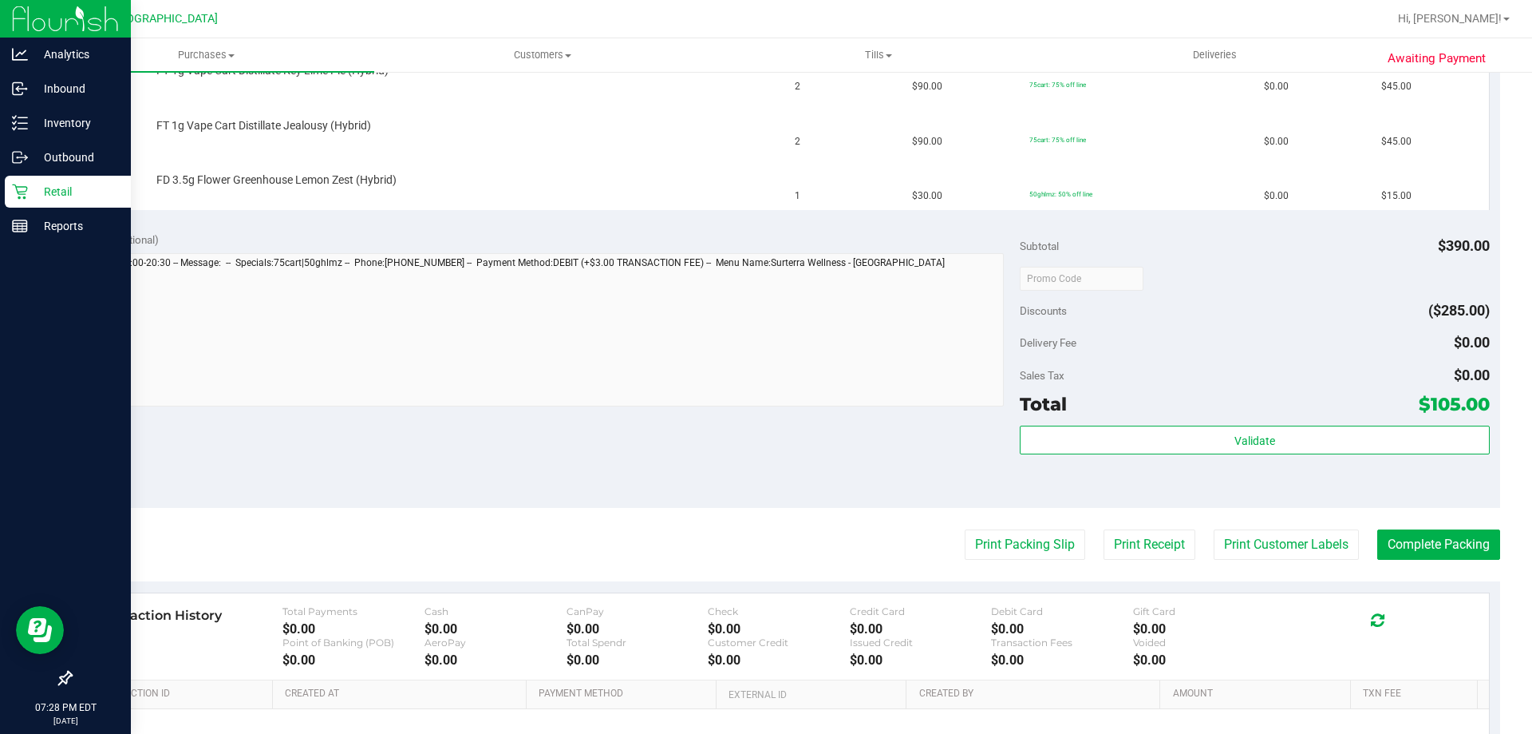
scroll to position [498, 0]
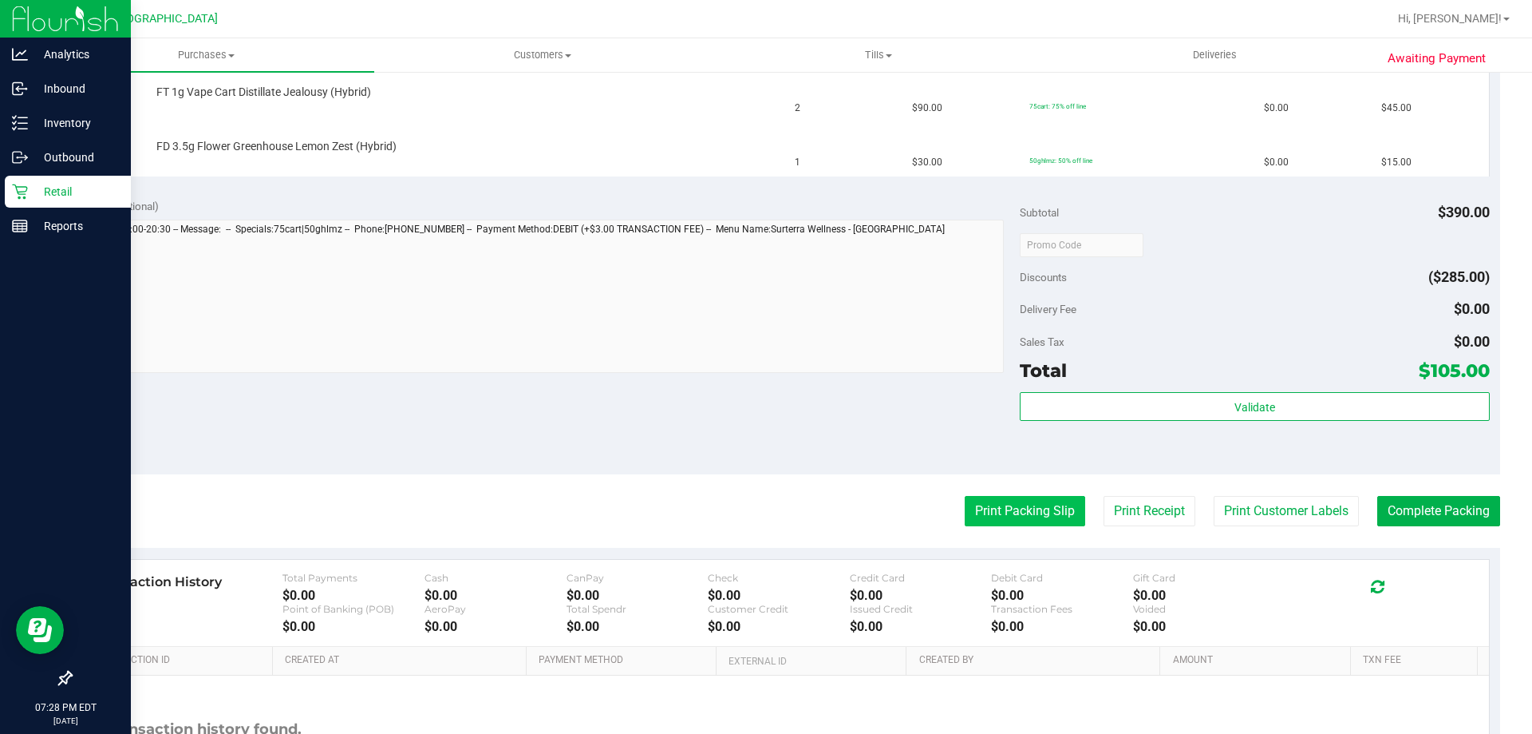
click at [995, 516] on button "Print Packing Slip" at bounding box center [1025, 511] width 121 height 30
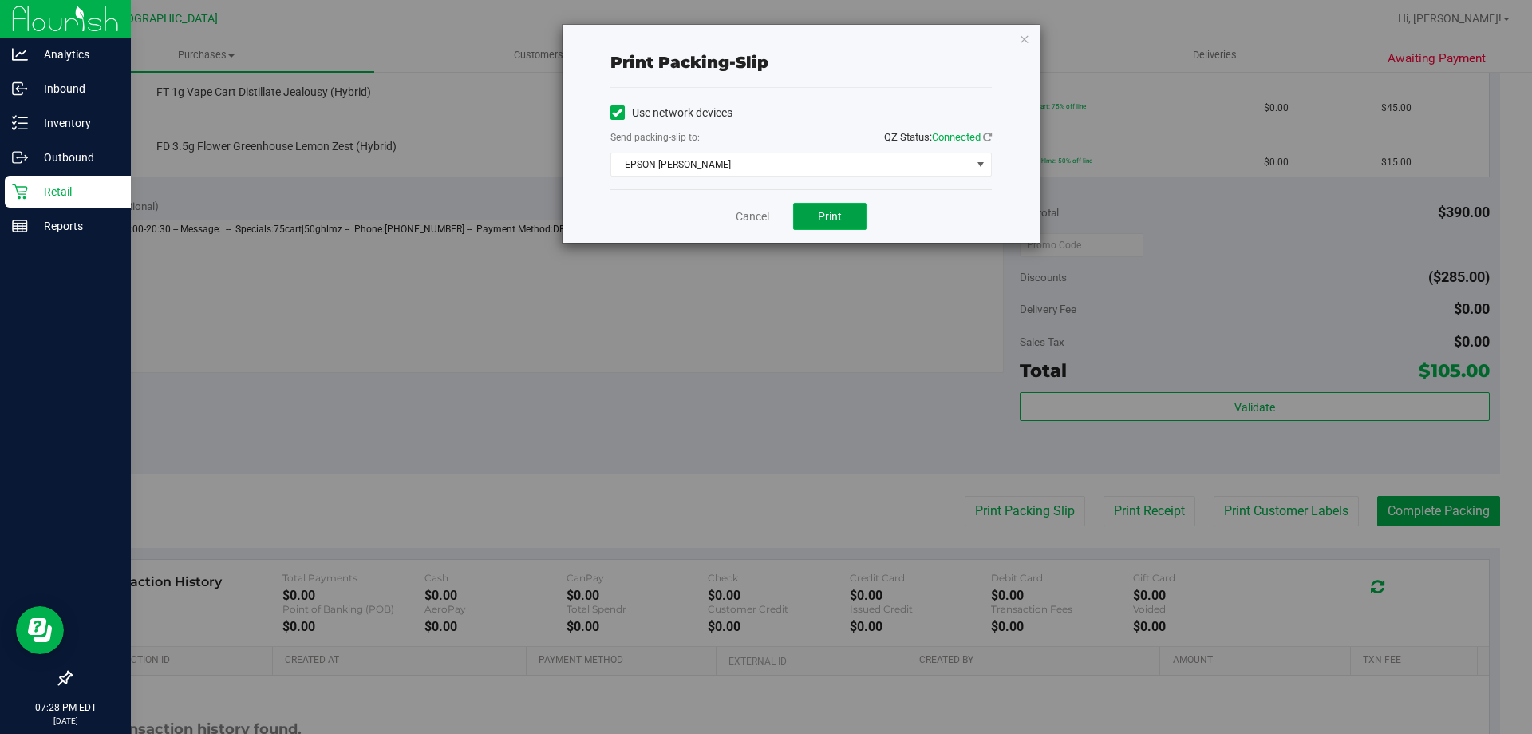
click at [813, 218] on button "Print" at bounding box center [829, 216] width 73 height 27
click at [742, 220] on link "Cancel" at bounding box center [753, 216] width 34 height 17
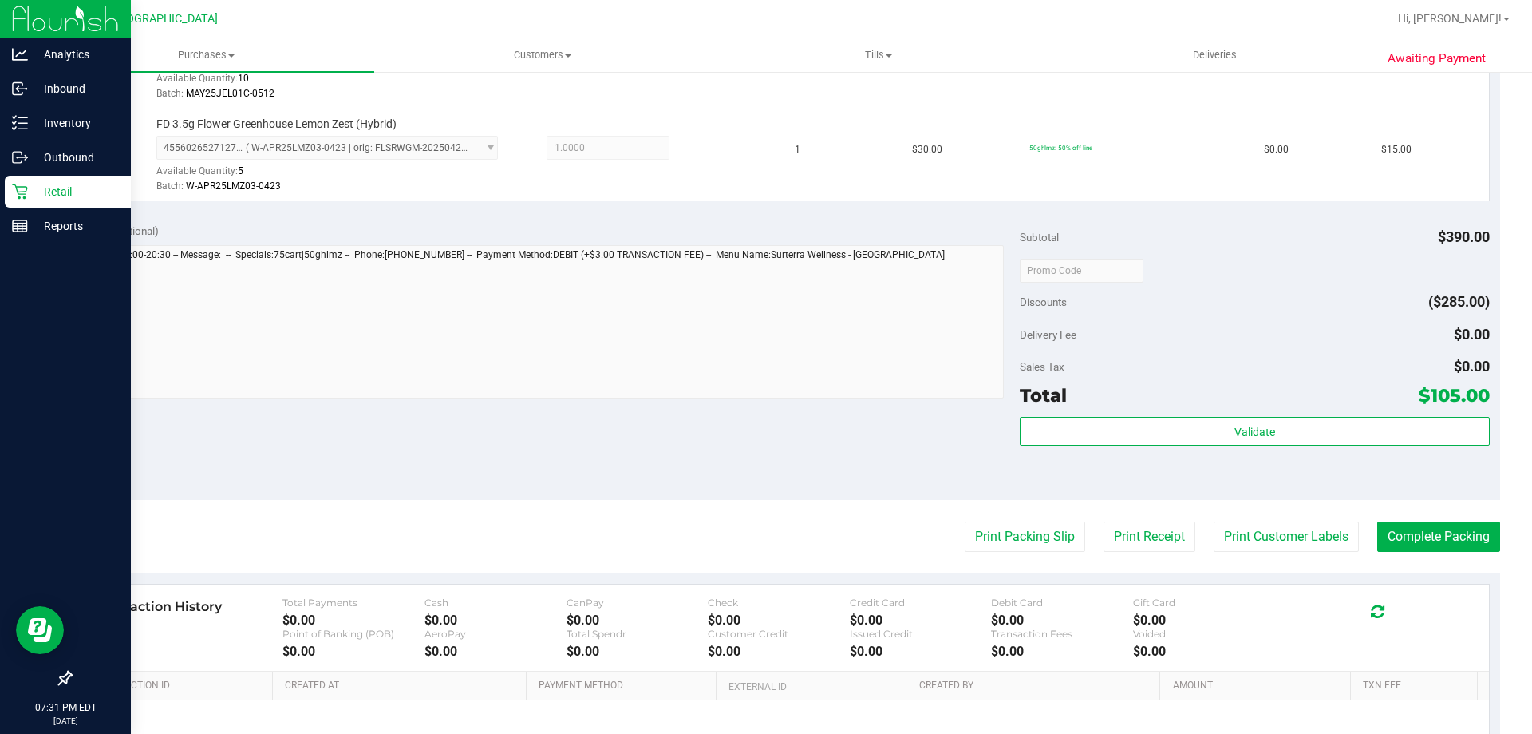
scroll to position [757, 0]
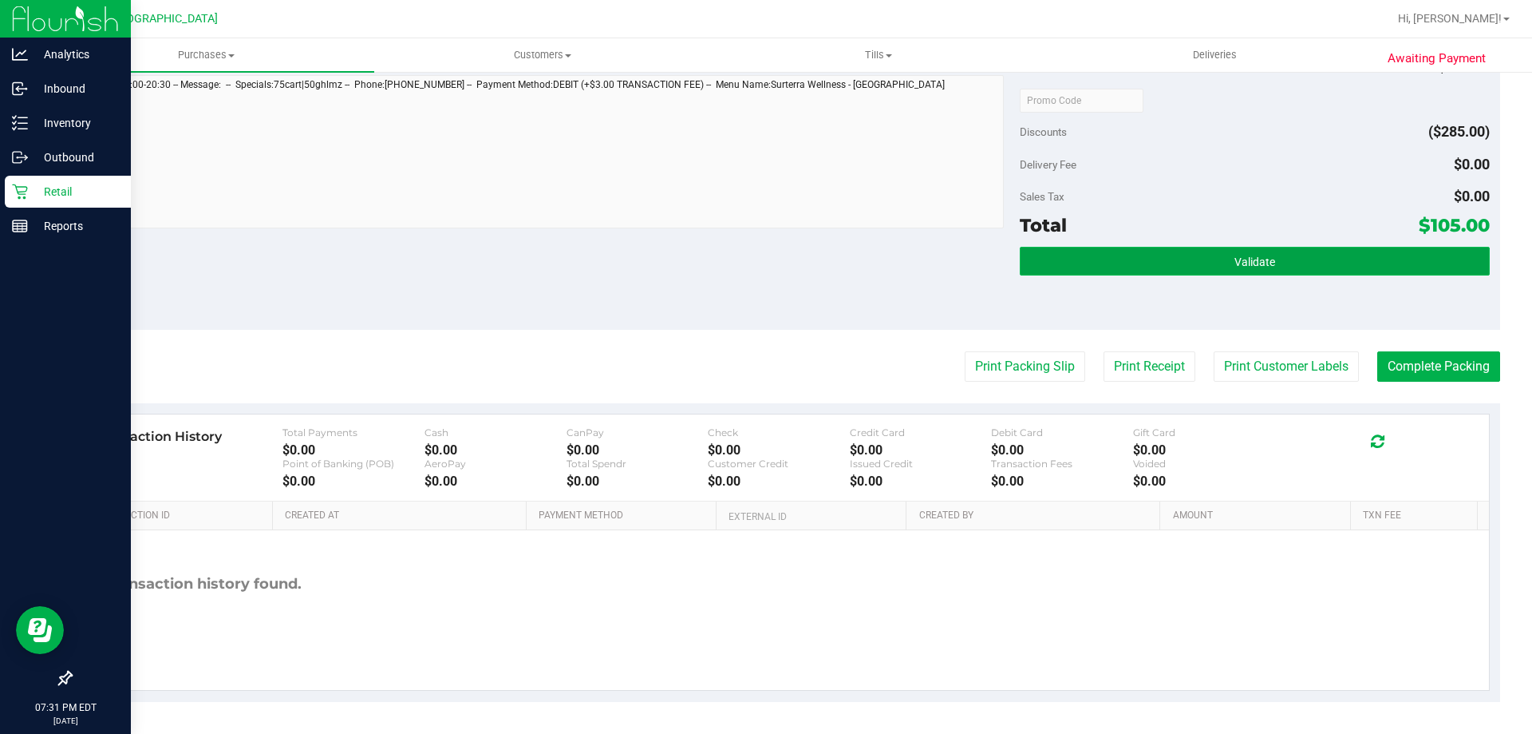
click at [1160, 271] on button "Validate" at bounding box center [1254, 261] width 469 height 29
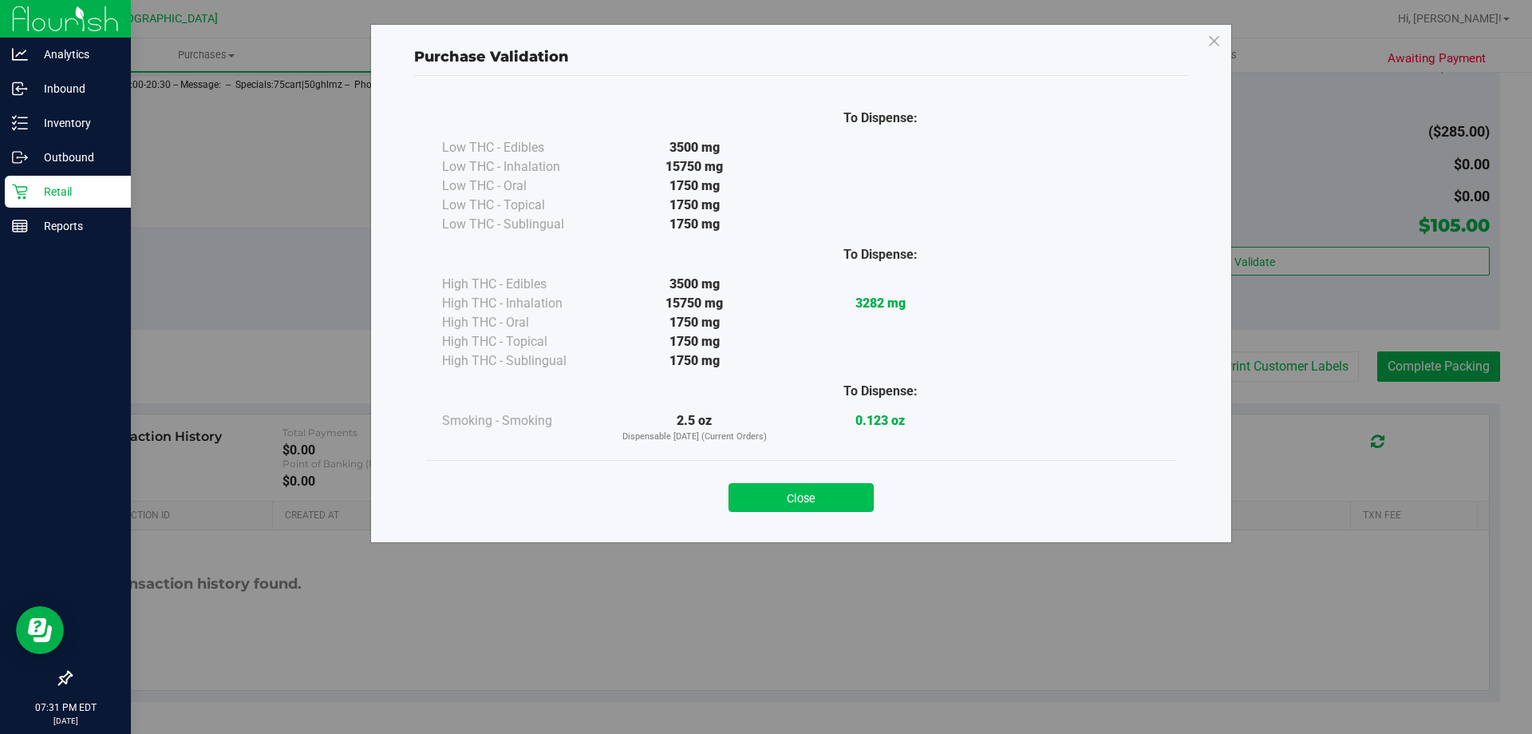
click at [799, 489] on button "Close" at bounding box center [801, 497] width 145 height 29
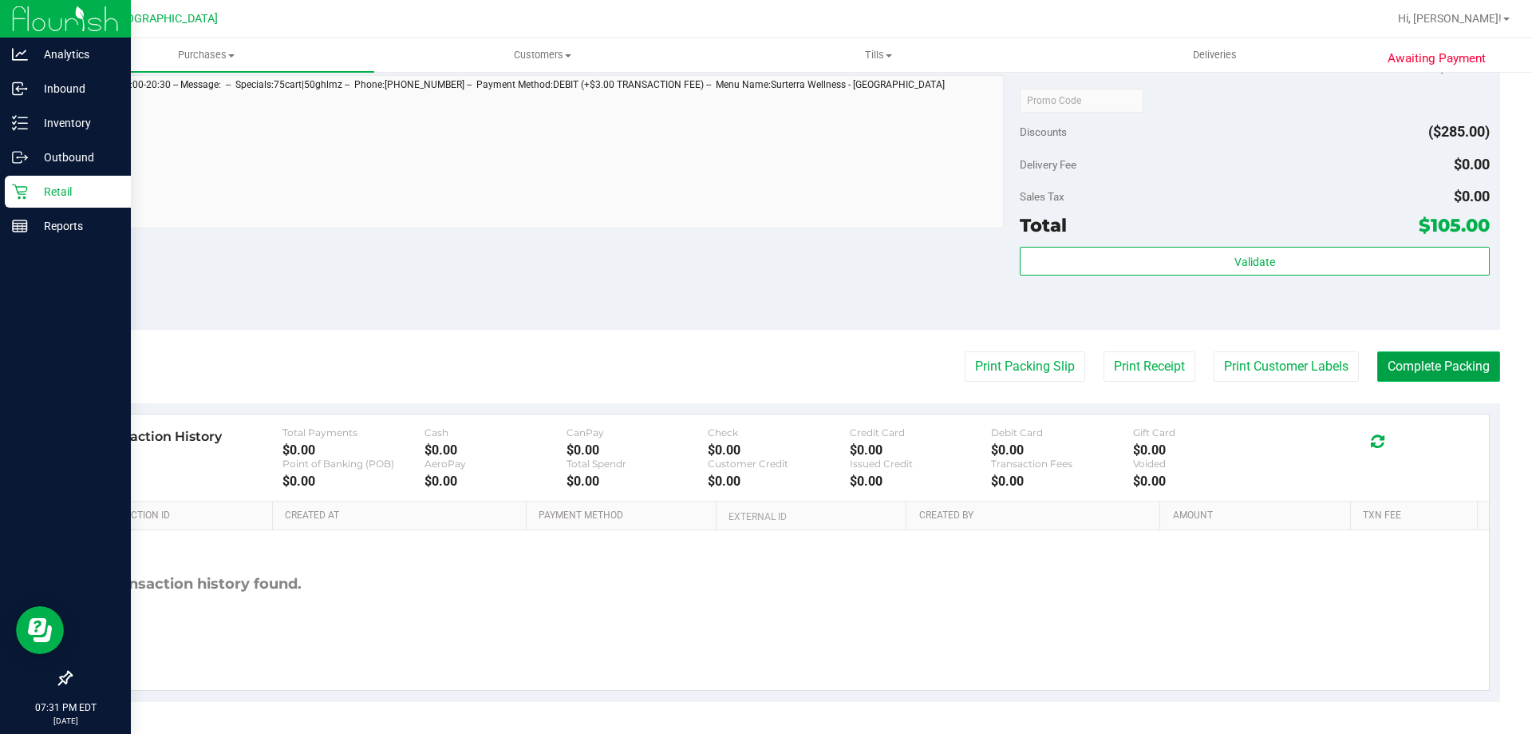
click at [1430, 369] on button "Complete Packing" at bounding box center [1439, 366] width 123 height 30
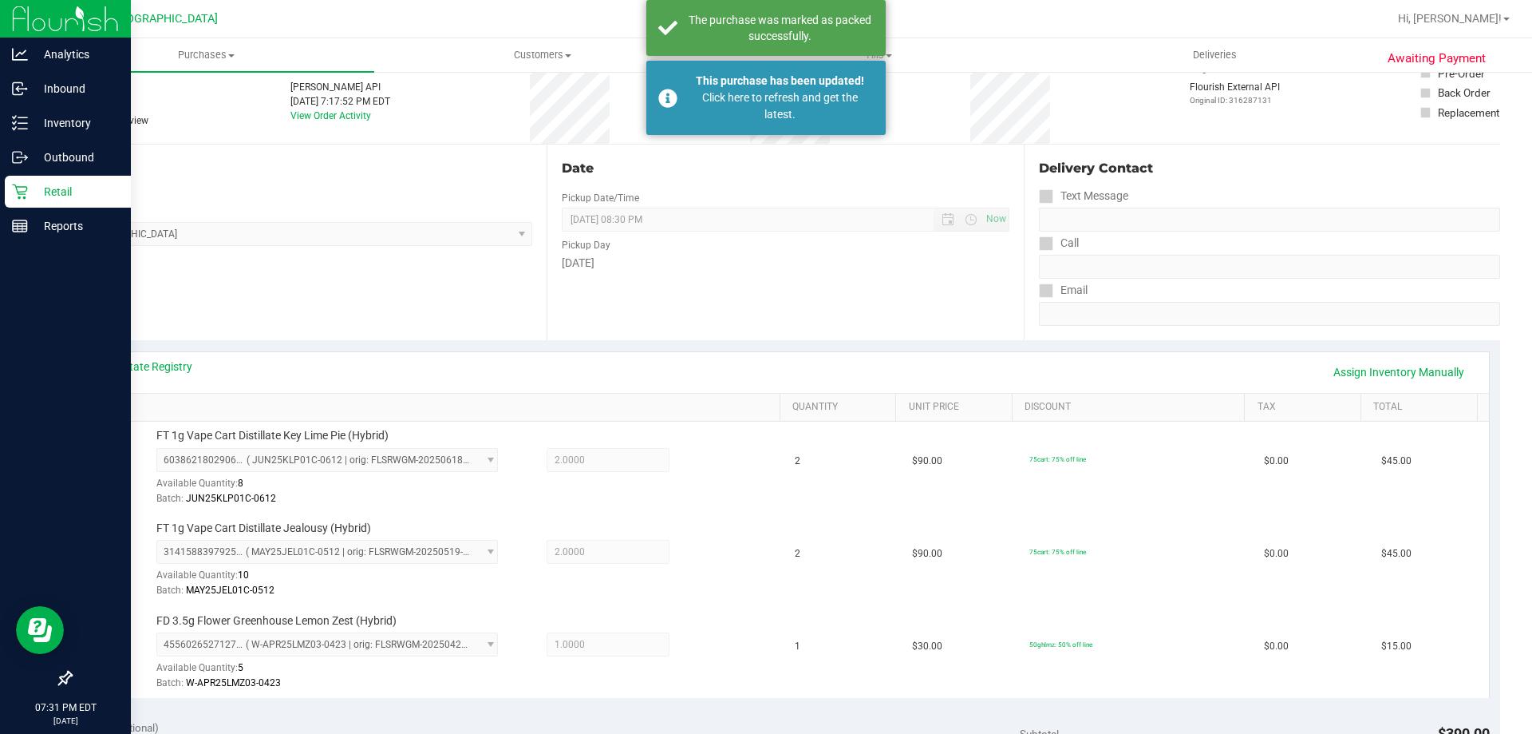
scroll to position [0, 0]
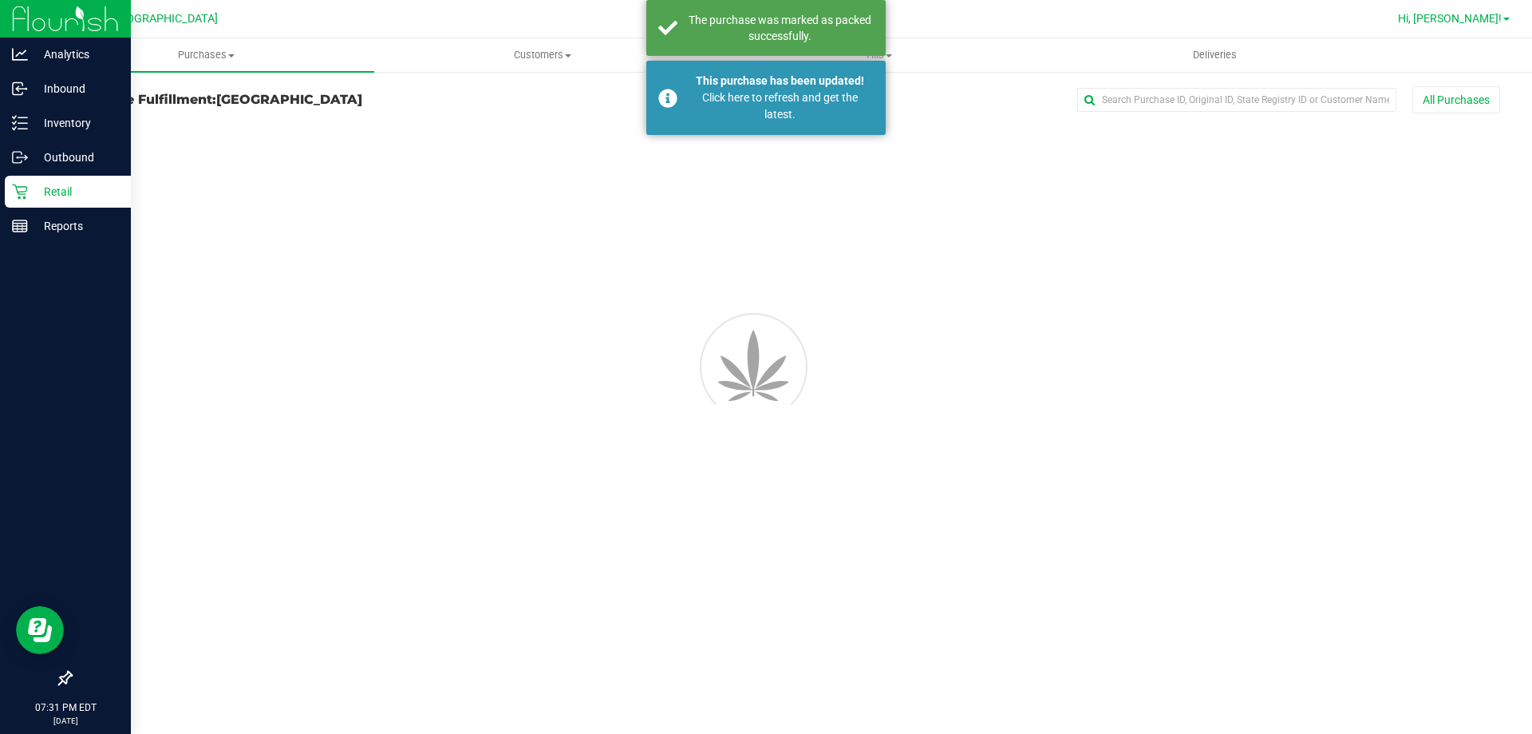
drag, startPoint x: 1526, startPoint y: 441, endPoint x: 1474, endPoint y: 14, distance: 430.2
click at [1479, 13] on div "Palm Bay WC Hi, Tammy! Purchases Summary of purchases Fulfillment All purchases…" at bounding box center [785, 367] width 1494 height 734
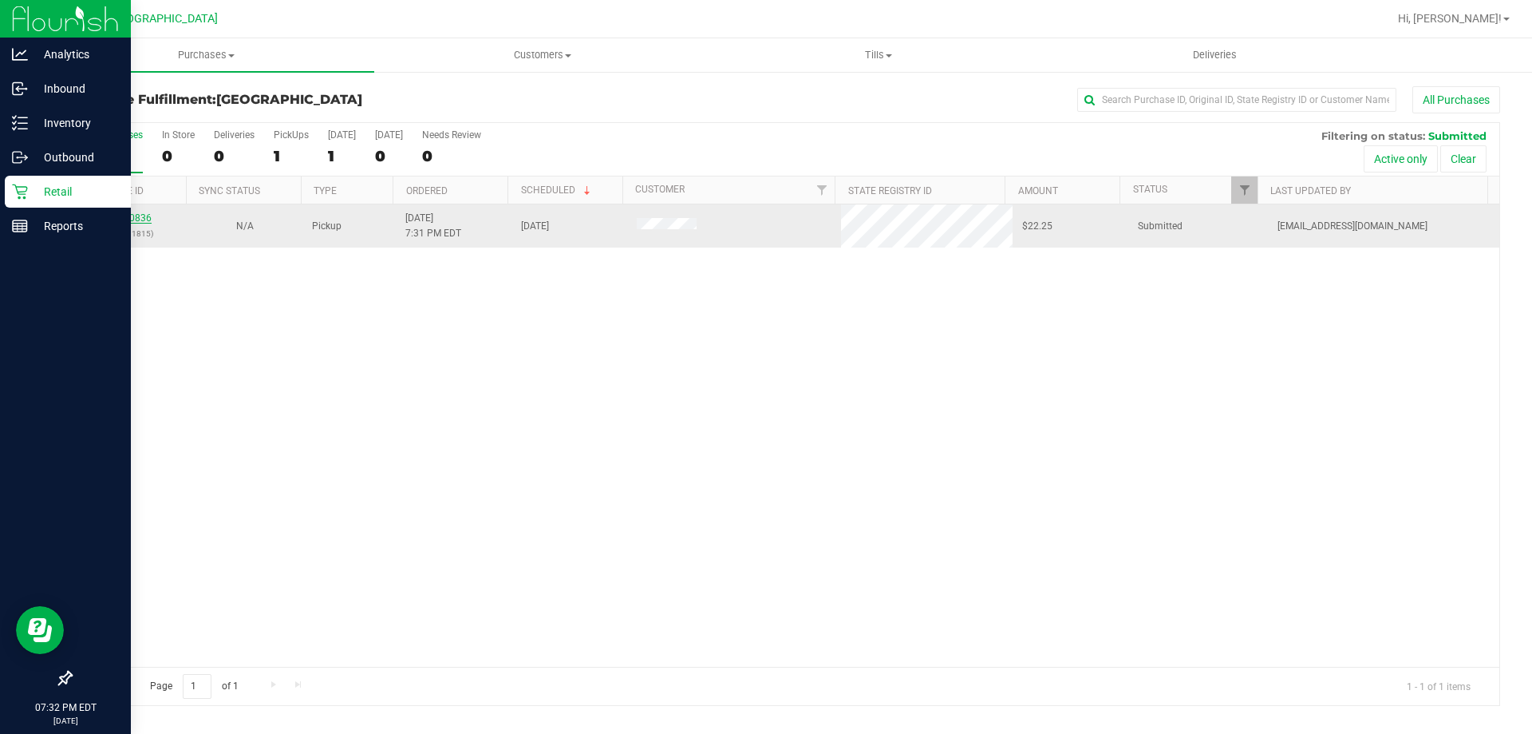
click at [132, 216] on link "11820836" at bounding box center [129, 217] width 45 height 11
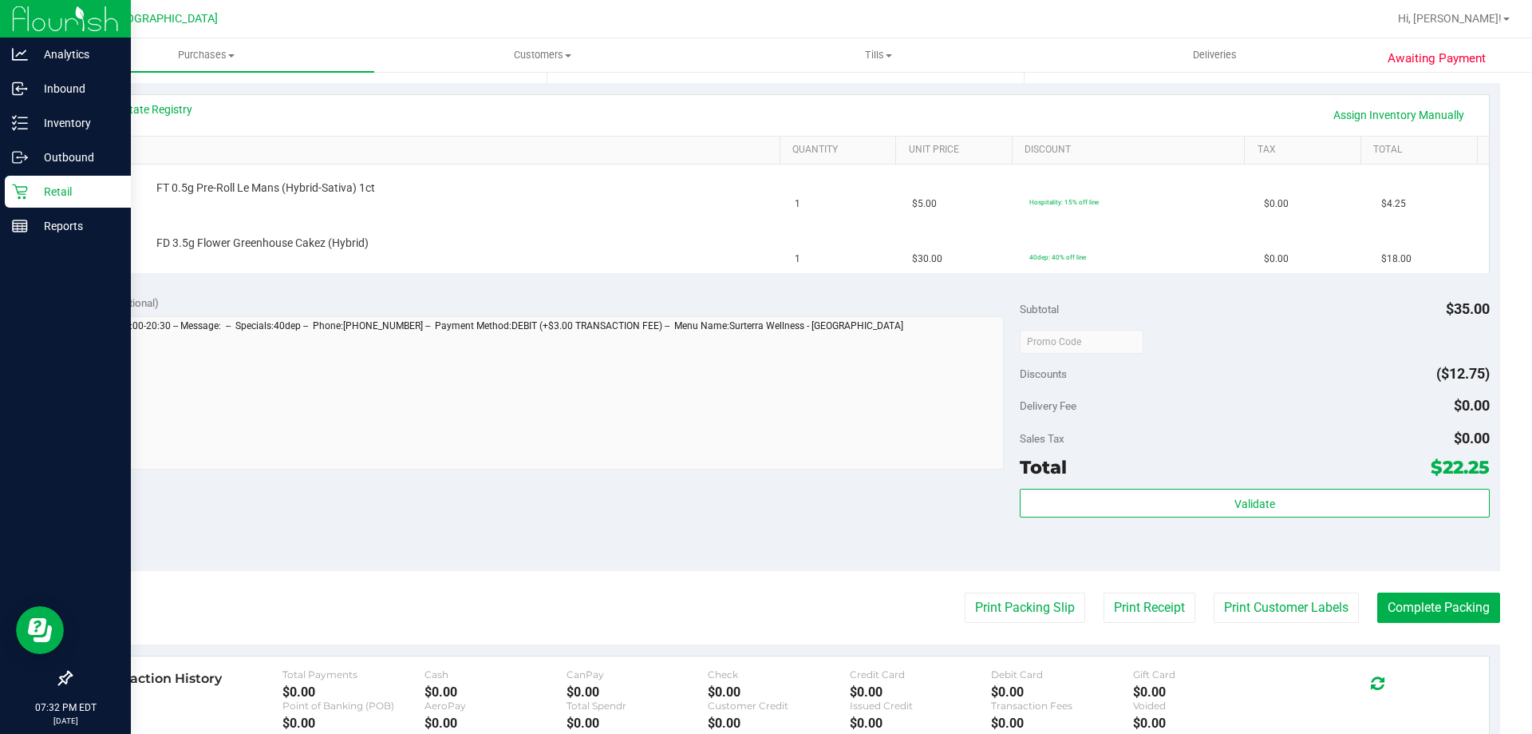
scroll to position [367, 0]
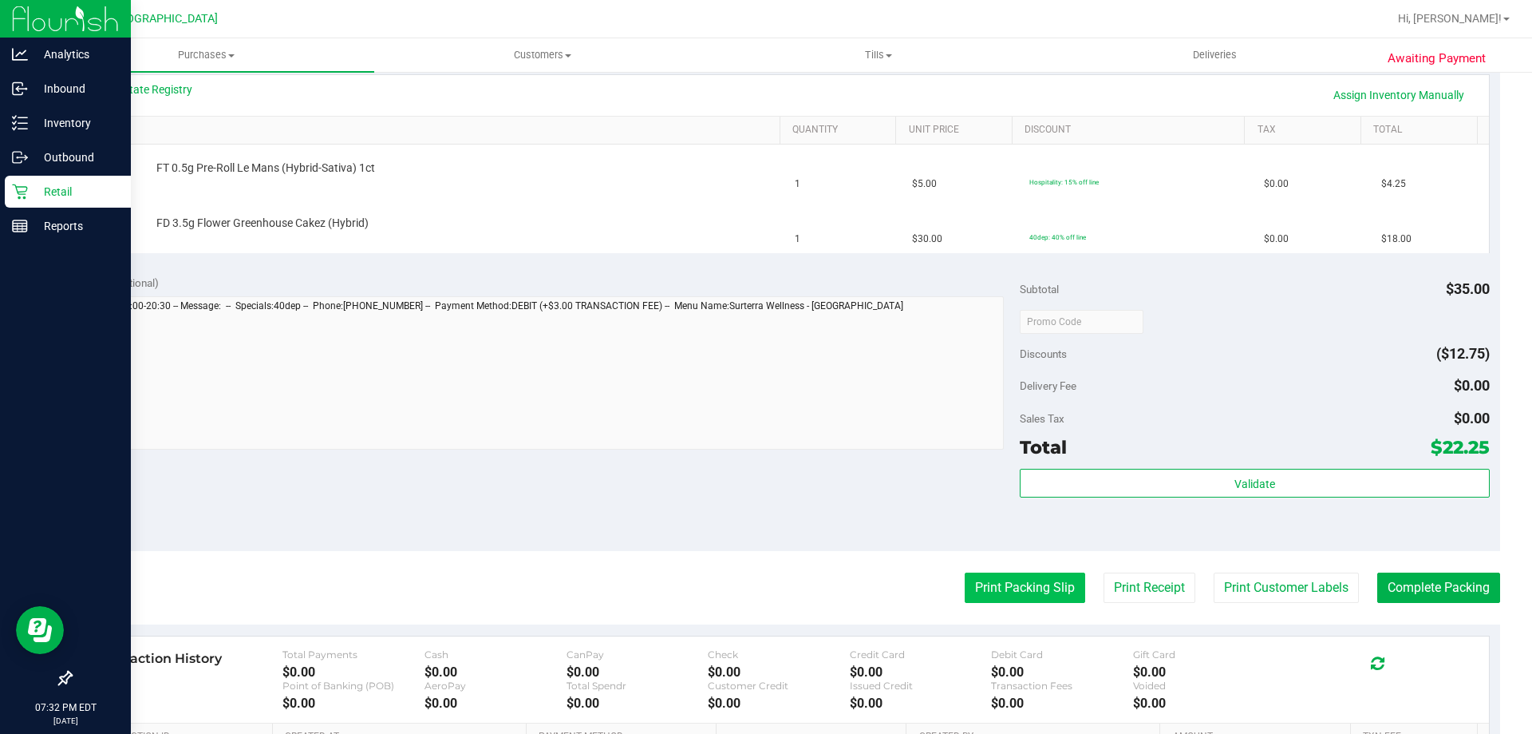
click at [1007, 583] on button "Print Packing Slip" at bounding box center [1025, 587] width 121 height 30
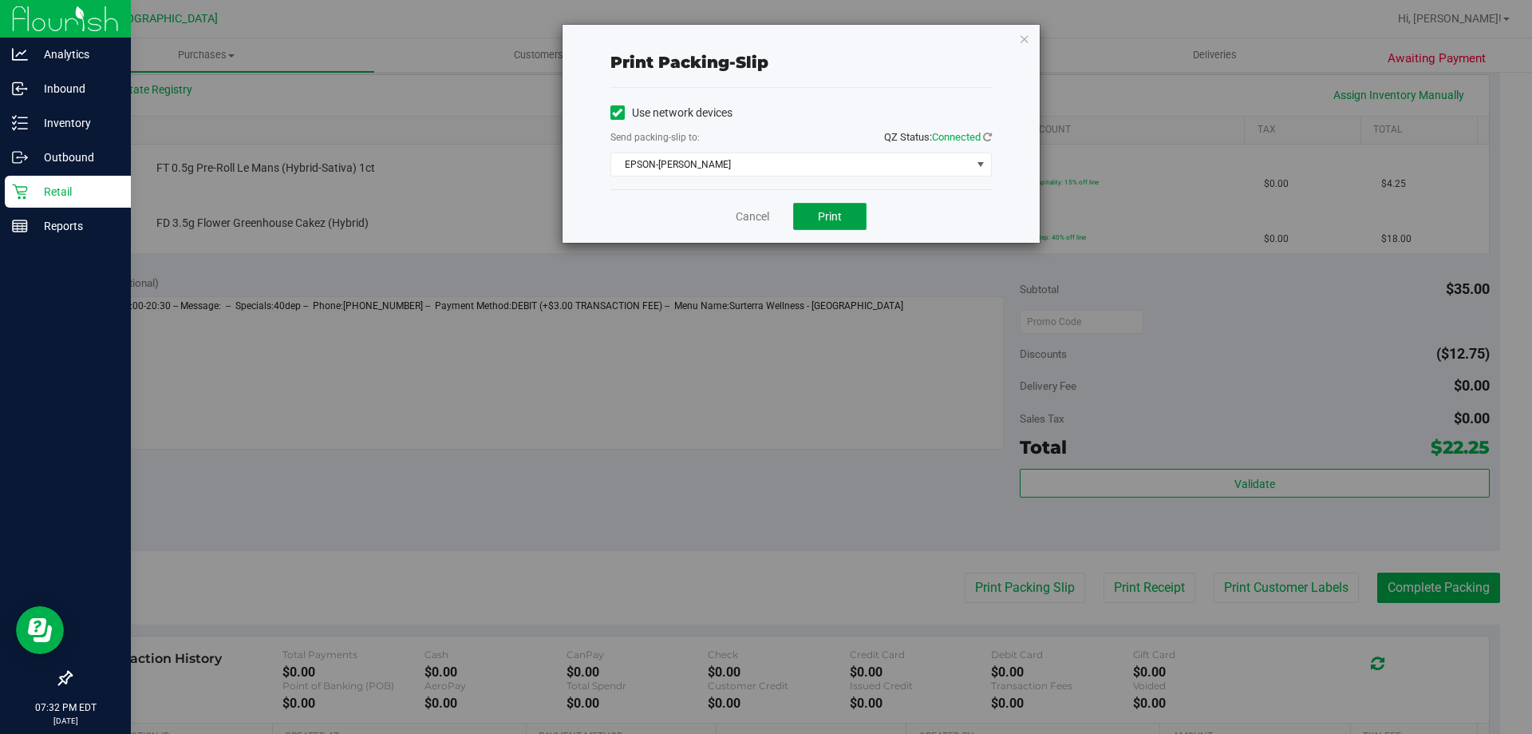
click at [829, 216] on span "Print" at bounding box center [830, 216] width 24 height 13
click at [747, 218] on link "Cancel" at bounding box center [753, 216] width 34 height 17
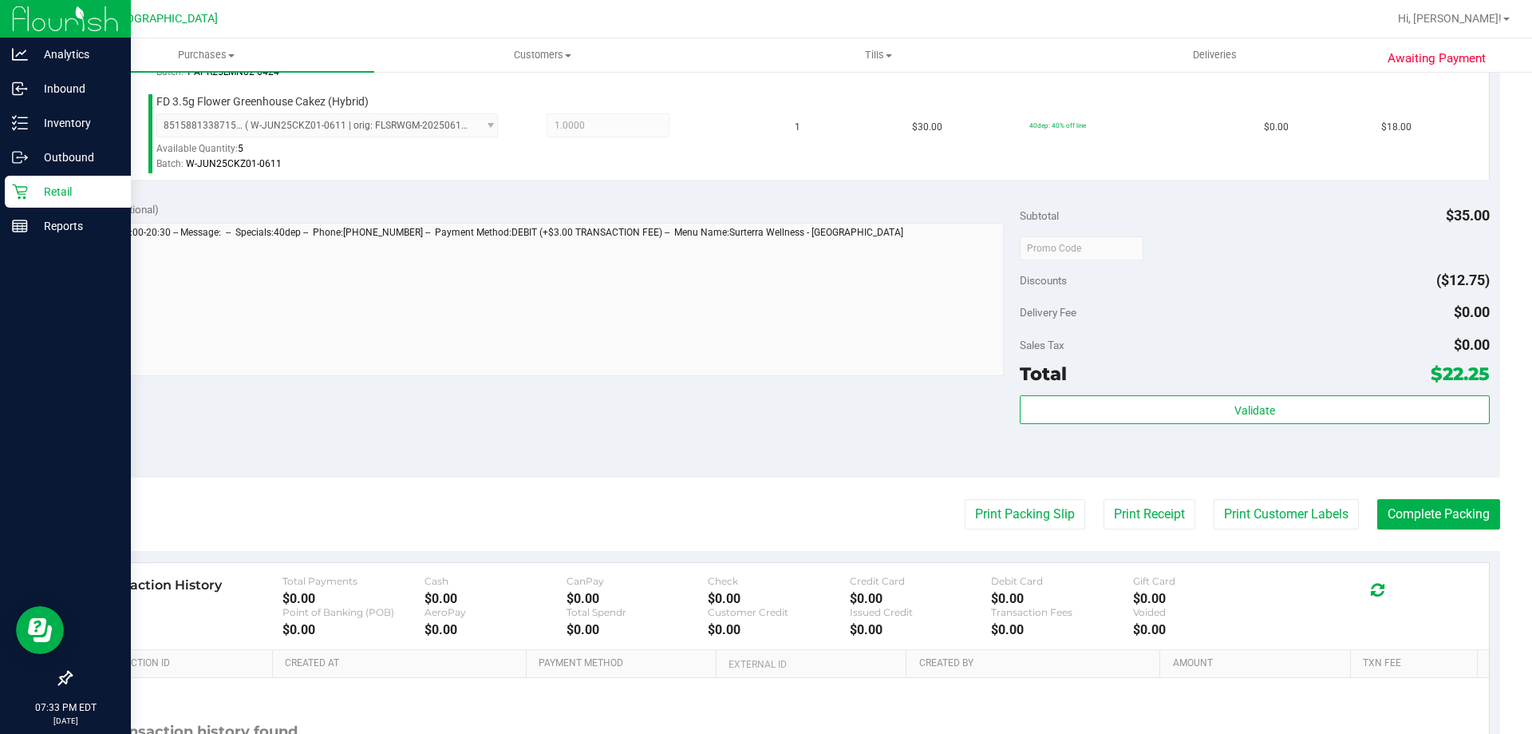
scroll to position [520, 0]
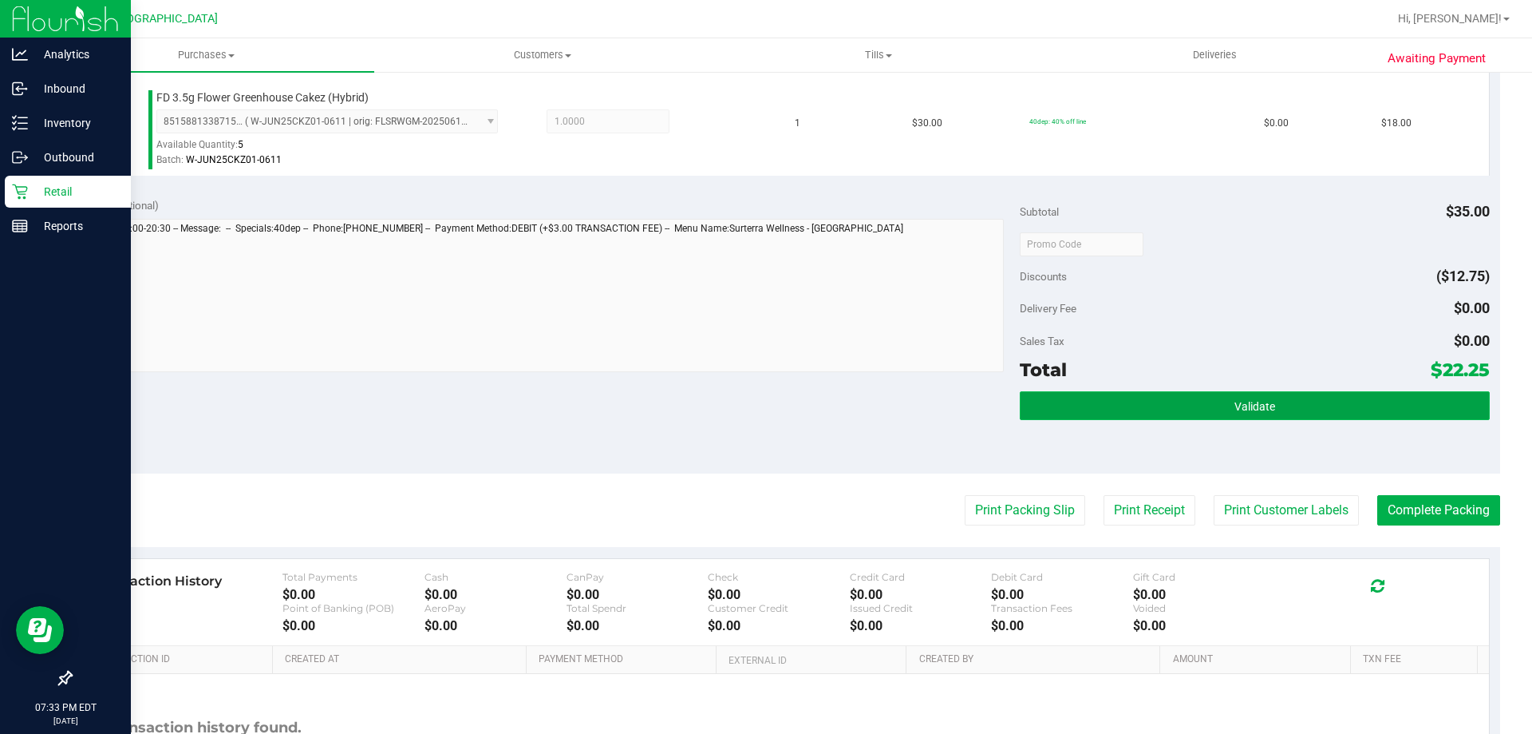
click at [1094, 411] on button "Validate" at bounding box center [1254, 405] width 469 height 29
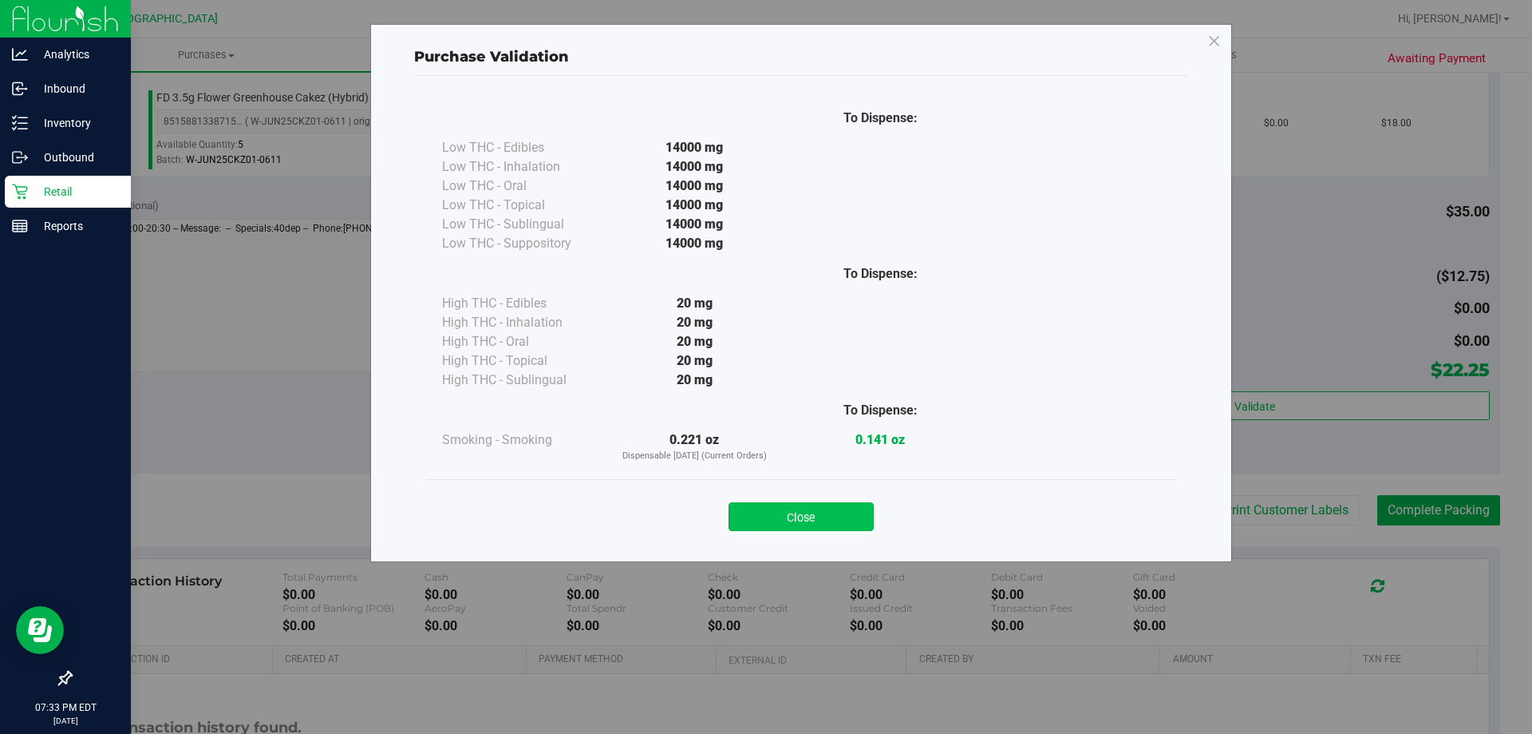
click at [765, 519] on button "Close" at bounding box center [801, 516] width 145 height 29
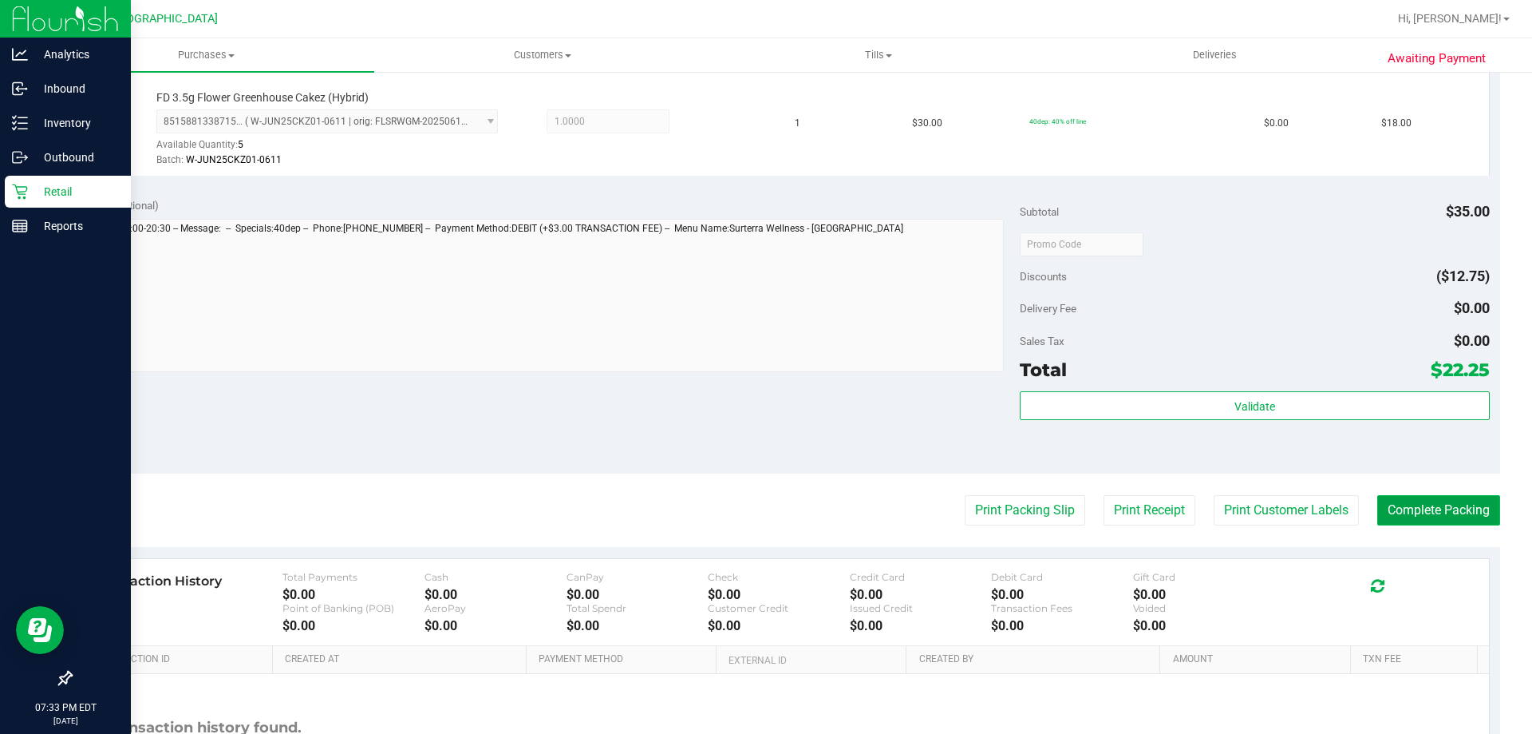
click at [1406, 520] on button "Complete Packing" at bounding box center [1439, 510] width 123 height 30
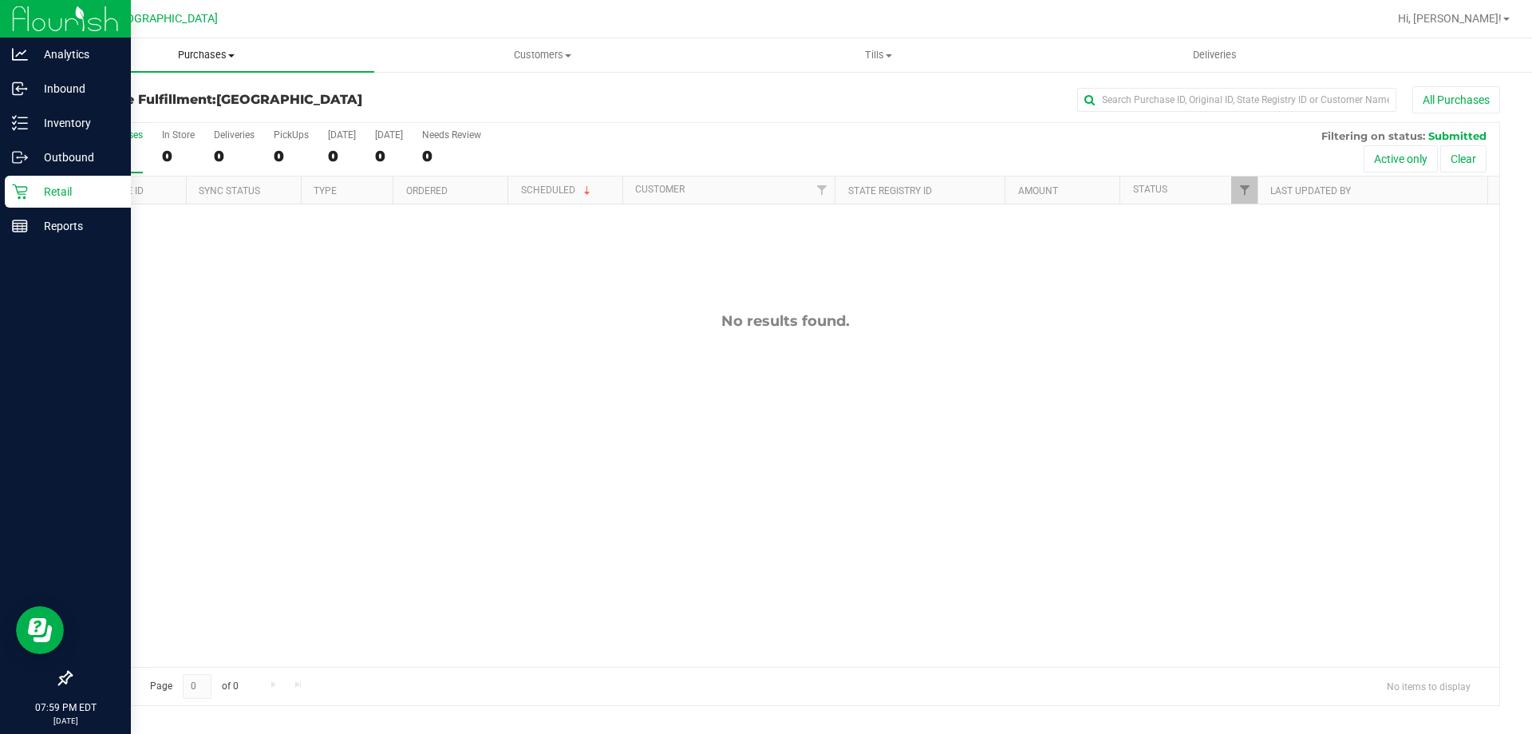
click at [204, 57] on span "Purchases" at bounding box center [206, 55] width 336 height 14
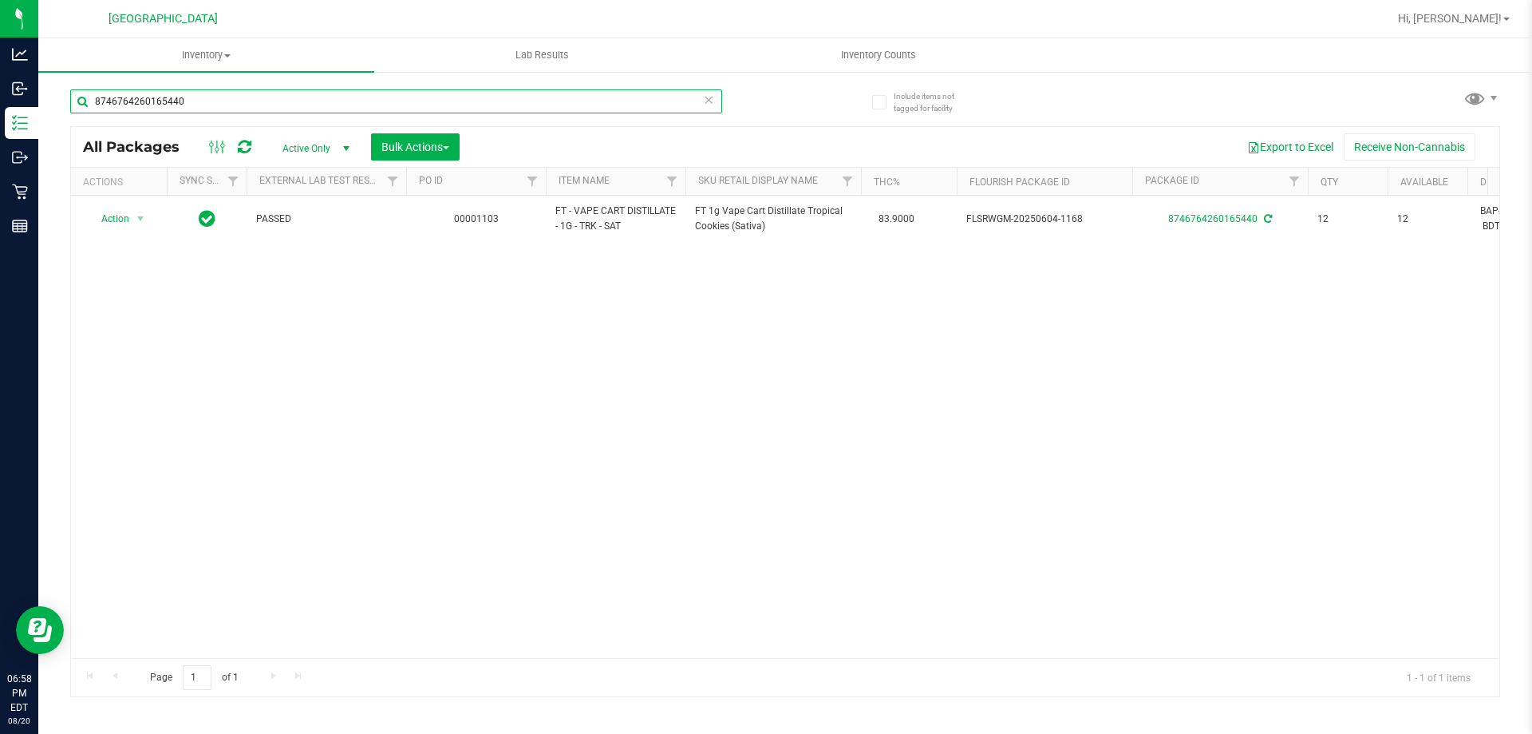
click at [208, 97] on input "8746764260165440" at bounding box center [396, 101] width 652 height 24
type input "8"
type input "honey"
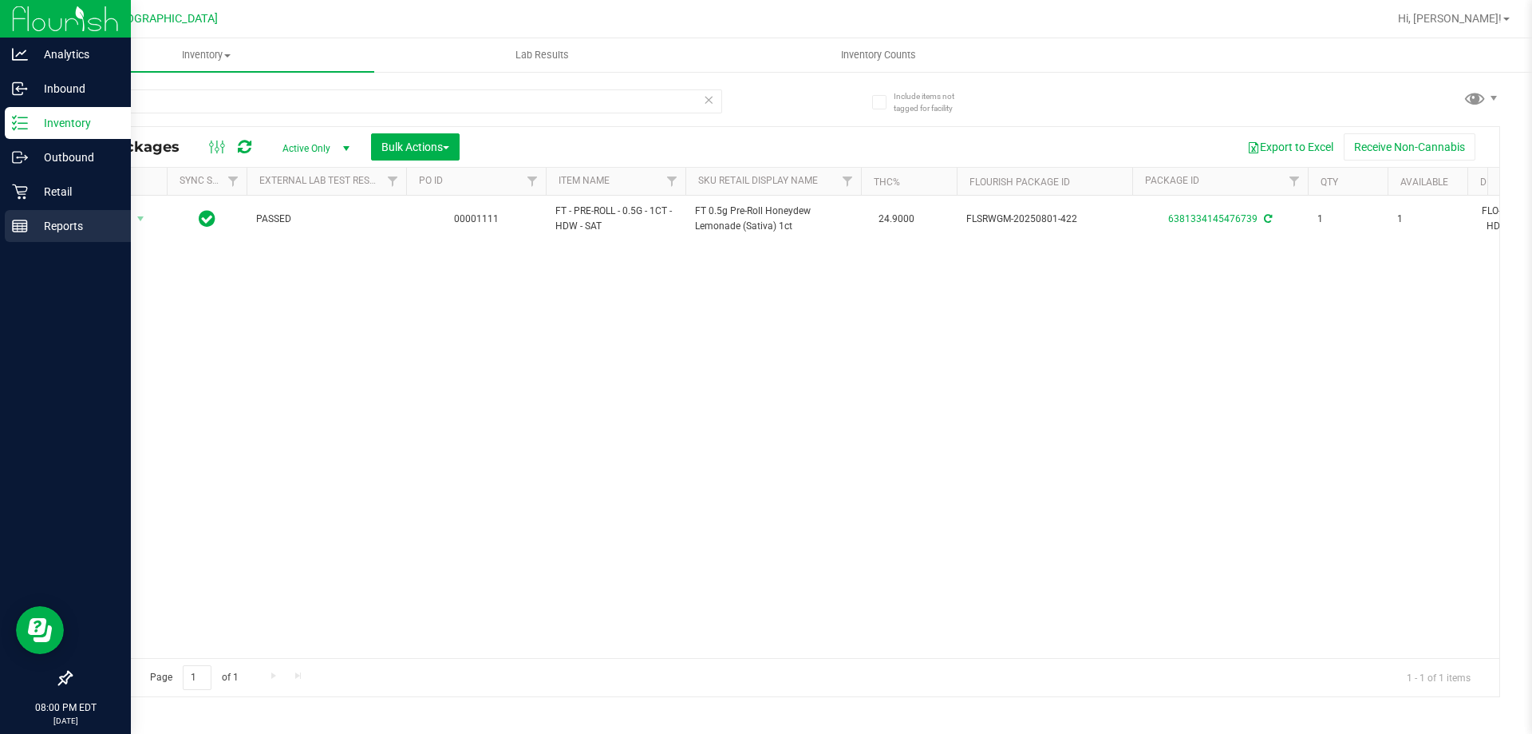
click at [58, 229] on p "Reports" at bounding box center [76, 225] width 96 height 19
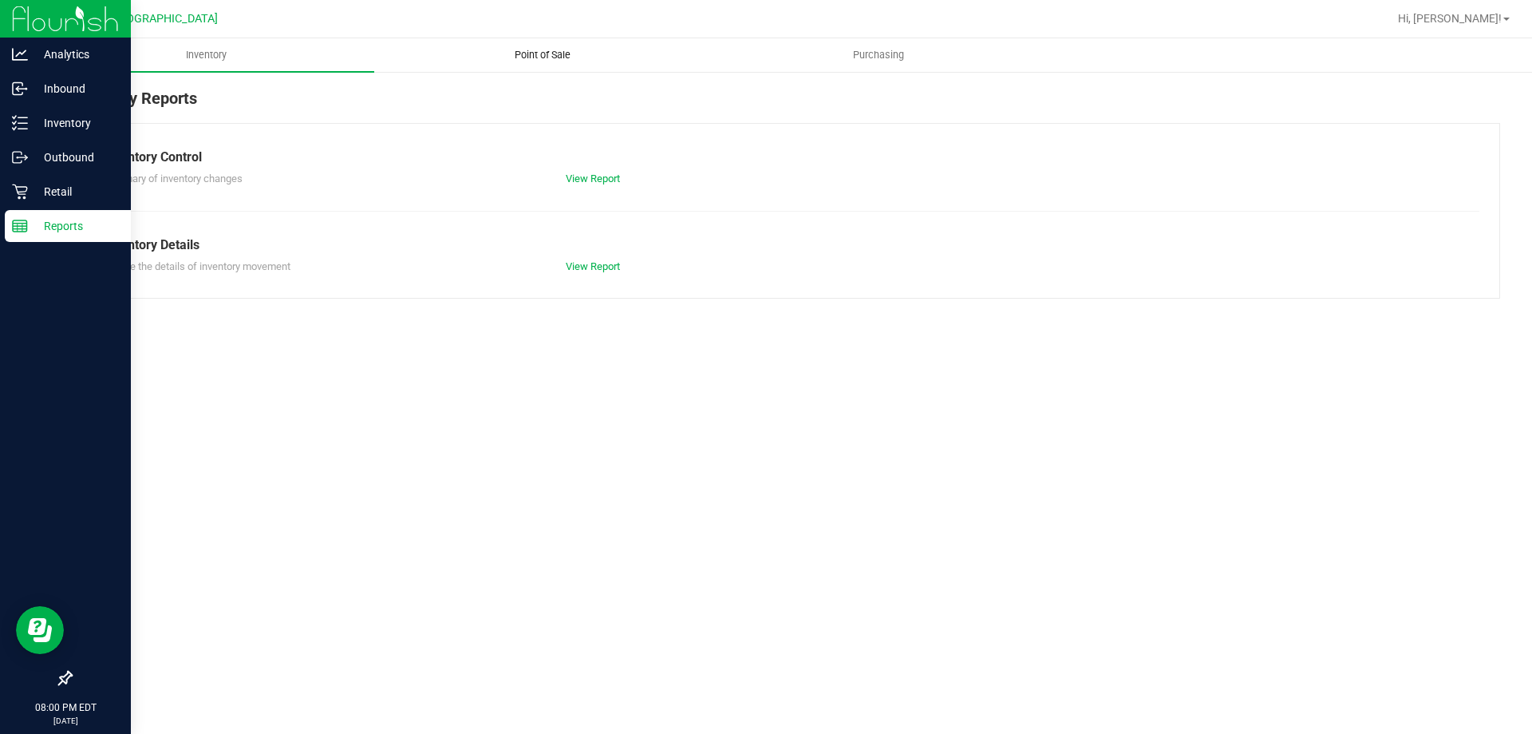
click at [548, 54] on span "Point of Sale" at bounding box center [542, 55] width 99 height 14
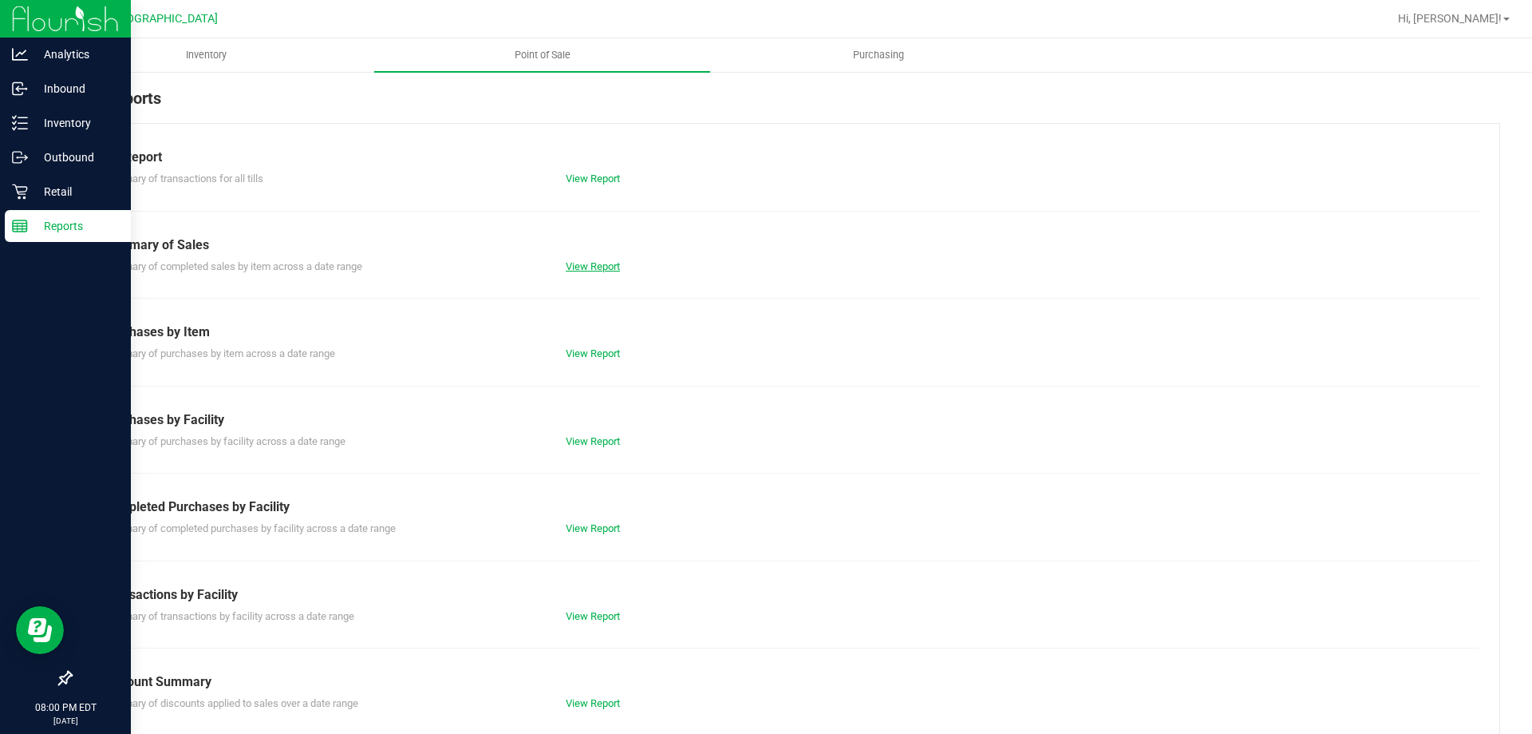
click at [596, 267] on link "View Report" at bounding box center [593, 266] width 54 height 12
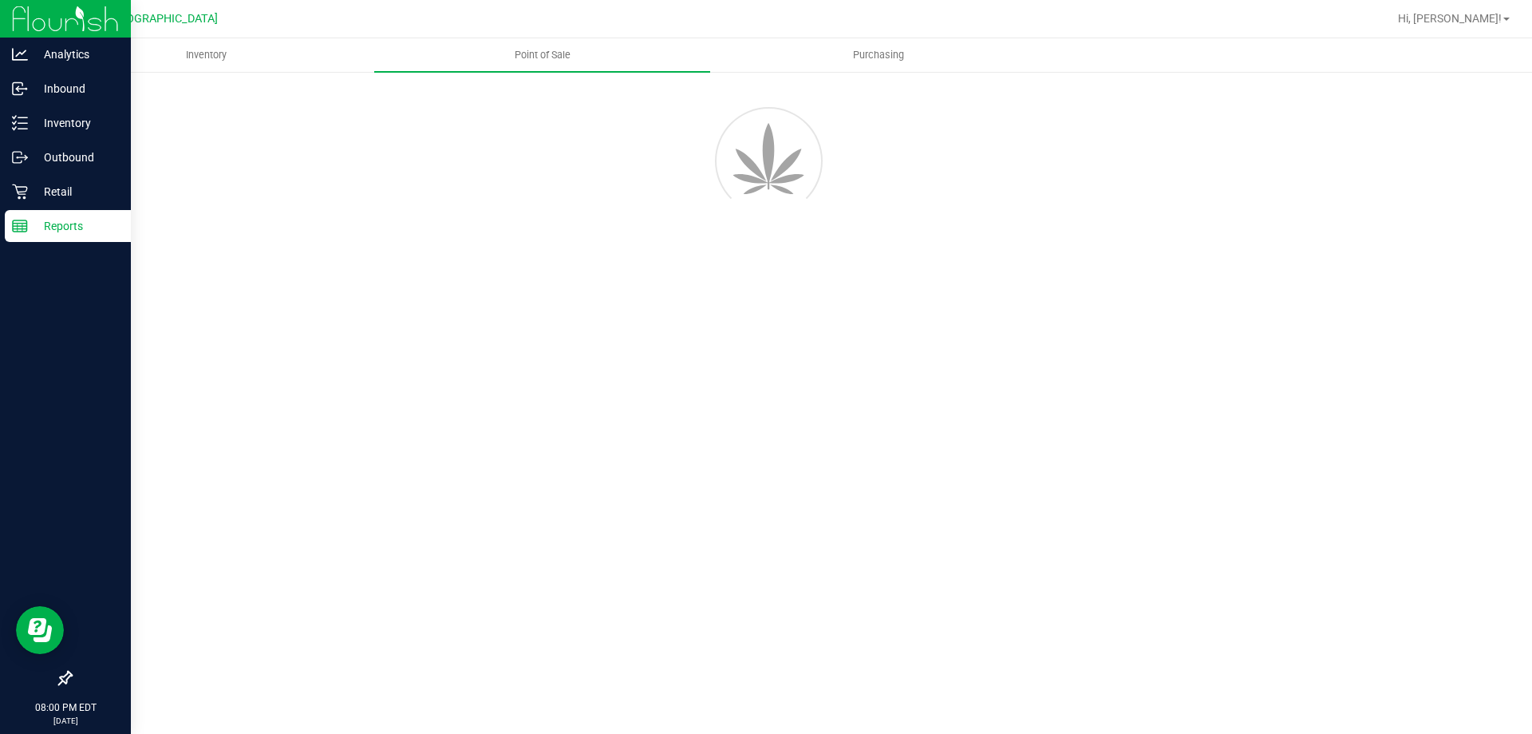
click at [81, 232] on p "Reports" at bounding box center [76, 225] width 96 height 19
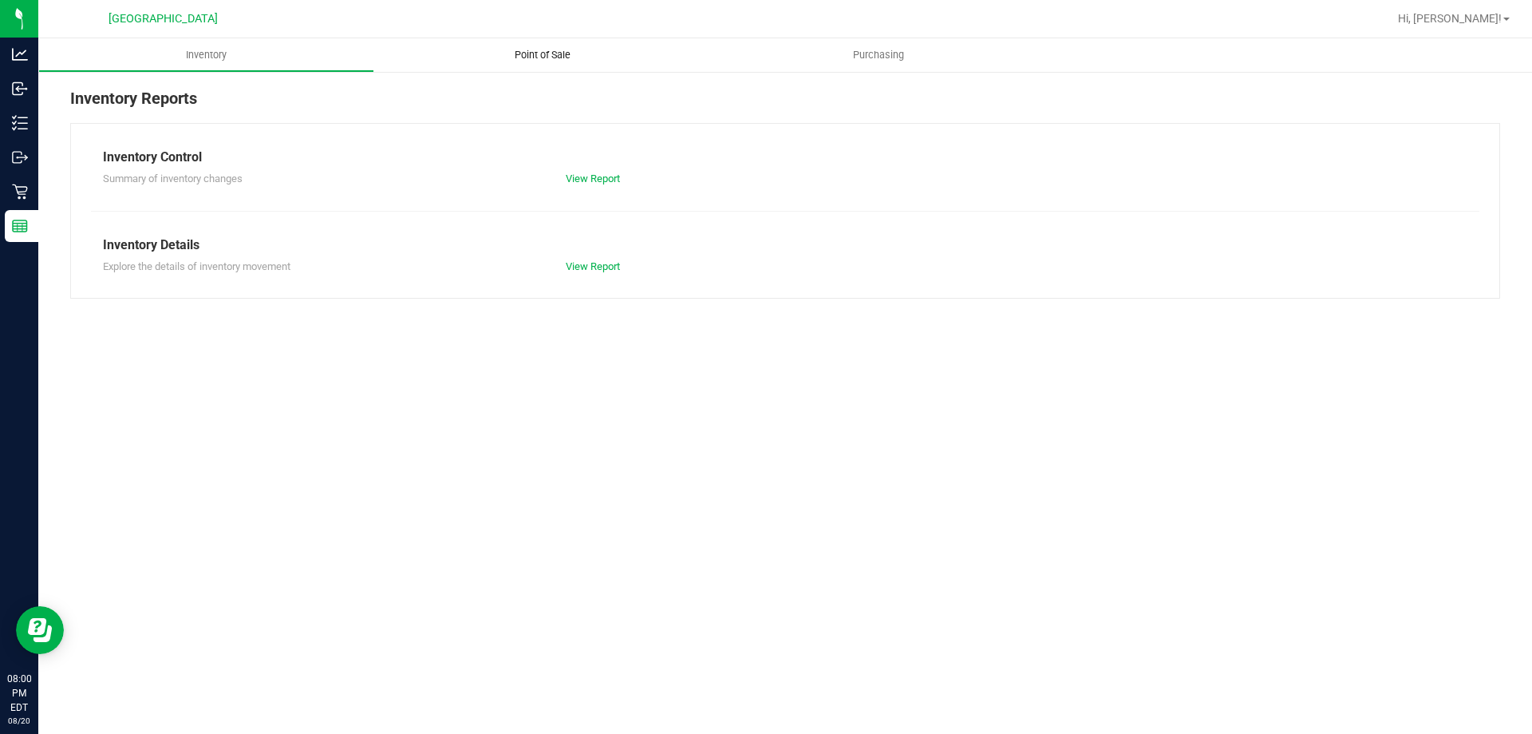
click at [545, 53] on span "Point of Sale" at bounding box center [542, 55] width 99 height 14
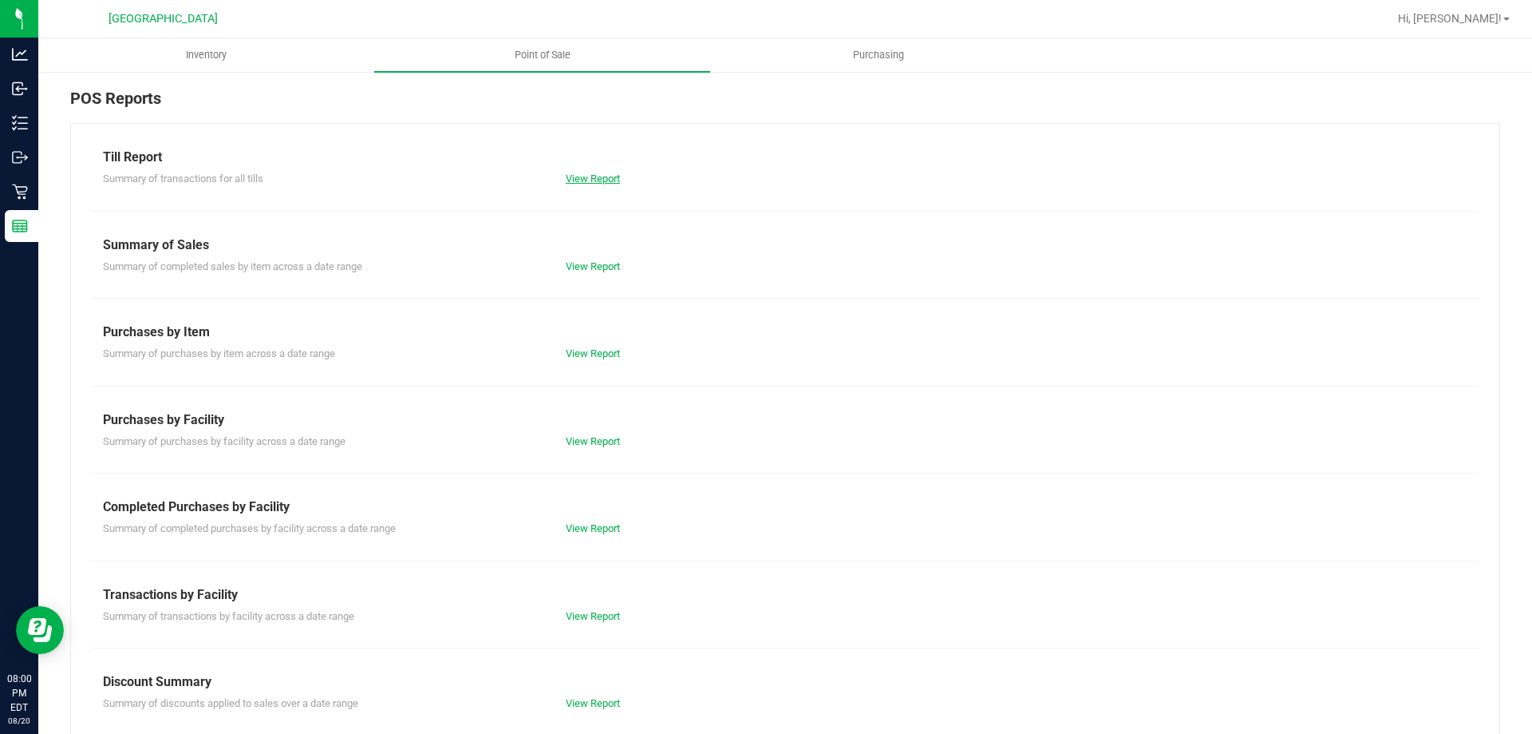
click at [566, 179] on link "View Report" at bounding box center [593, 178] width 54 height 12
